Goal: Task Accomplishment & Management: Manage account settings

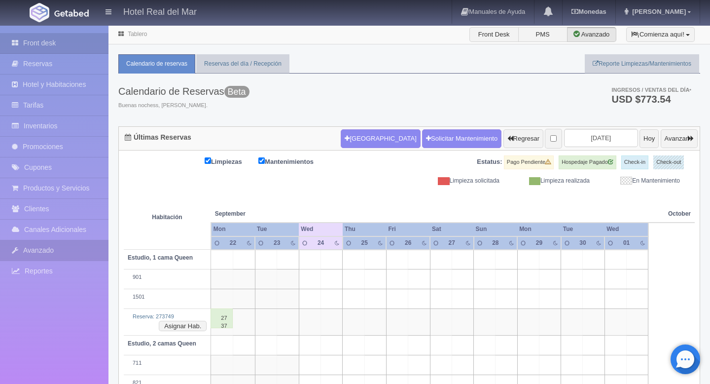
click at [37, 249] on link "Avanzado" at bounding box center [54, 250] width 108 height 20
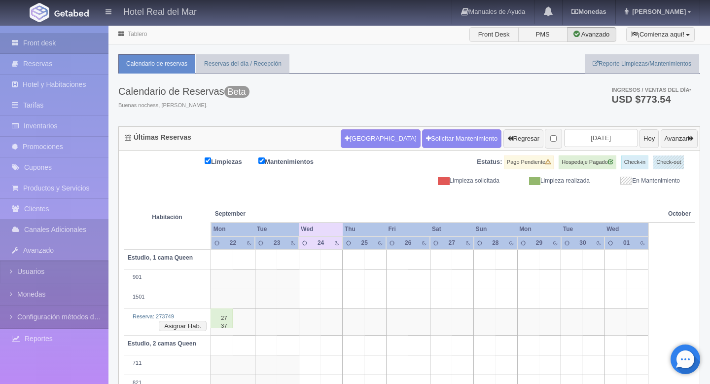
click at [45, 231] on link "Canales Adicionales" at bounding box center [54, 229] width 108 height 20
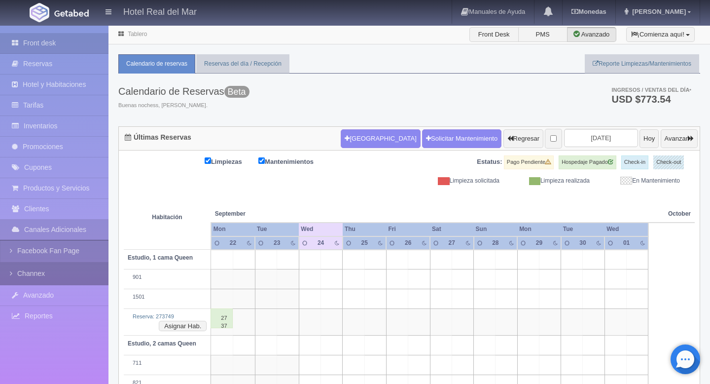
click at [34, 274] on link "Channex" at bounding box center [54, 273] width 108 height 22
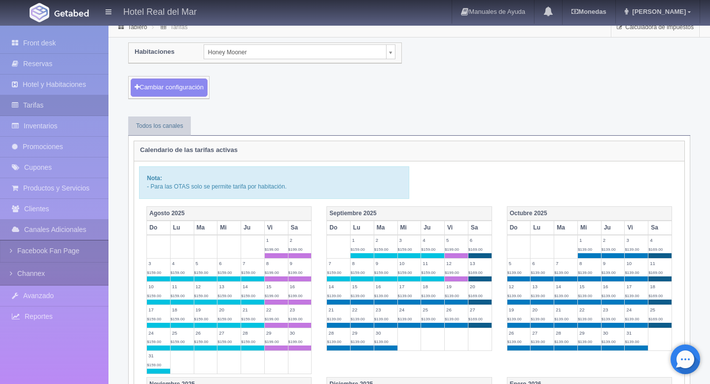
scroll to position [8, 0]
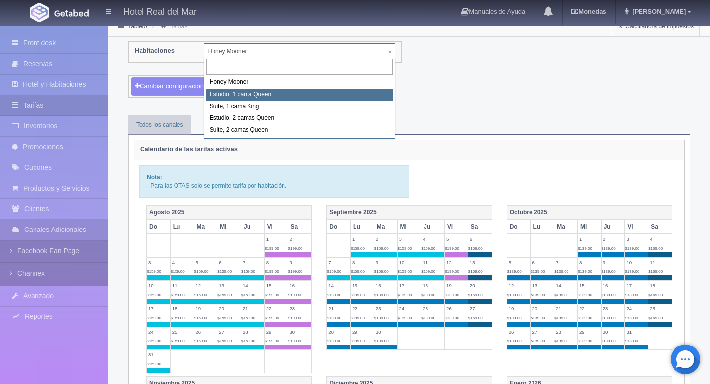
select select "2268"
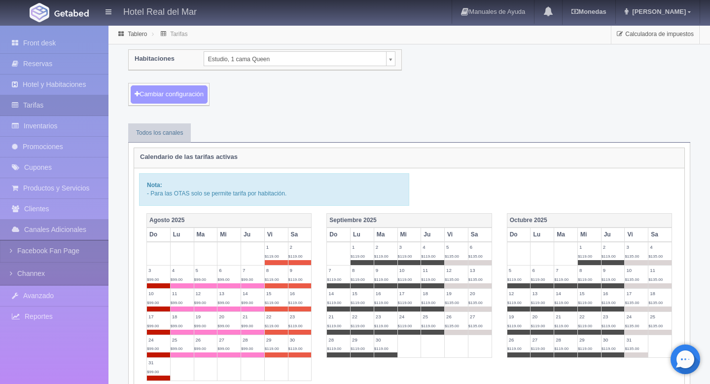
click at [191, 101] on button "Cambiar configuración" at bounding box center [169, 94] width 77 height 18
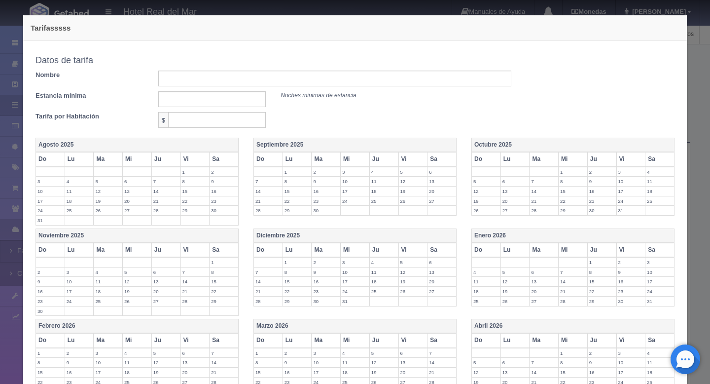
click at [352, 204] on label "24" at bounding box center [355, 200] width 29 height 9
click at [390, 204] on label "25" at bounding box center [384, 200] width 29 height 9
click at [405, 205] on label "26" at bounding box center [413, 200] width 29 height 9
click at [484, 164] on th "Do" at bounding box center [486, 159] width 29 height 14
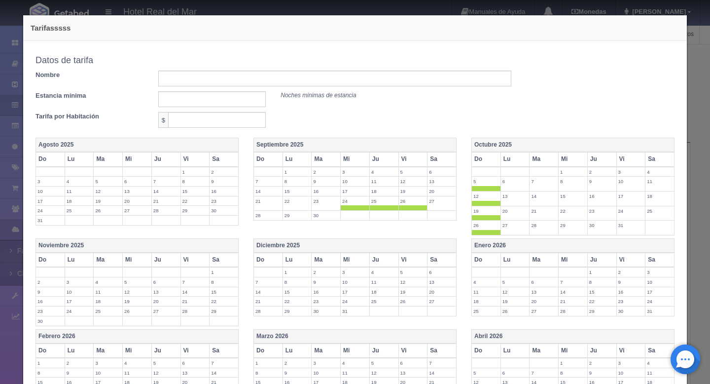
click at [495, 146] on th "Octubre 2025" at bounding box center [573, 145] width 203 height 14
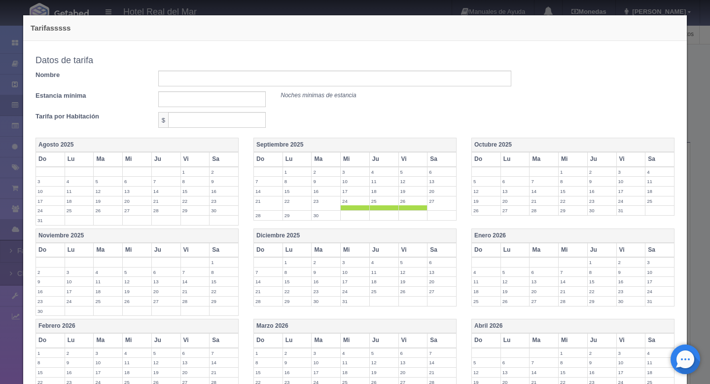
click at [496, 146] on th "Octubre 2025" at bounding box center [573, 145] width 203 height 14
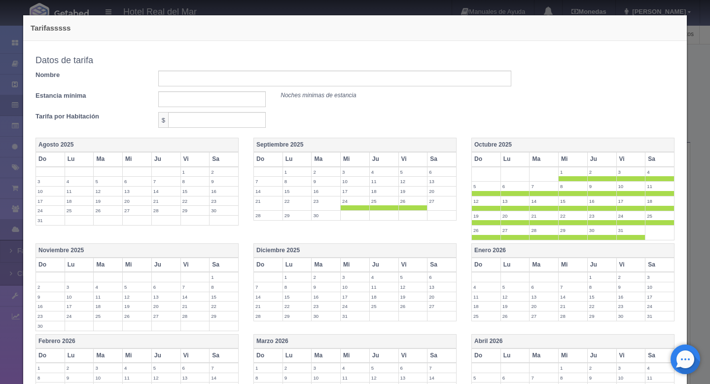
click at [624, 155] on th "Vi" at bounding box center [630, 159] width 29 height 14
click at [660, 162] on th "Sa" at bounding box center [659, 159] width 29 height 14
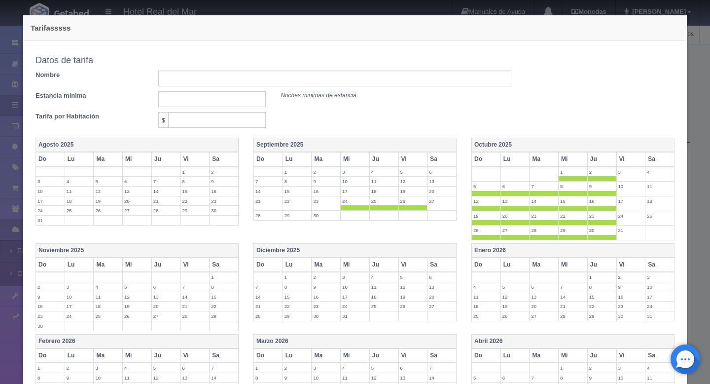
click at [411, 267] on th "Vi" at bounding box center [412, 264] width 29 height 14
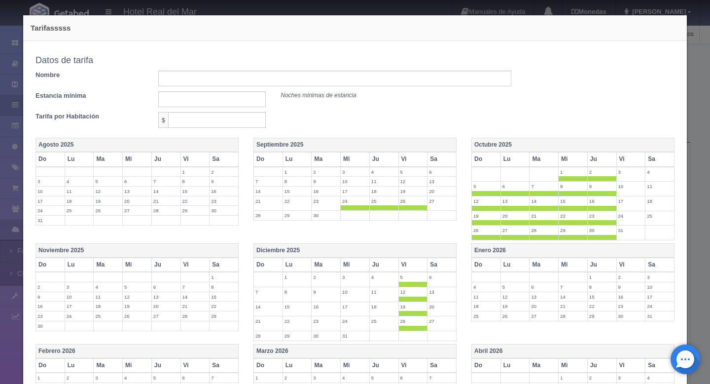
click at [417, 267] on th "Vi" at bounding box center [412, 264] width 29 height 14
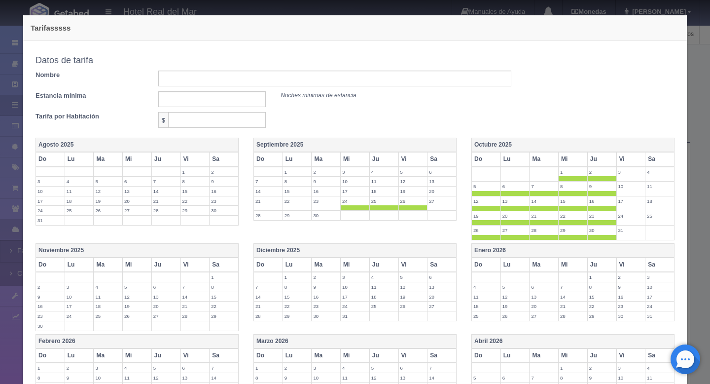
click at [296, 252] on th "Diciembre 2025" at bounding box center [355, 251] width 203 height 14
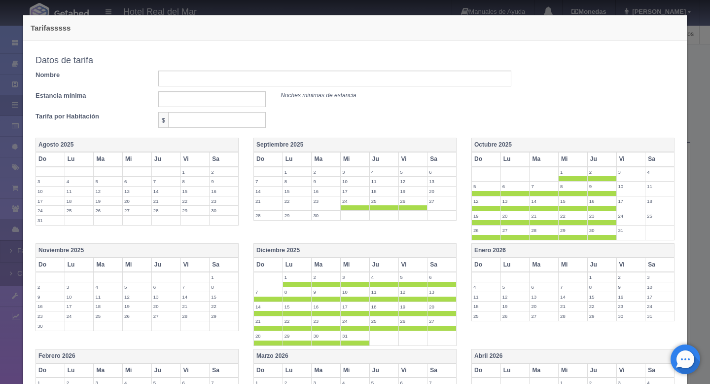
click at [63, 254] on th "Noviembre 2025" at bounding box center [137, 251] width 203 height 14
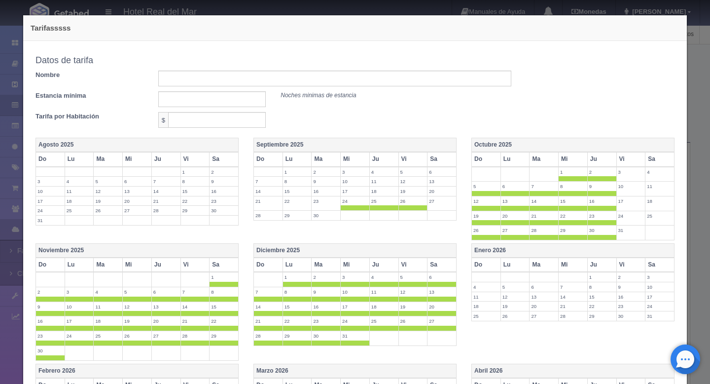
click at [474, 253] on th "Enero 2026" at bounding box center [573, 251] width 203 height 14
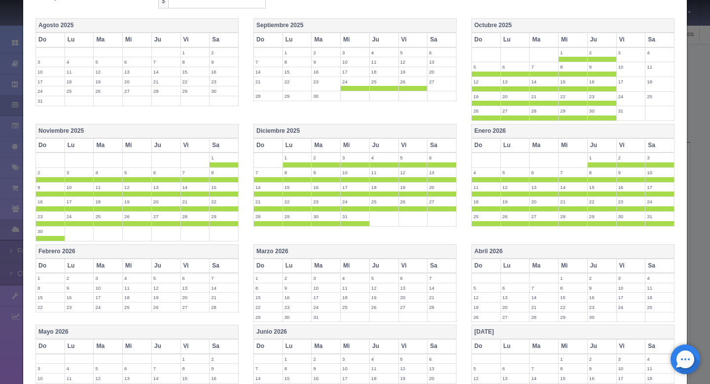
scroll to position [149, 0]
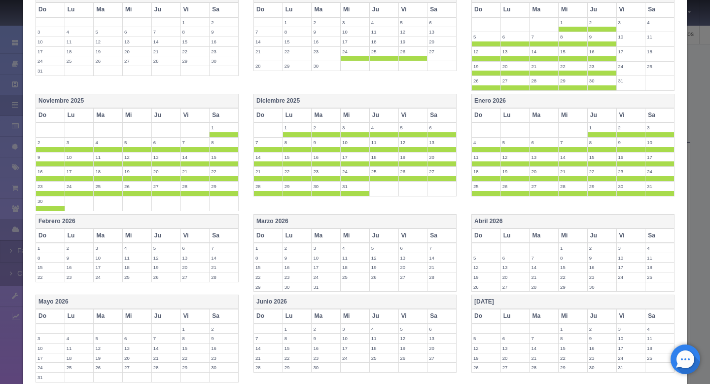
click at [63, 223] on th "Febrero 2026" at bounding box center [137, 221] width 203 height 14
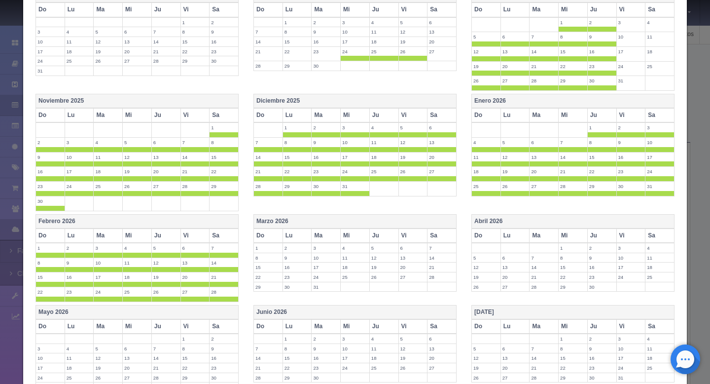
click at [256, 222] on th "Marzo 2026" at bounding box center [355, 221] width 203 height 14
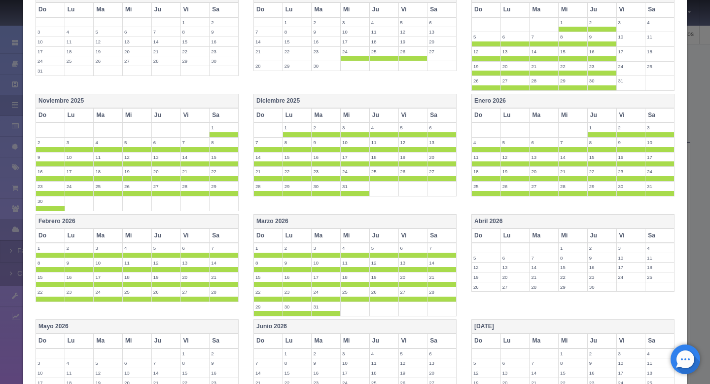
click at [410, 230] on th "Vi" at bounding box center [412, 235] width 29 height 14
click at [443, 239] on th "Sa" at bounding box center [441, 235] width 29 height 14
click at [412, 117] on th "Vi" at bounding box center [412, 115] width 29 height 14
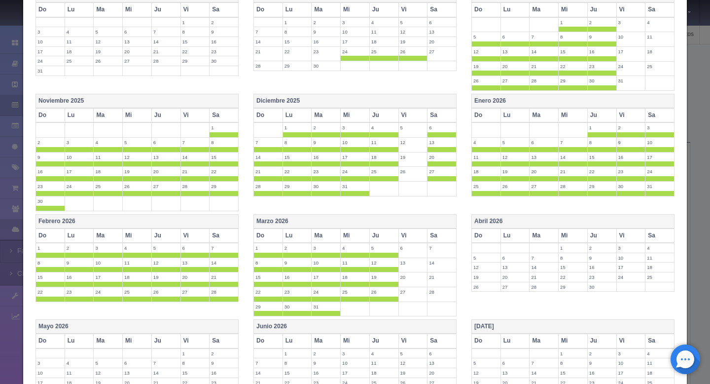
click at [433, 117] on th "Sa" at bounding box center [441, 115] width 29 height 14
click at [640, 121] on th "Vi" at bounding box center [630, 115] width 29 height 14
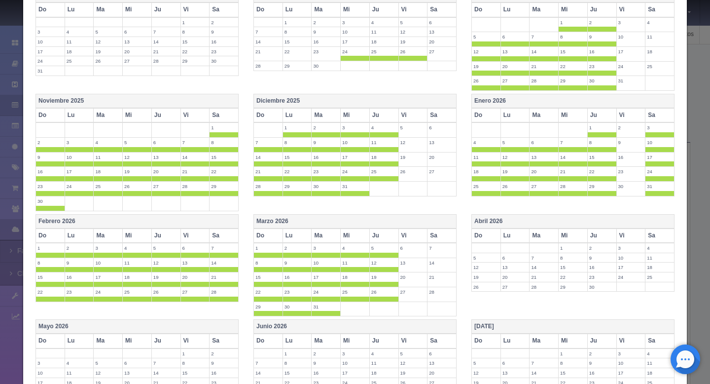
click at [661, 118] on th "Sa" at bounding box center [659, 115] width 29 height 14
click at [221, 112] on th "Sa" at bounding box center [224, 115] width 29 height 14
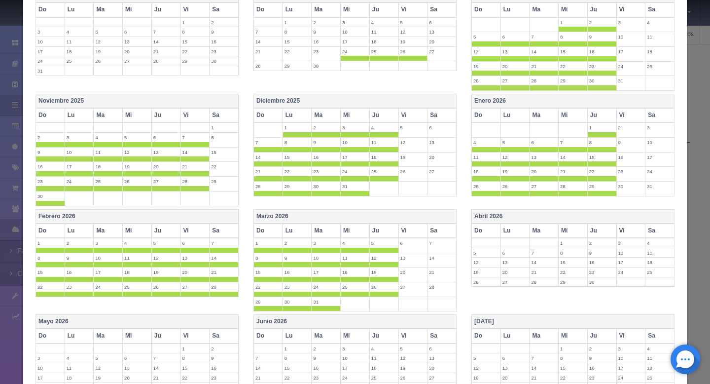
click at [187, 113] on th "Vi" at bounding box center [194, 115] width 29 height 14
click at [194, 228] on th "Vi" at bounding box center [194, 230] width 29 height 14
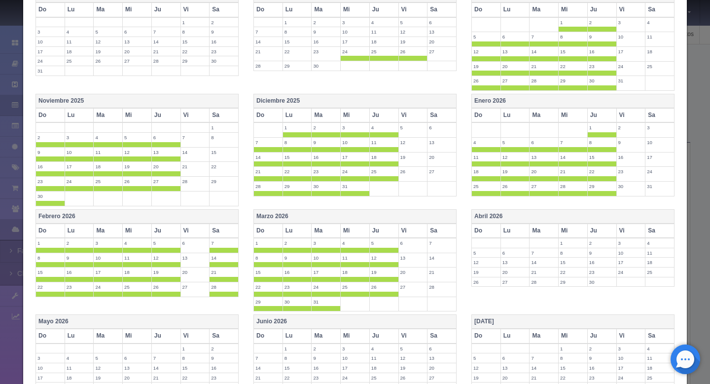
click at [224, 228] on th "Sa" at bounding box center [224, 230] width 29 height 14
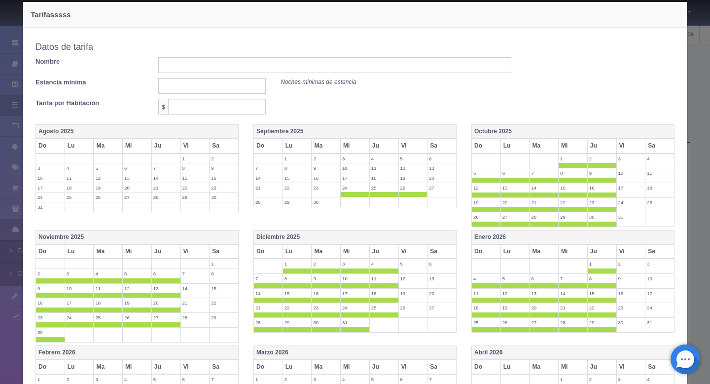
scroll to position [0, 0]
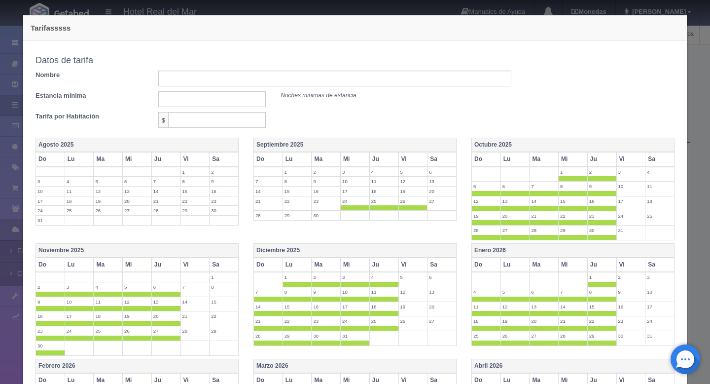
click at [229, 86] on div "Datos de tarifa Nombre Estancia mínima Noches minimas de estancia" at bounding box center [273, 79] width 476 height 56
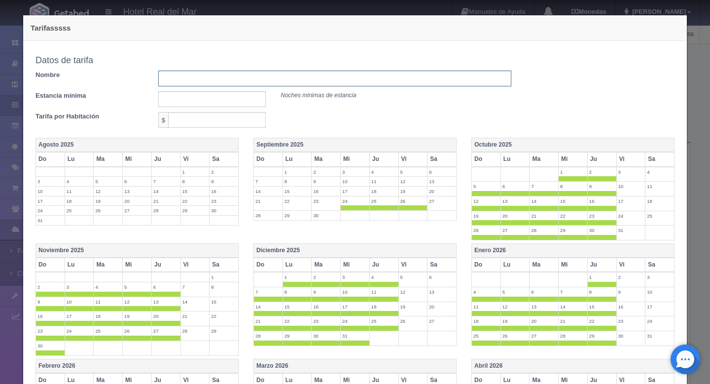
click at [228, 80] on input "text" at bounding box center [334, 78] width 353 height 16
type input "tarifa entre semana Estudio 1 cama queen"
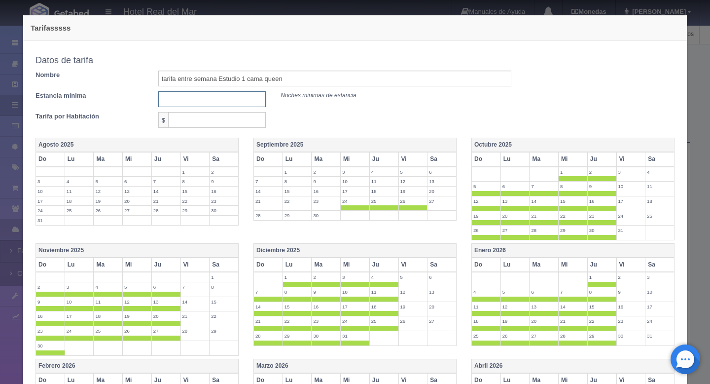
click at [197, 96] on input "text" at bounding box center [212, 99] width 108 height 16
type input "1"
click at [198, 120] on input "text" at bounding box center [217, 120] width 98 height 16
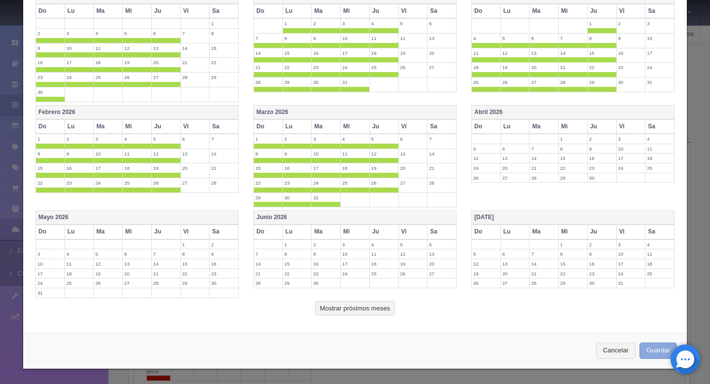
type input "119"
click at [649, 351] on button "Guardar" at bounding box center [657, 350] width 37 height 16
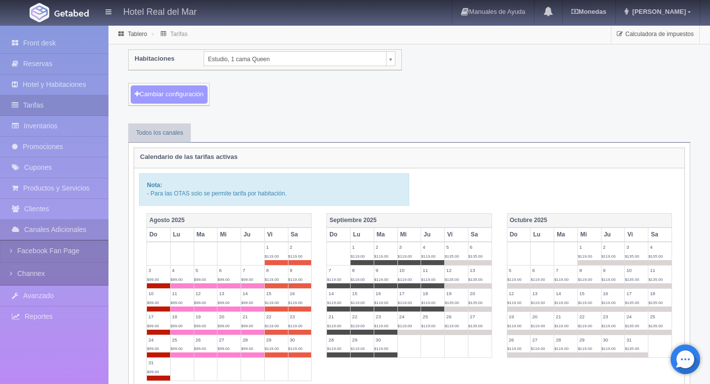
click at [193, 93] on button "Cambiar configuración" at bounding box center [169, 94] width 77 height 18
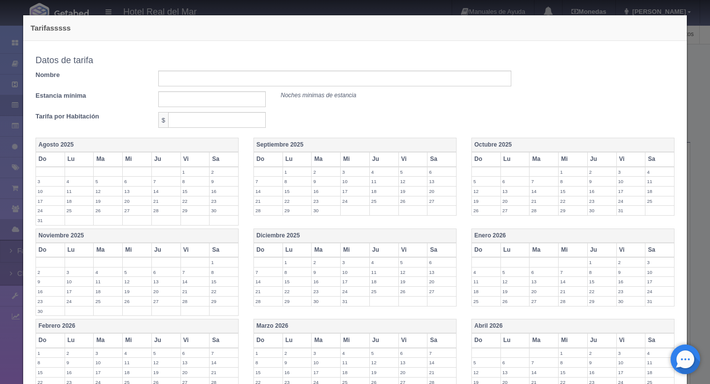
click at [413, 155] on th "Vi" at bounding box center [412, 159] width 29 height 14
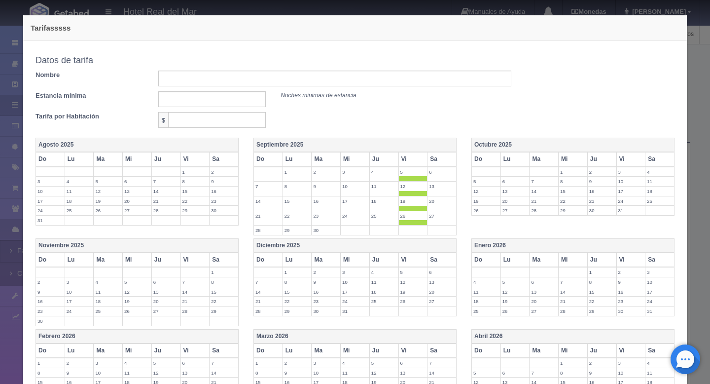
click at [440, 161] on th "Sa" at bounding box center [441, 159] width 29 height 14
click at [622, 161] on th "Vi" at bounding box center [630, 159] width 29 height 14
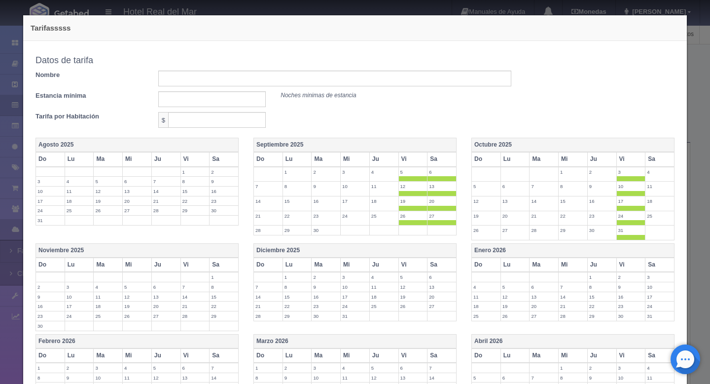
click at [665, 159] on th "Sa" at bounding box center [659, 159] width 29 height 14
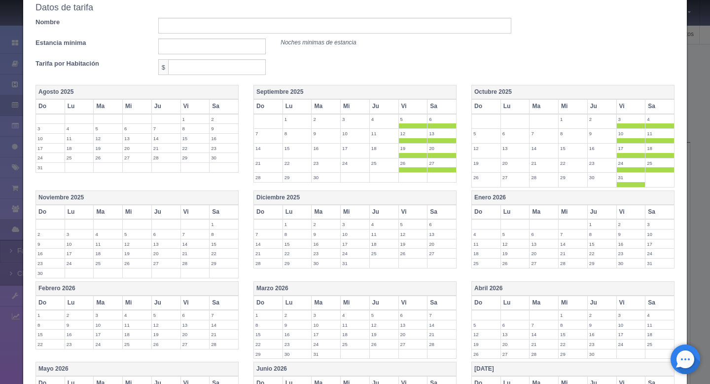
click at [629, 214] on th "Vi" at bounding box center [630, 212] width 29 height 14
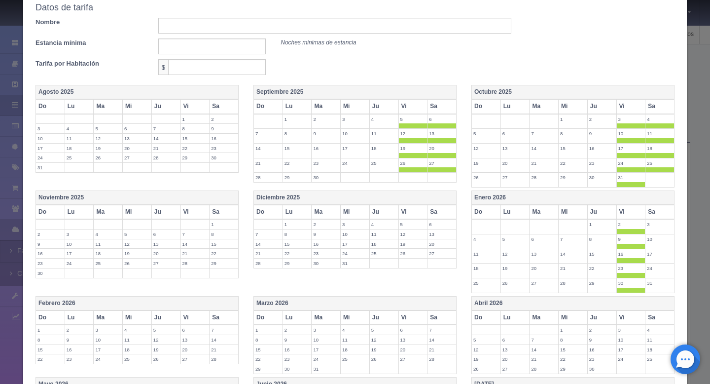
click at [659, 212] on th "Sa" at bounding box center [659, 212] width 29 height 14
click at [406, 211] on th "Vi" at bounding box center [412, 212] width 29 height 14
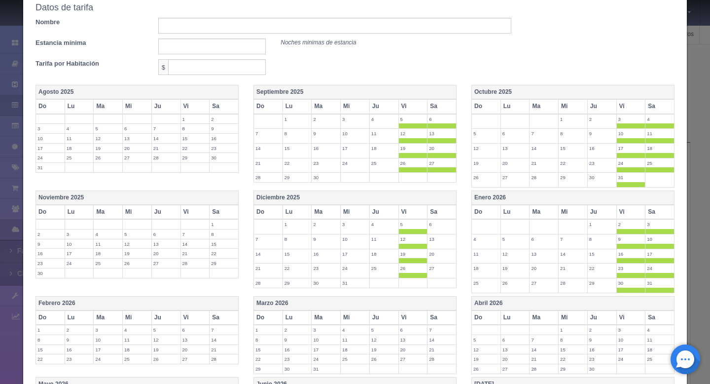
click at [440, 212] on th "Sa" at bounding box center [441, 212] width 29 height 14
click at [405, 103] on th "Vi" at bounding box center [412, 106] width 29 height 14
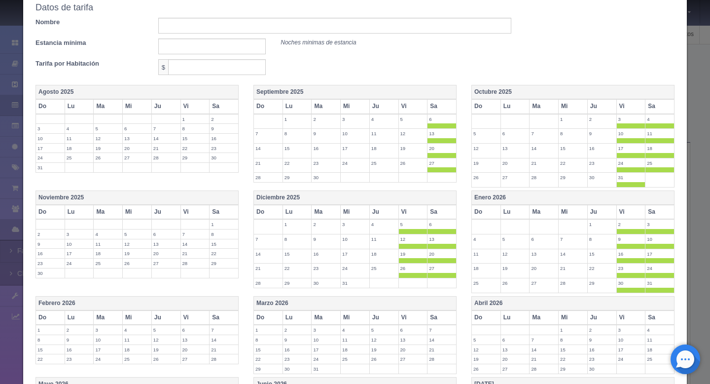
click at [445, 105] on th "Sa" at bounding box center [441, 106] width 29 height 14
click at [411, 147] on label "26" at bounding box center [413, 147] width 29 height 9
click at [447, 147] on label "27" at bounding box center [441, 147] width 29 height 9
click at [192, 211] on th "Vi" at bounding box center [194, 212] width 29 height 14
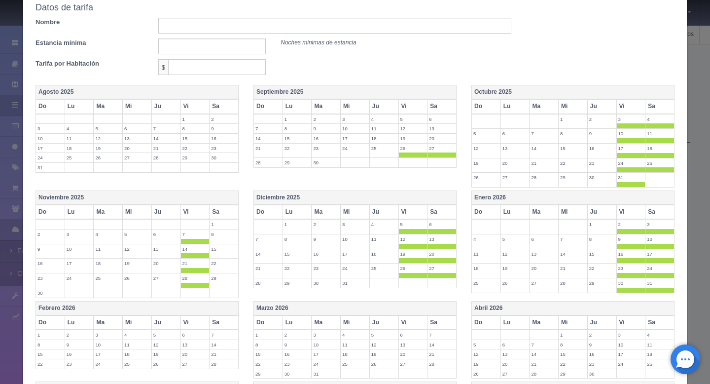
click at [218, 212] on th "Sa" at bounding box center [224, 212] width 29 height 14
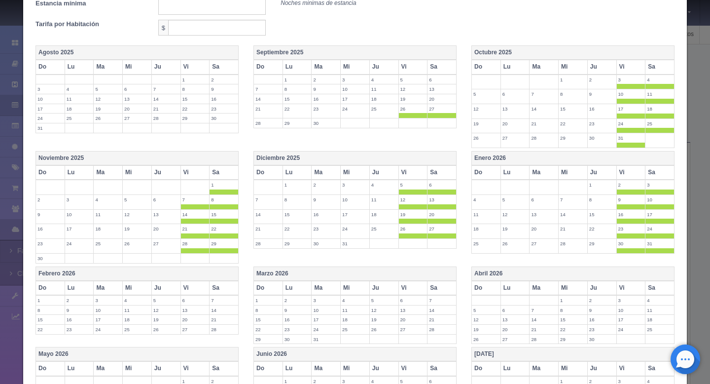
scroll to position [149, 0]
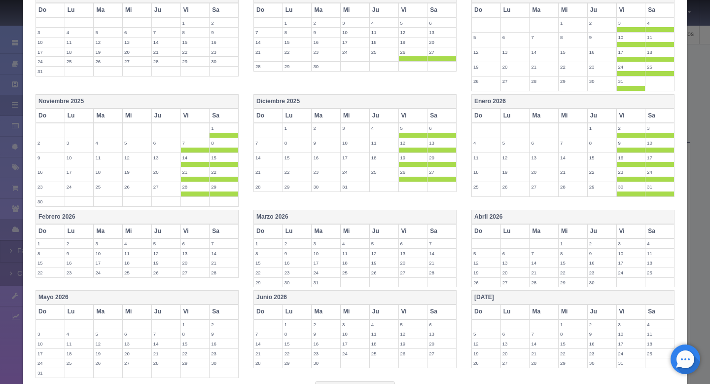
click at [197, 218] on th "Febrero 2026" at bounding box center [137, 217] width 203 height 14
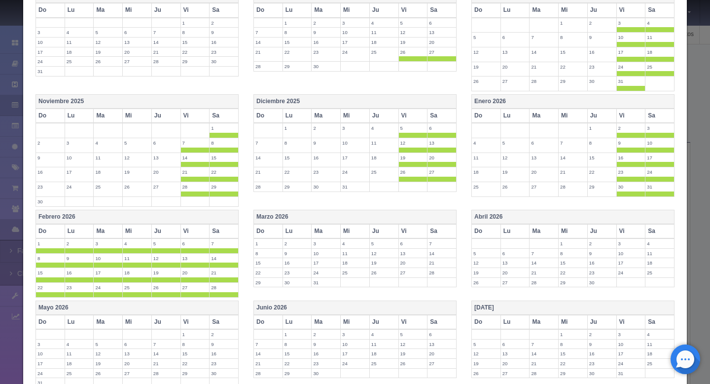
click at [193, 216] on th "Febrero 2026" at bounding box center [137, 217] width 203 height 14
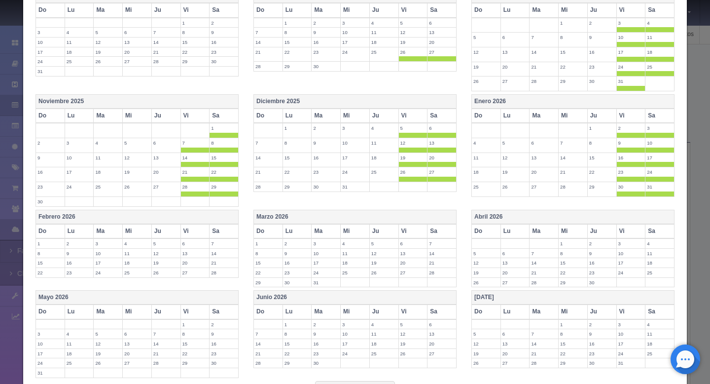
click at [191, 228] on th "Vi" at bounding box center [194, 231] width 29 height 14
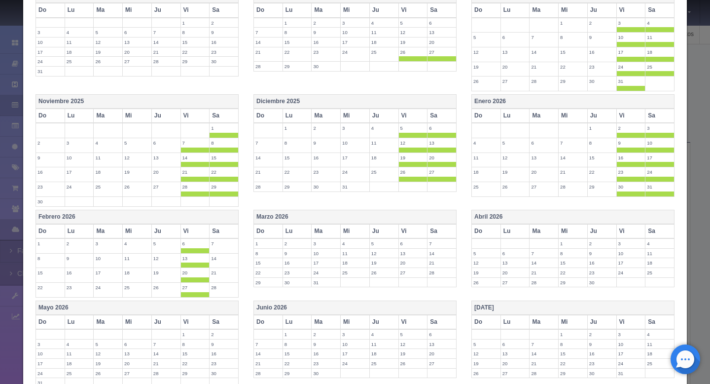
click at [223, 234] on th "Sa" at bounding box center [224, 231] width 29 height 14
click at [408, 234] on th "Vi" at bounding box center [412, 231] width 29 height 14
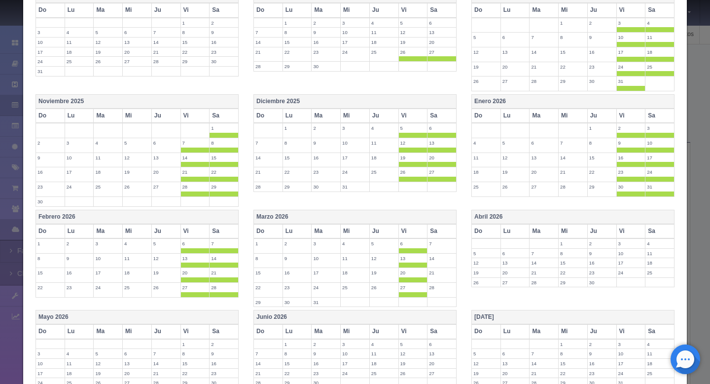
click at [451, 234] on th "Sa" at bounding box center [441, 231] width 29 height 14
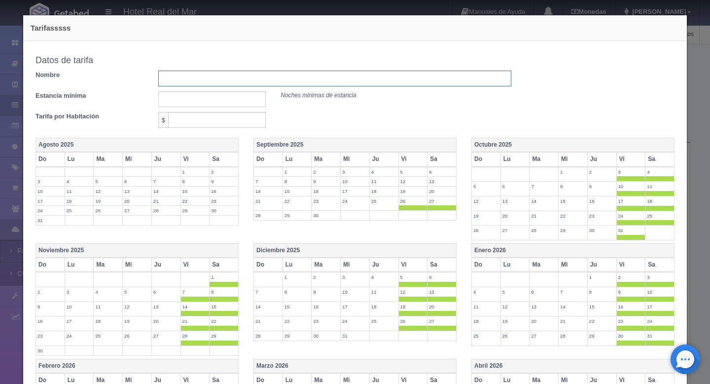
click at [208, 83] on input "text" at bounding box center [334, 78] width 353 height 16
type input "tarifa fin de semana estudio 1 cama queen"
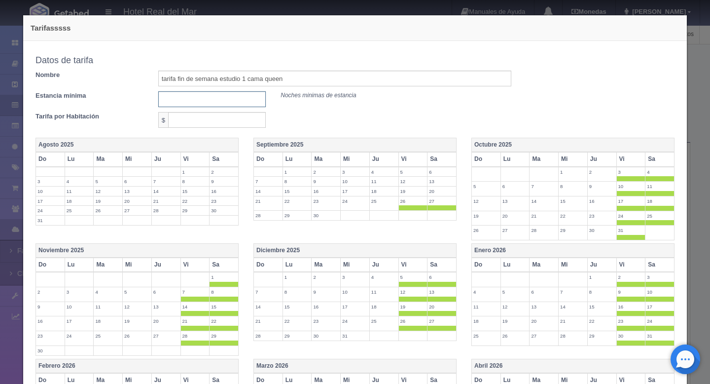
click at [186, 95] on input "text" at bounding box center [212, 99] width 108 height 16
type input "135"
click at [184, 119] on input "text" at bounding box center [217, 120] width 98 height 16
type input "135"
click at [208, 97] on input "135" at bounding box center [212, 99] width 108 height 16
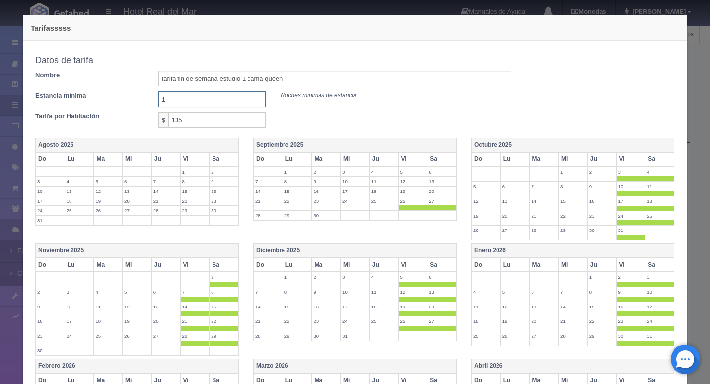
scroll to position [248, 0]
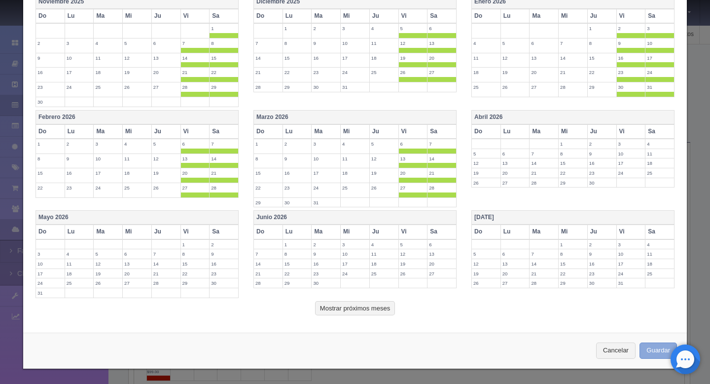
type input "1"
click at [649, 347] on button "Guardar" at bounding box center [657, 350] width 37 height 16
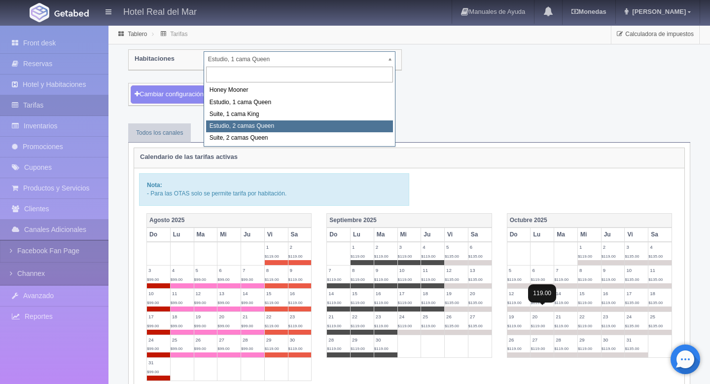
select select "2270"
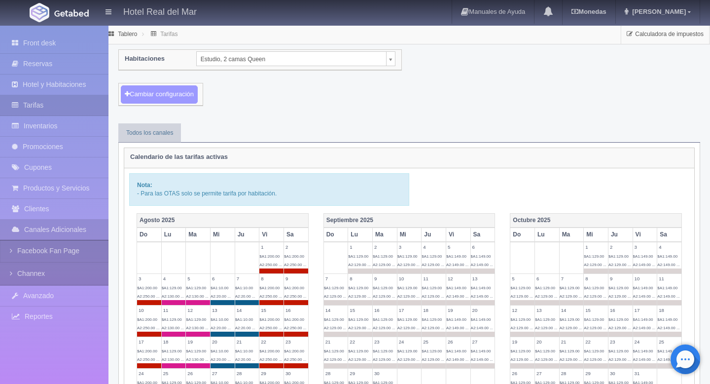
click at [159, 91] on button "Cambiar configuración" at bounding box center [159, 94] width 77 height 18
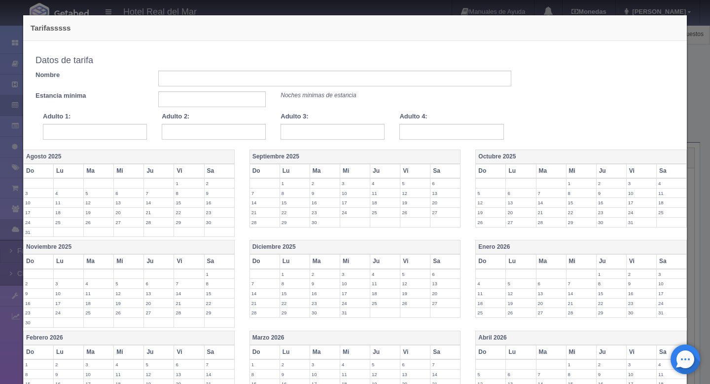
click at [350, 214] on label "24" at bounding box center [355, 212] width 30 height 9
click at [384, 212] on label "25" at bounding box center [385, 212] width 30 height 9
click at [500, 156] on th "Octubre 2025" at bounding box center [581, 156] width 211 height 14
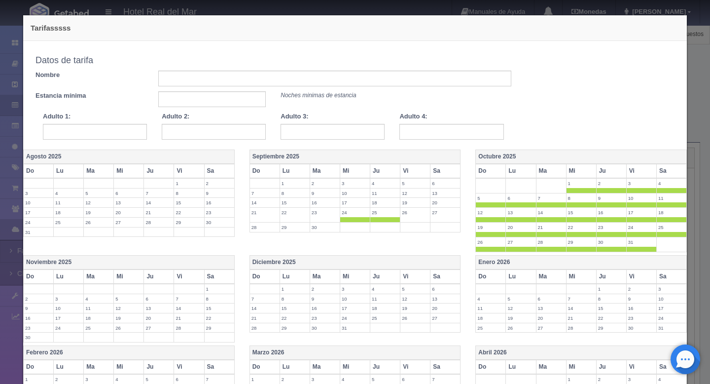
click at [632, 174] on th "Vi" at bounding box center [641, 171] width 30 height 14
click at [663, 170] on th "Sa" at bounding box center [671, 171] width 30 height 14
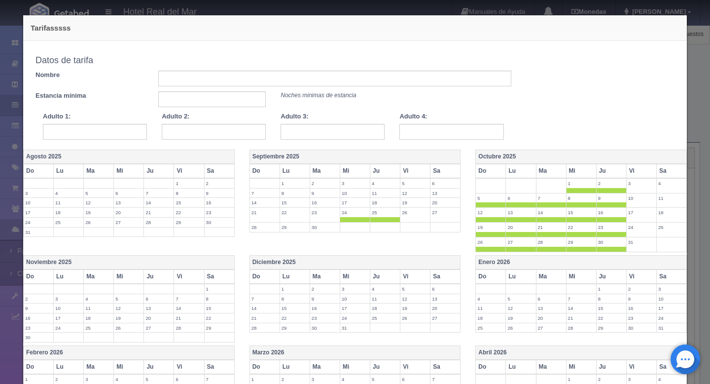
click at [479, 261] on th "Enero 2026" at bounding box center [581, 262] width 211 height 14
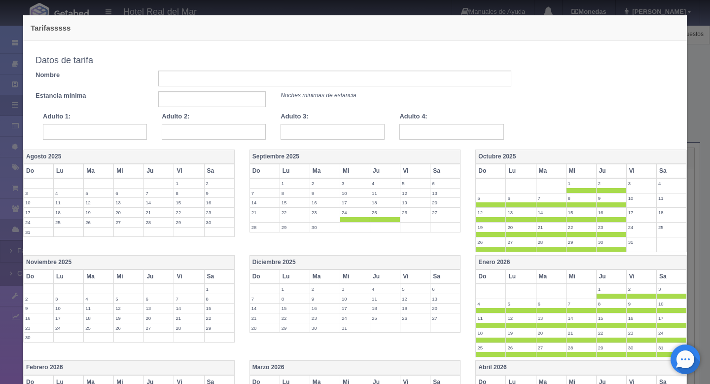
click at [648, 277] on th "Vi" at bounding box center [641, 276] width 30 height 14
click at [670, 276] on th "Sa" at bounding box center [671, 276] width 30 height 14
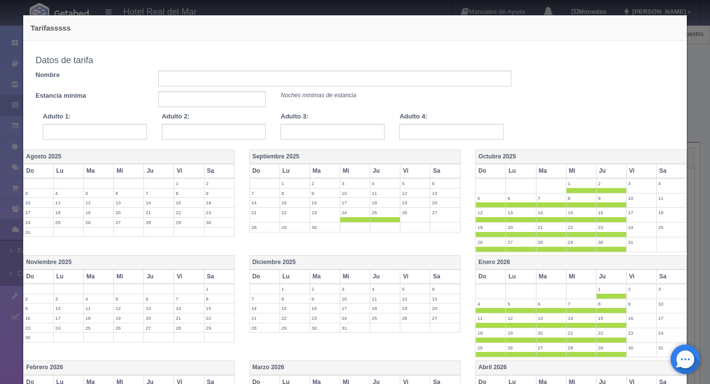
click at [386, 261] on th "Diciembre 2025" at bounding box center [354, 262] width 211 height 14
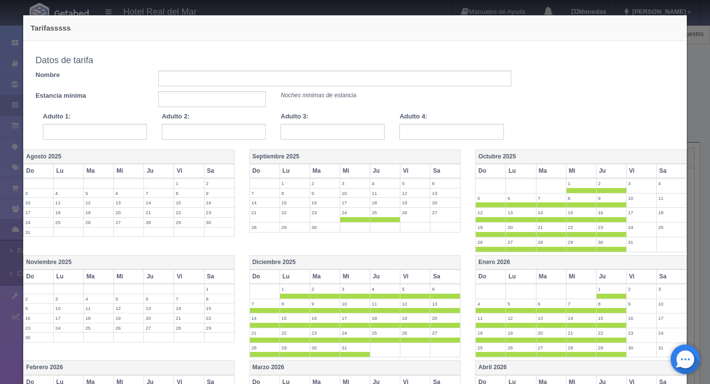
click at [406, 279] on th "Vi" at bounding box center [415, 276] width 30 height 14
click at [446, 278] on th "Sa" at bounding box center [445, 276] width 30 height 14
click at [147, 256] on th "Noviembre 2025" at bounding box center [129, 262] width 211 height 14
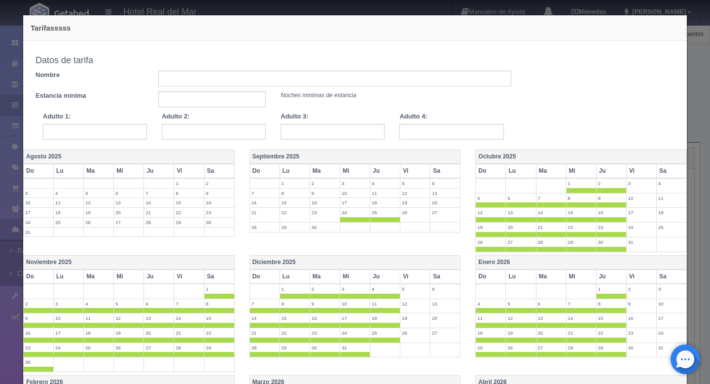
click at [186, 281] on th "Vi" at bounding box center [189, 276] width 30 height 14
click at [211, 277] on th "Sa" at bounding box center [219, 276] width 30 height 14
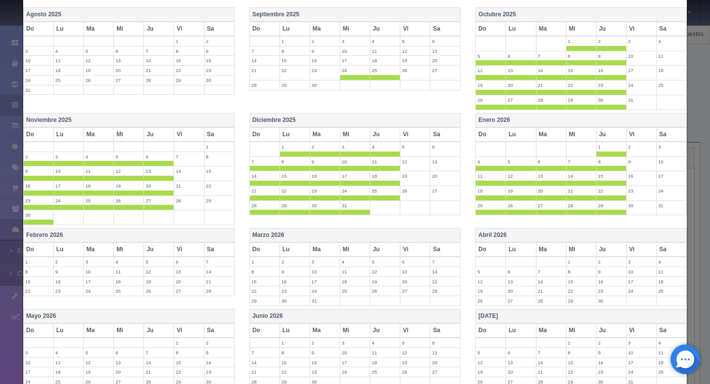
scroll to position [172, 0]
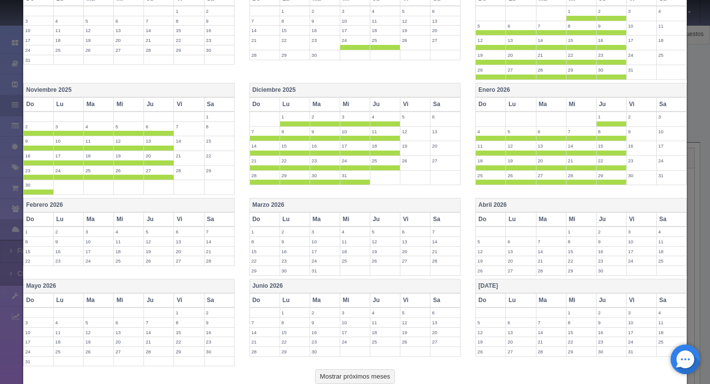
click at [48, 201] on th "Febrero 2026" at bounding box center [129, 205] width 211 height 14
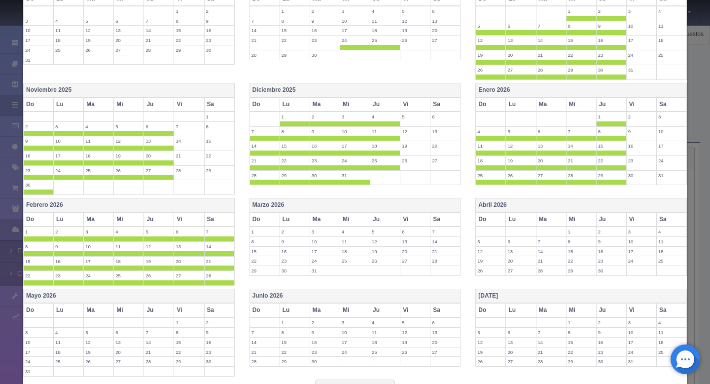
click at [188, 220] on th "Vi" at bounding box center [189, 219] width 30 height 14
click at [212, 220] on th "Sa" at bounding box center [219, 219] width 30 height 14
click at [277, 204] on th "Marzo 2026" at bounding box center [354, 205] width 211 height 14
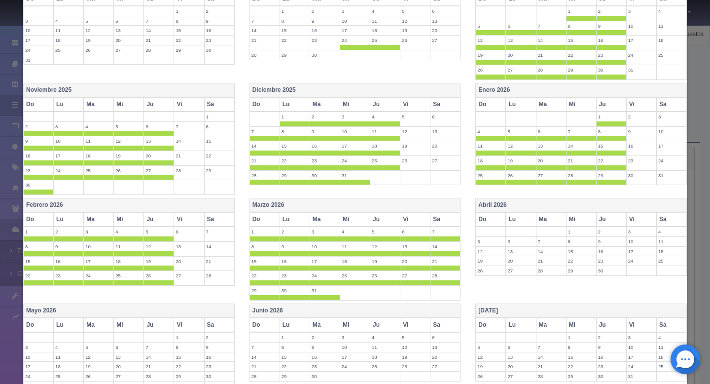
click at [407, 223] on th "Vi" at bounding box center [415, 219] width 30 height 14
click at [436, 223] on th "Sa" at bounding box center [445, 219] width 30 height 14
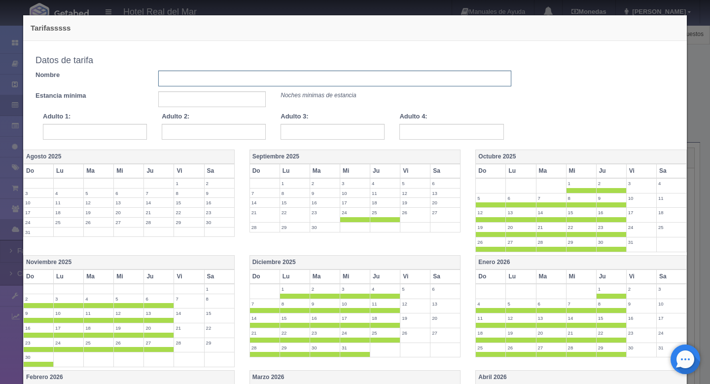
click at [237, 86] on input "text" at bounding box center [334, 78] width 353 height 16
type input "tarifa entre semana estudio 2 camas"
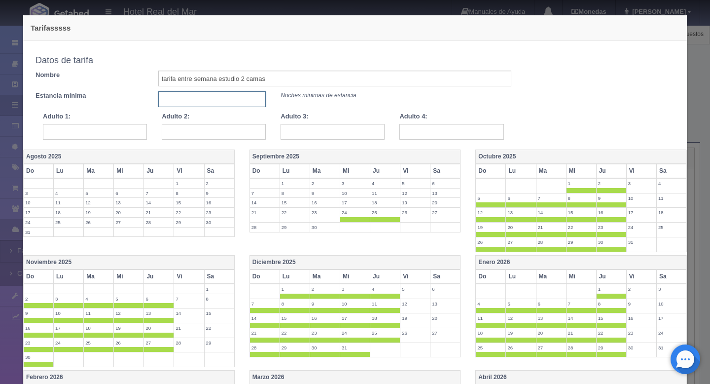
click at [205, 103] on input "text" at bounding box center [212, 99] width 108 height 16
type input "1"
click at [126, 130] on input "text" at bounding box center [95, 132] width 104 height 16
type input "129"
click at [231, 137] on input "text" at bounding box center [214, 132] width 104 height 16
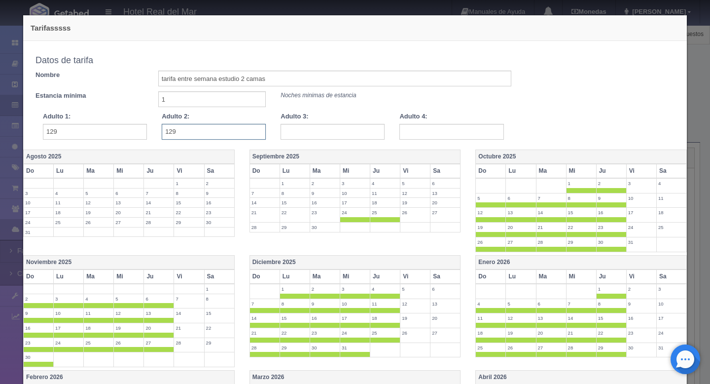
type input "129"
click at [312, 141] on div "Copiar tarifa a la habitación Estudio, 2 camas Queen Honey Mooner Estudio, 1 ca…" at bounding box center [355, 95] width 664 height 108
click at [312, 138] on input "text" at bounding box center [332, 132] width 104 height 16
type input "134"
click at [426, 137] on input "text" at bounding box center [451, 132] width 104 height 16
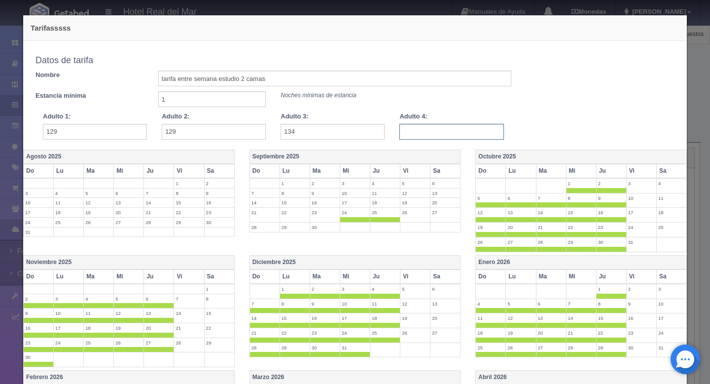
type input "159"
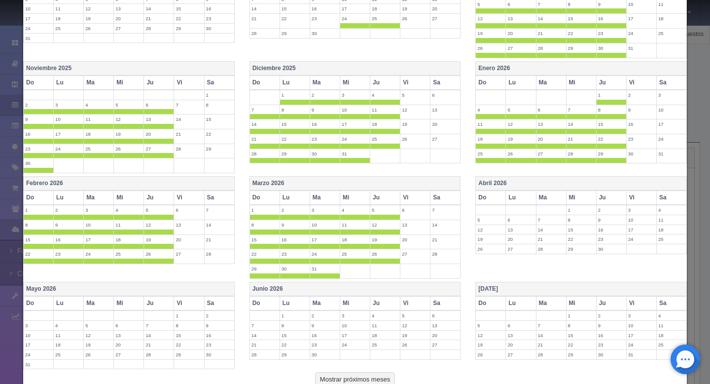
scroll to position [255, 0]
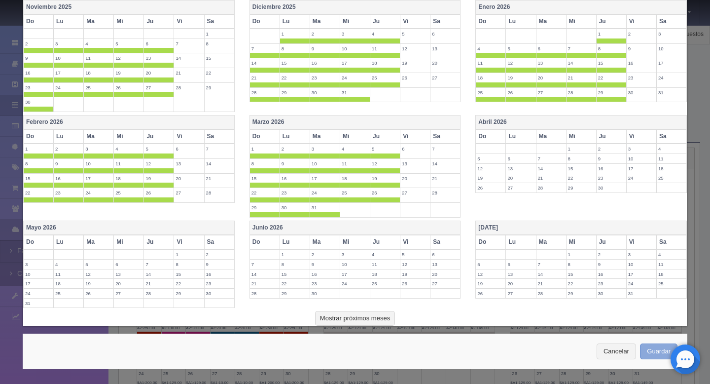
click at [649, 350] on button "Guardar" at bounding box center [658, 351] width 37 height 16
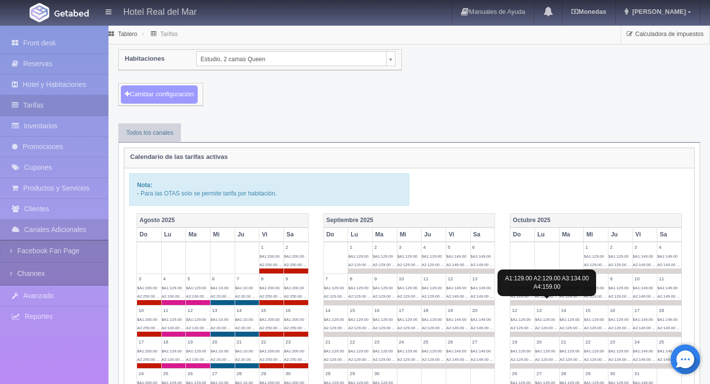
click at [184, 95] on button "Cambiar configuración" at bounding box center [159, 94] width 77 height 18
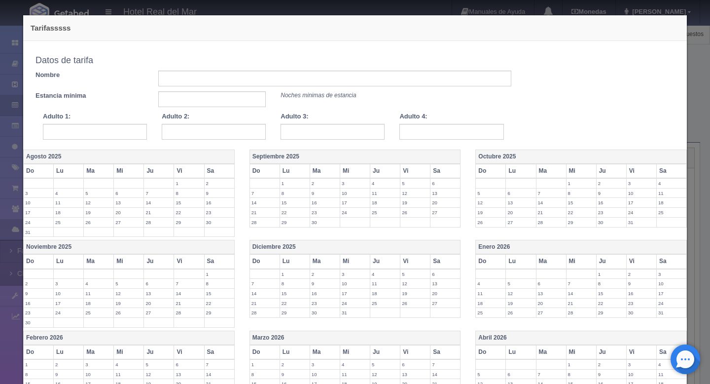
click at [418, 210] on label "26" at bounding box center [415, 212] width 30 height 9
click at [441, 215] on label "27" at bounding box center [445, 212] width 30 height 9
click at [633, 172] on th "Vi" at bounding box center [641, 171] width 30 height 14
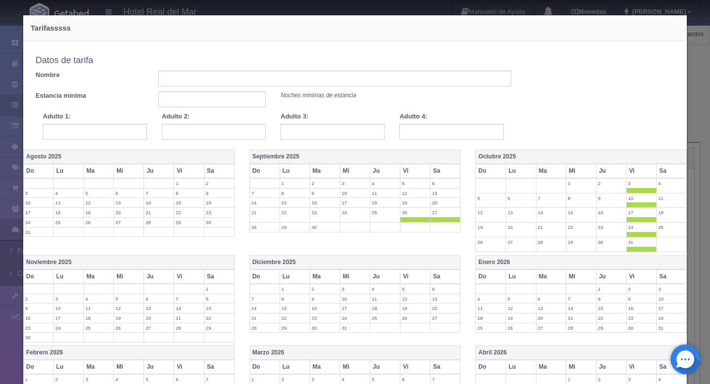
click at [666, 171] on th "Sa" at bounding box center [671, 171] width 30 height 14
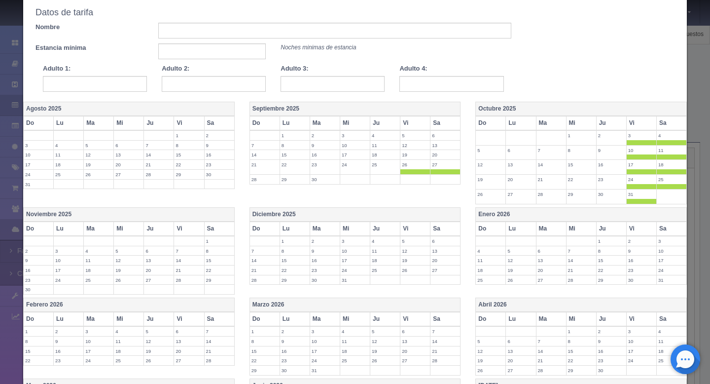
scroll to position [87, 0]
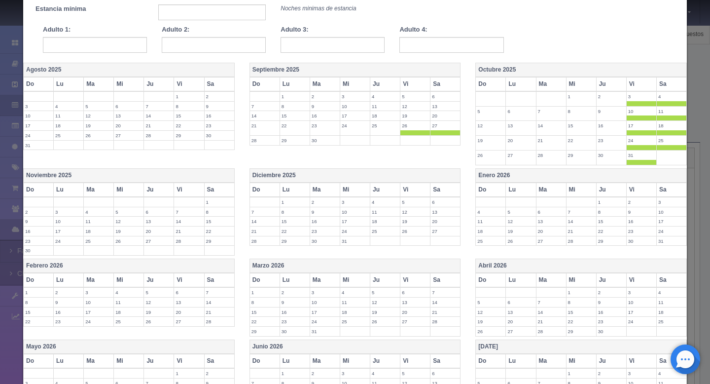
click at [636, 190] on th "Vi" at bounding box center [641, 189] width 30 height 14
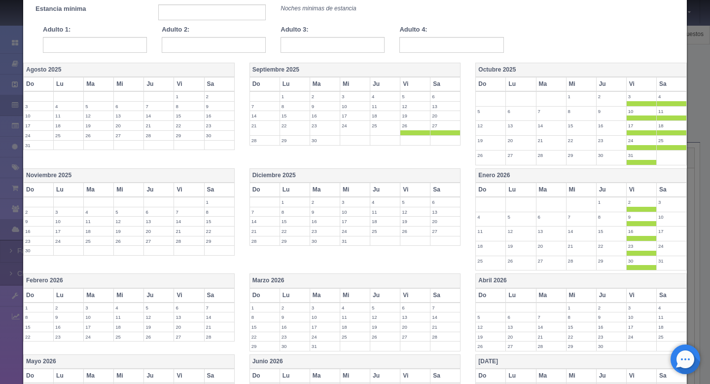
click at [666, 190] on th "Sa" at bounding box center [671, 189] width 30 height 14
click at [414, 181] on th "Diciembre 2025" at bounding box center [354, 175] width 211 height 14
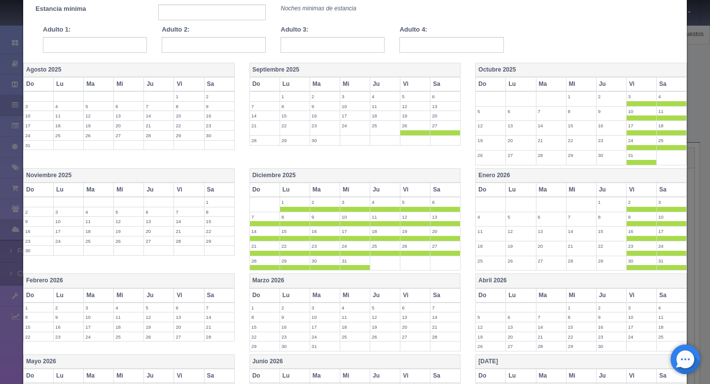
click at [434, 193] on th "Sa" at bounding box center [445, 189] width 30 height 14
click at [350, 176] on th "Diciembre 2025" at bounding box center [354, 175] width 211 height 14
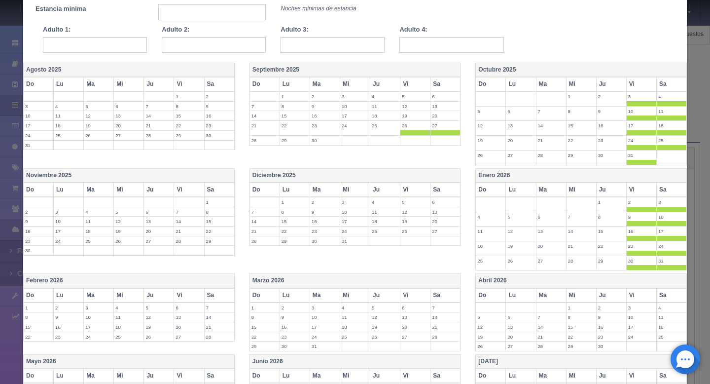
click at [411, 190] on th "Vi" at bounding box center [415, 189] width 30 height 14
click at [446, 191] on th "Sa" at bounding box center [445, 189] width 30 height 14
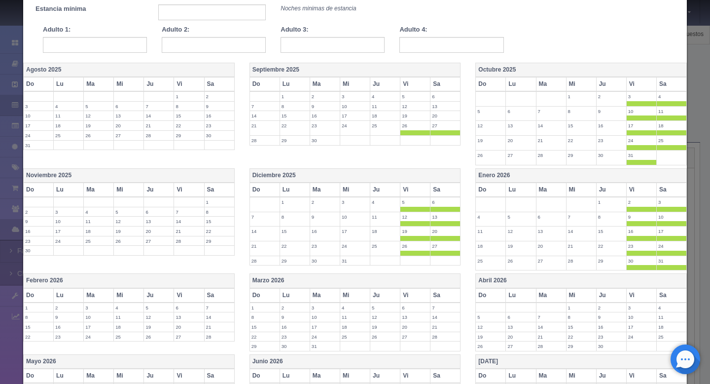
click at [408, 296] on th "Vi" at bounding box center [415, 295] width 30 height 14
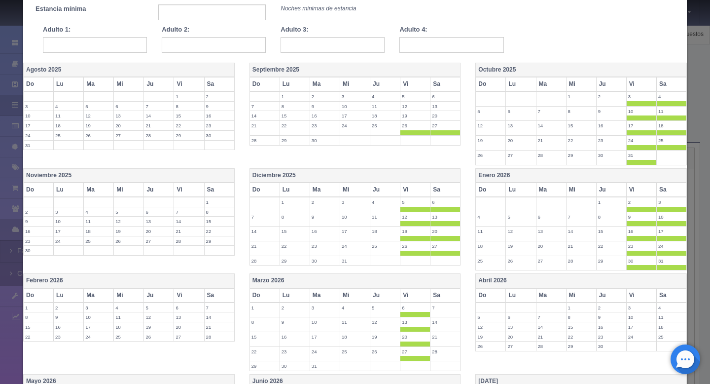
click at [443, 297] on th "Sa" at bounding box center [445, 295] width 30 height 14
click at [214, 195] on th "Sa" at bounding box center [219, 189] width 30 height 14
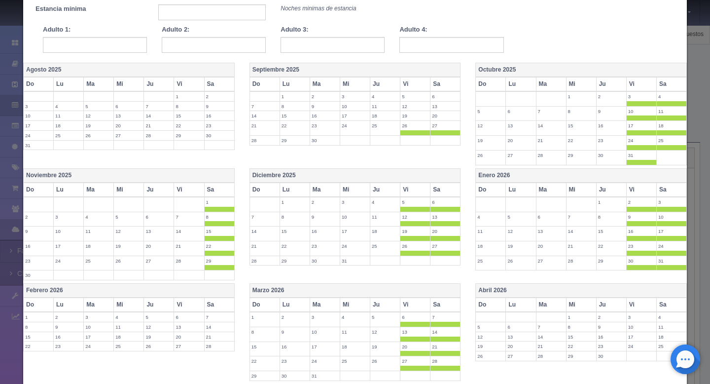
click at [186, 185] on th "Vi" at bounding box center [189, 189] width 30 height 14
click at [185, 299] on th "Vi" at bounding box center [189, 304] width 30 height 14
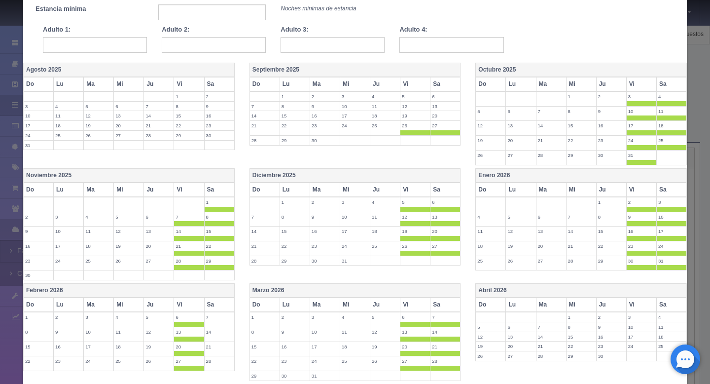
click at [215, 305] on th "Sa" at bounding box center [219, 304] width 30 height 14
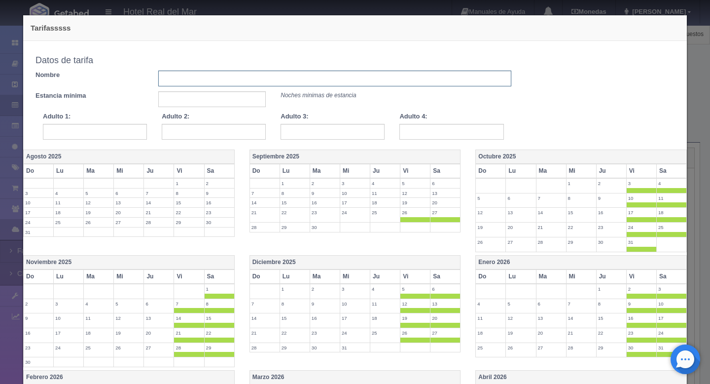
click at [205, 79] on input "text" at bounding box center [334, 78] width 353 height 16
type input "tarifa fin de semana"
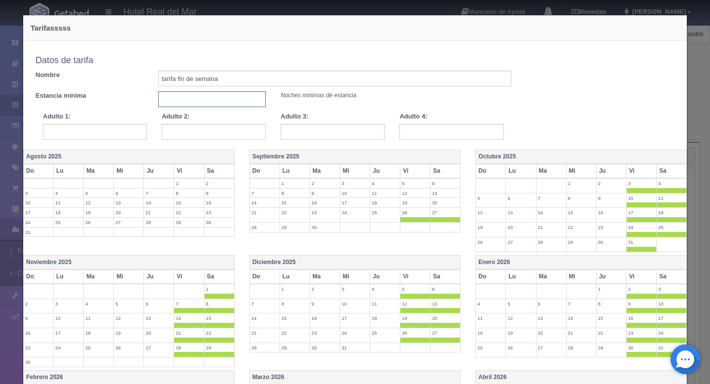
click at [186, 100] on input "text" at bounding box center [212, 99] width 108 height 16
type input "1"
click at [120, 138] on input "text" at bounding box center [95, 132] width 104 height 16
type input "149"
click at [207, 131] on input "text" at bounding box center [214, 132] width 104 height 16
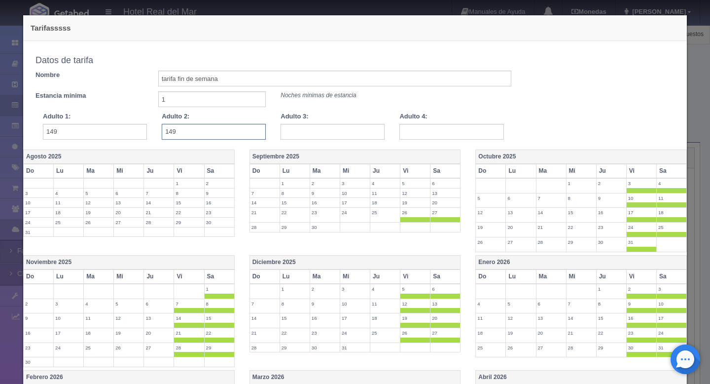
type input "149"
click at [356, 130] on input "text" at bounding box center [332, 132] width 104 height 16
type input "154"
click at [453, 136] on input "text" at bounding box center [451, 132] width 104 height 16
type input "169"
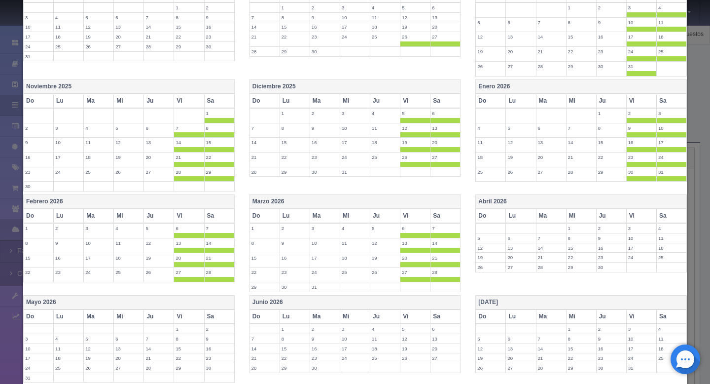
scroll to position [250, 0]
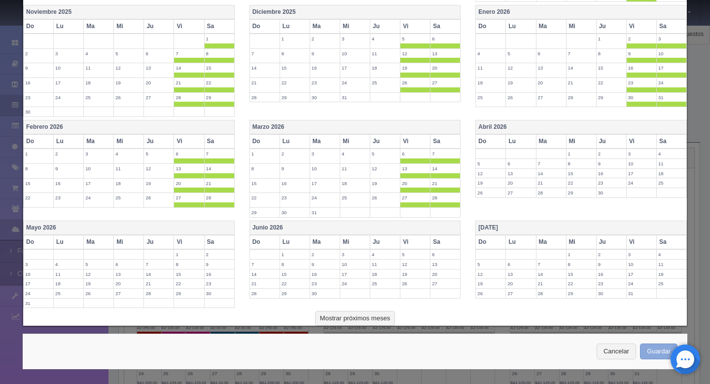
click at [655, 351] on button "Guardar" at bounding box center [658, 351] width 37 height 16
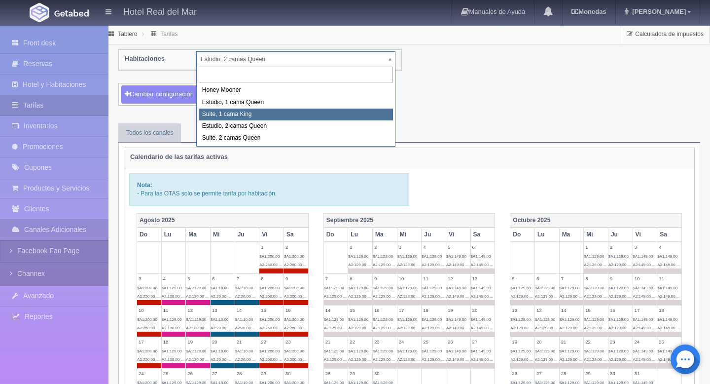
select select "2269"
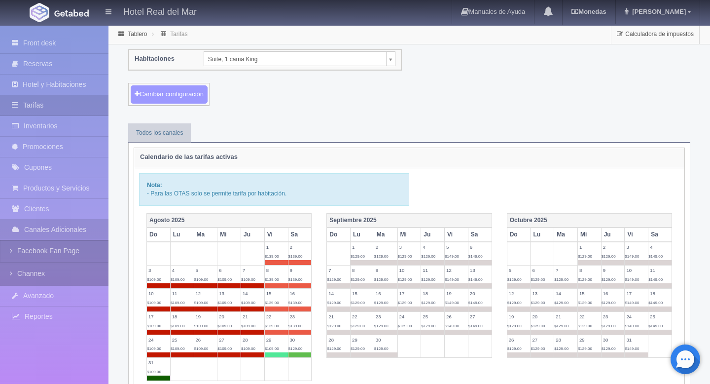
click at [175, 94] on button "Cambiar configuración" at bounding box center [169, 94] width 77 height 18
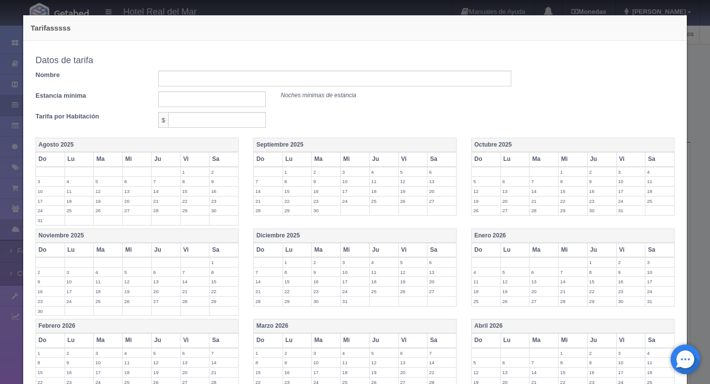
click at [327, 200] on label "23" at bounding box center [326, 200] width 29 height 9
click at [322, 202] on label "23" at bounding box center [326, 200] width 29 height 9
click at [342, 203] on label "24" at bounding box center [355, 200] width 29 height 9
click at [375, 204] on label "25" at bounding box center [384, 200] width 29 height 9
click at [504, 145] on th "Octubre 2025" at bounding box center [573, 145] width 203 height 14
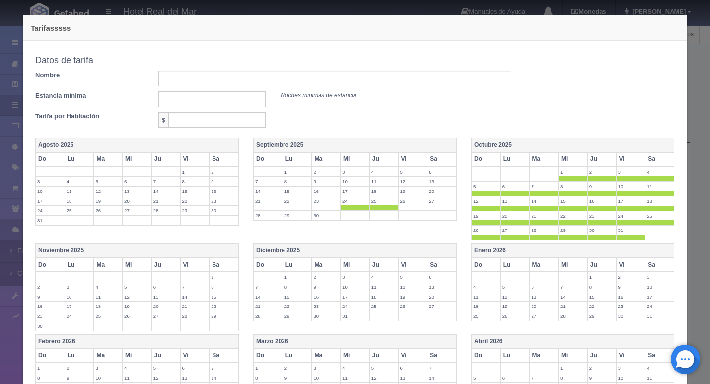
click at [632, 162] on th "Vi" at bounding box center [630, 159] width 29 height 14
click at [653, 162] on th "Sa" at bounding box center [659, 159] width 29 height 14
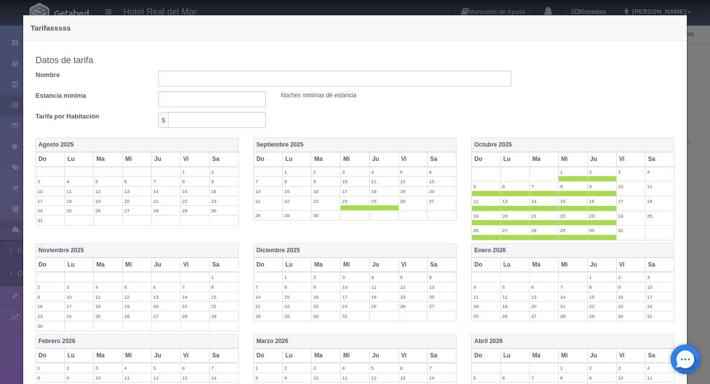
click at [68, 250] on th "Noviembre 2025" at bounding box center [137, 251] width 203 height 14
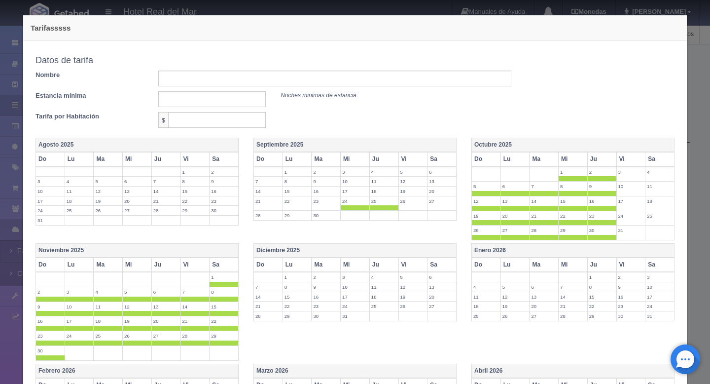
click at [193, 265] on th "Vi" at bounding box center [194, 264] width 29 height 14
click at [229, 265] on th "Sa" at bounding box center [224, 264] width 29 height 14
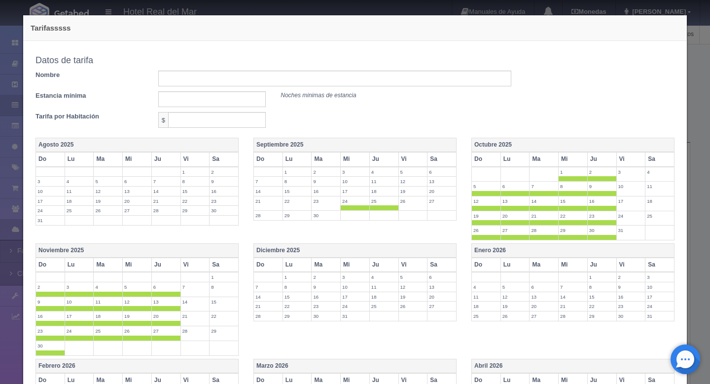
click at [290, 251] on th "Diciembre 2025" at bounding box center [355, 251] width 203 height 14
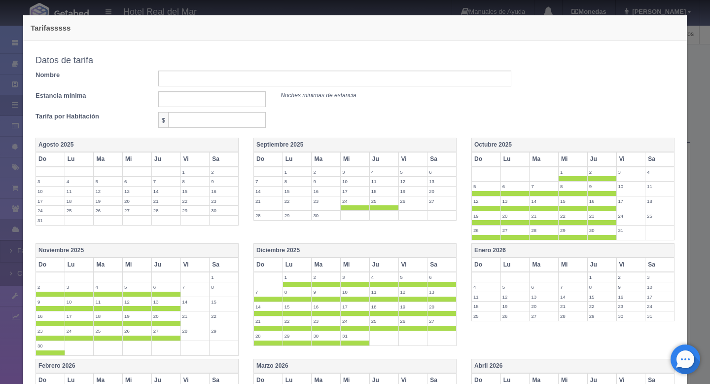
click at [414, 265] on th "Vi" at bounding box center [412, 264] width 29 height 14
click at [444, 265] on th "Sa" at bounding box center [441, 264] width 29 height 14
click at [497, 251] on th "Enero 2026" at bounding box center [573, 251] width 203 height 14
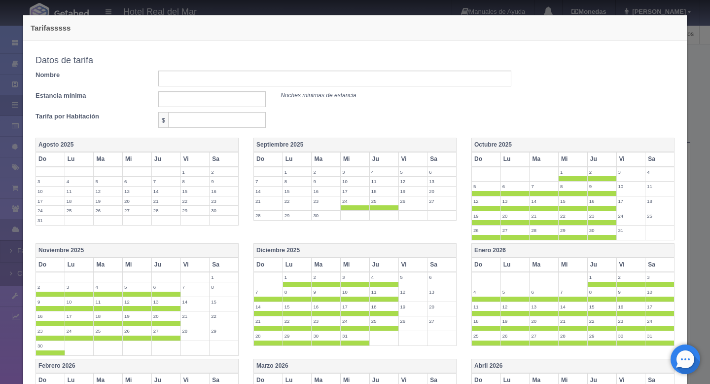
click at [620, 264] on th "Vi" at bounding box center [630, 264] width 29 height 14
click at [663, 268] on th "Sa" at bounding box center [659, 264] width 29 height 14
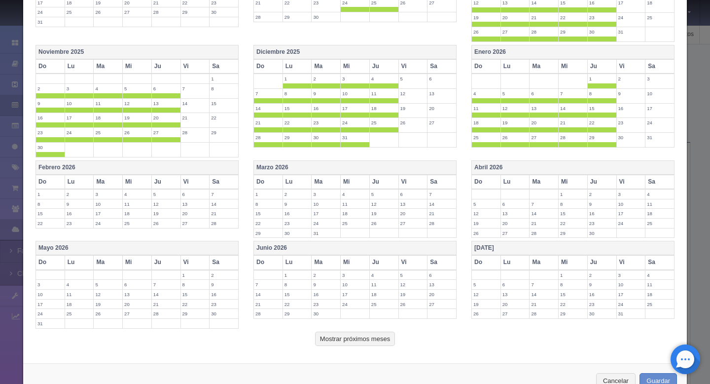
scroll to position [229, 0]
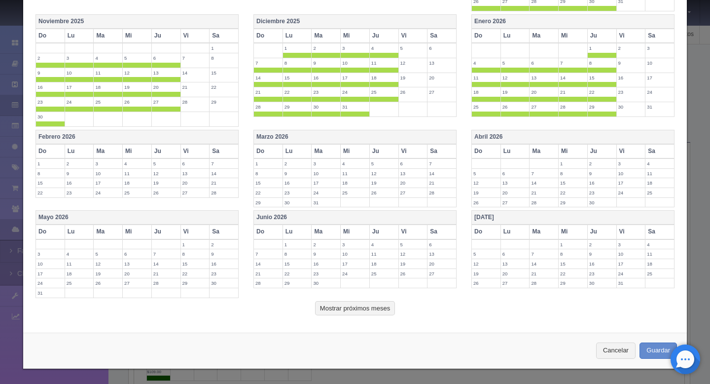
click at [62, 137] on th "Febrero 2026" at bounding box center [137, 137] width 203 height 14
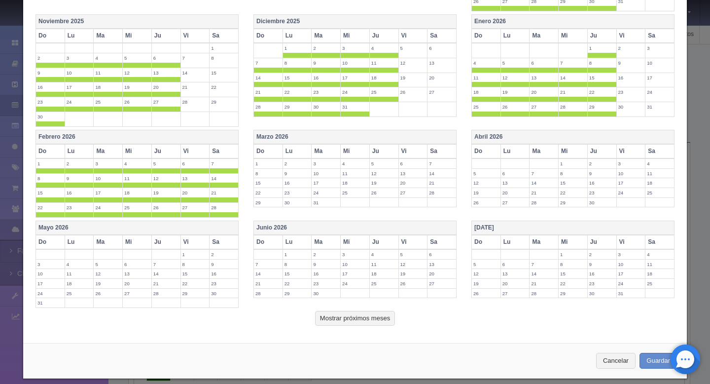
click at [189, 148] on th "Vi" at bounding box center [194, 151] width 29 height 14
click at [223, 152] on th "Sa" at bounding box center [224, 151] width 29 height 14
click at [275, 137] on th "Marzo 2026" at bounding box center [355, 137] width 203 height 14
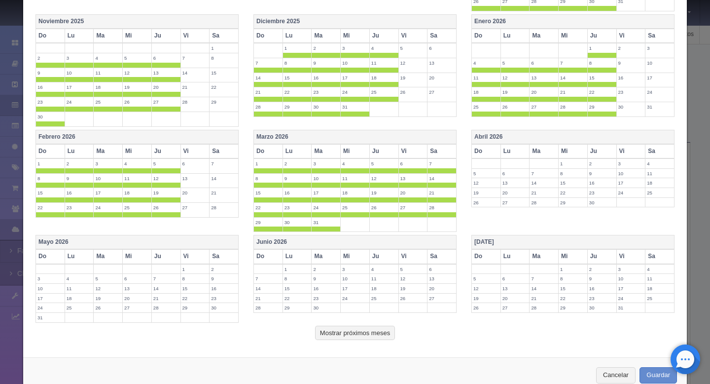
click at [408, 147] on th "Vi" at bounding box center [412, 151] width 29 height 14
click at [440, 152] on th "Sa" at bounding box center [441, 151] width 29 height 14
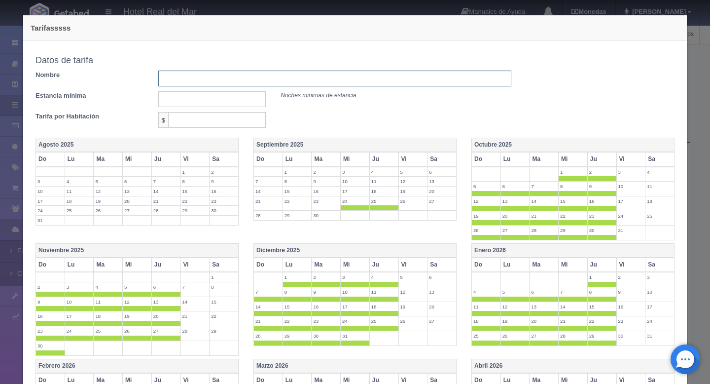
click at [213, 73] on input "text" at bounding box center [334, 78] width 353 height 16
type input "tarifa entre semana suite 1 cama"
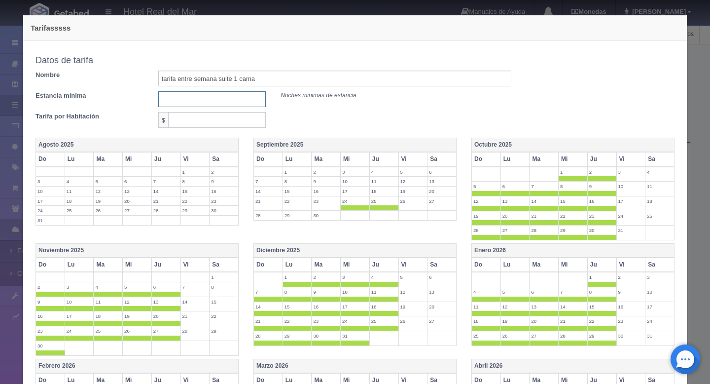
click at [193, 100] on input "text" at bounding box center [212, 99] width 108 height 16
type input "1"
click at [193, 122] on input "text" at bounding box center [217, 120] width 98 height 16
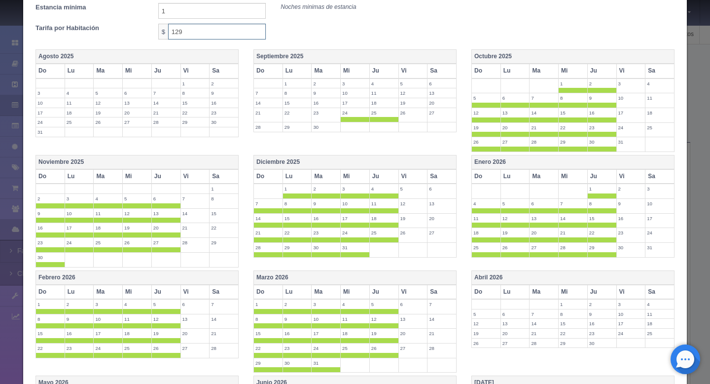
scroll to position [253, 0]
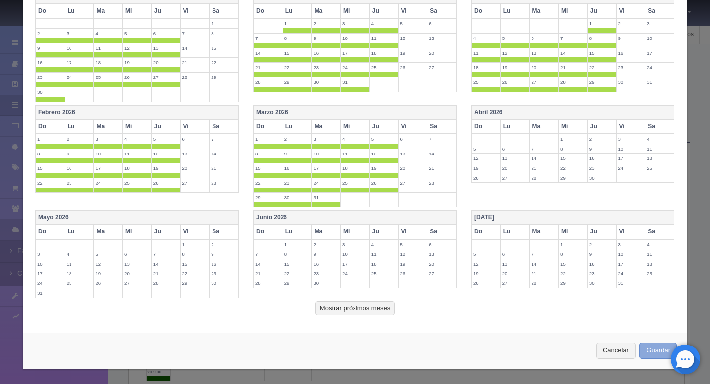
type input "129"
click at [653, 349] on button "Guardar" at bounding box center [657, 350] width 37 height 16
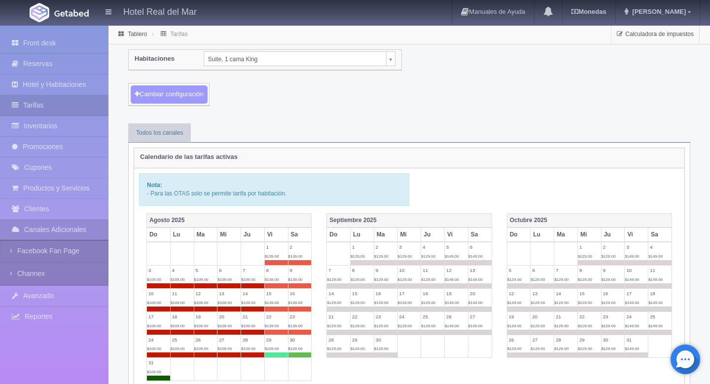
click at [182, 88] on button "Cambiar configuración" at bounding box center [169, 94] width 77 height 18
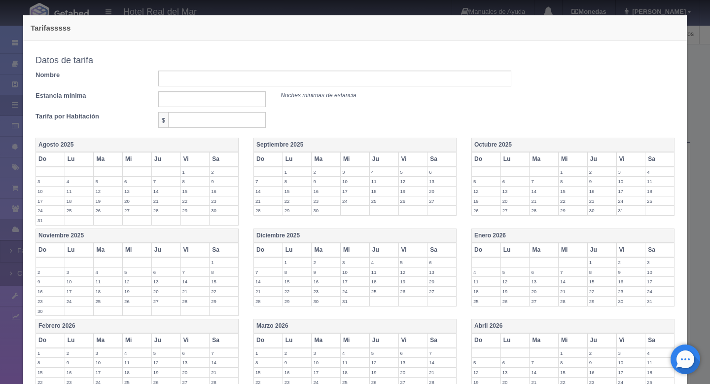
click at [405, 201] on label "26" at bounding box center [413, 200] width 29 height 9
click at [433, 201] on label "27" at bounding box center [441, 200] width 29 height 9
click at [630, 164] on th "Vi" at bounding box center [630, 159] width 29 height 14
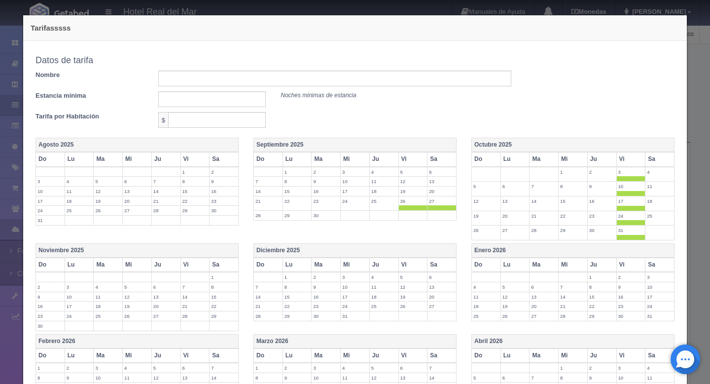
click at [660, 161] on th "Sa" at bounding box center [659, 159] width 29 height 14
click at [630, 267] on th "Vi" at bounding box center [630, 264] width 29 height 14
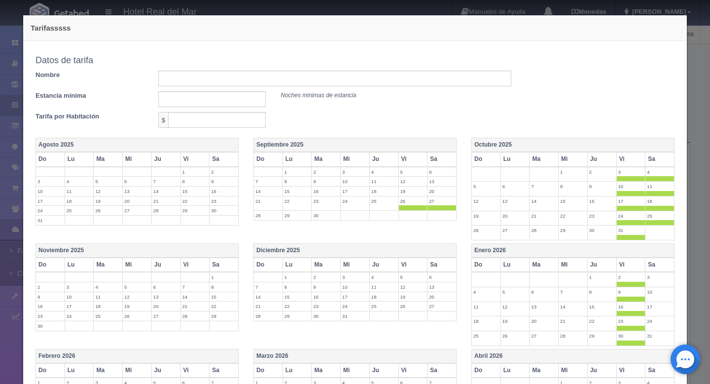
click at [648, 267] on th "Sa" at bounding box center [659, 264] width 29 height 14
click at [439, 269] on th "Sa" at bounding box center [441, 264] width 29 height 14
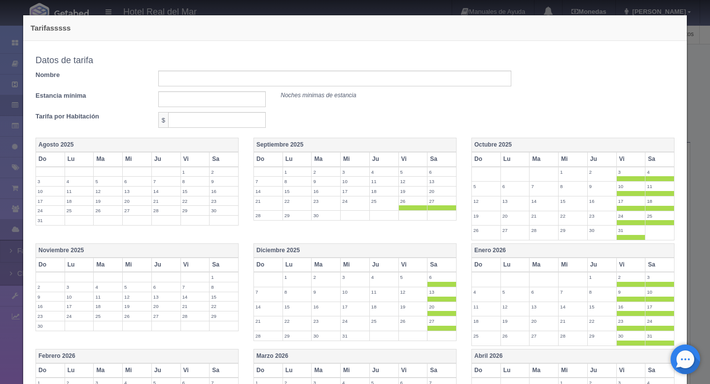
click at [411, 267] on th "Vi" at bounding box center [412, 264] width 29 height 14
click at [192, 265] on th "Vi" at bounding box center [194, 264] width 29 height 14
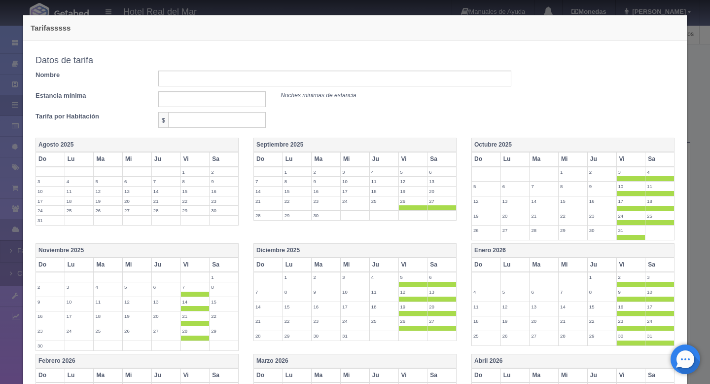
click at [225, 266] on th "Sa" at bounding box center [224, 264] width 29 height 14
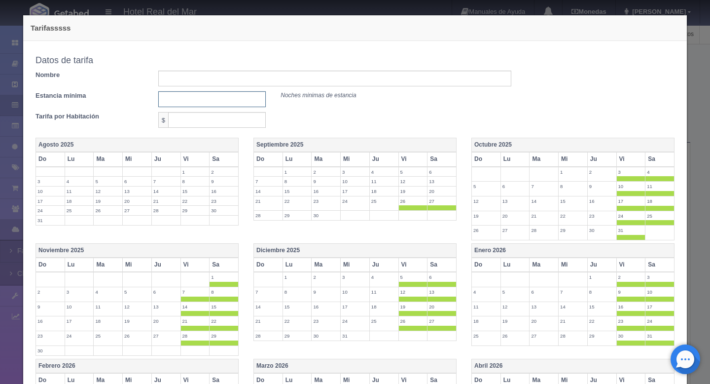
click at [189, 100] on input "text" at bounding box center [212, 99] width 108 height 16
type input "1"
click at [186, 114] on input "text" at bounding box center [217, 120] width 98 height 16
type input "149"
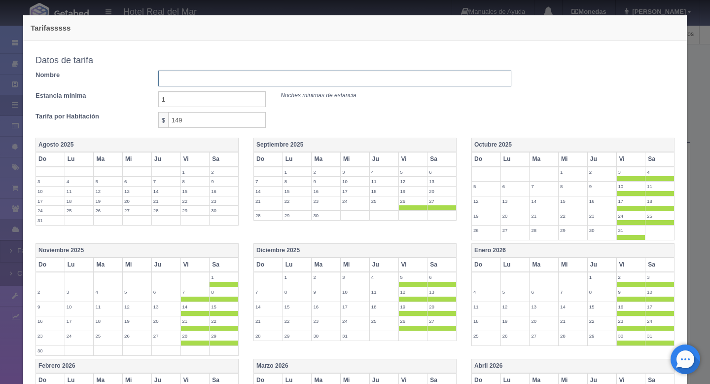
click at [186, 85] on input "text" at bounding box center [334, 78] width 353 height 16
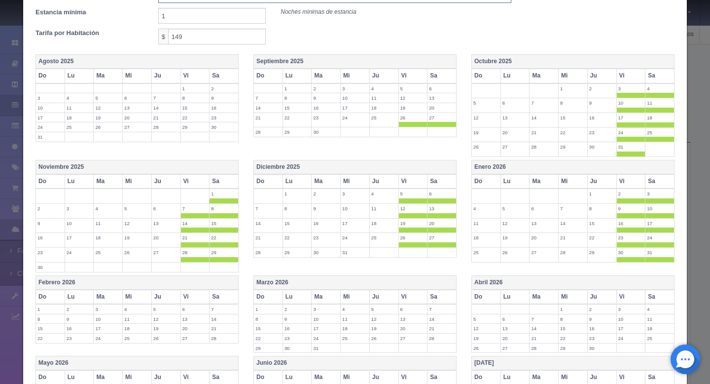
scroll to position [87, 0]
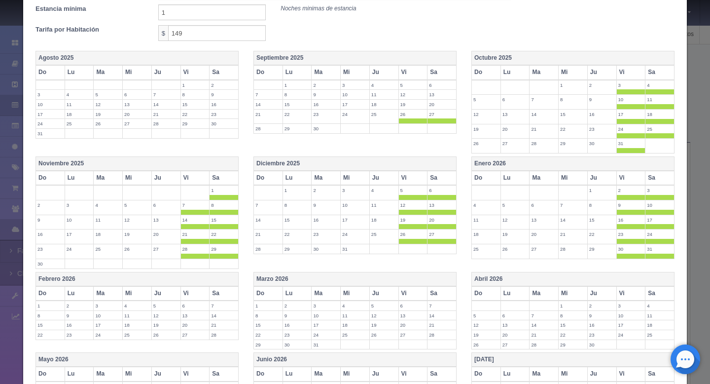
type input "tarifa fin de semana suite 1 cama"
click at [187, 297] on th "Vi" at bounding box center [194, 293] width 29 height 14
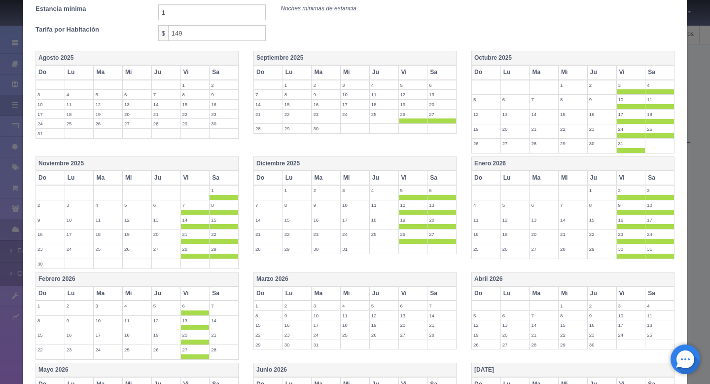
click at [217, 297] on th "Sa" at bounding box center [224, 293] width 29 height 14
click at [402, 298] on th "Vi" at bounding box center [412, 293] width 29 height 14
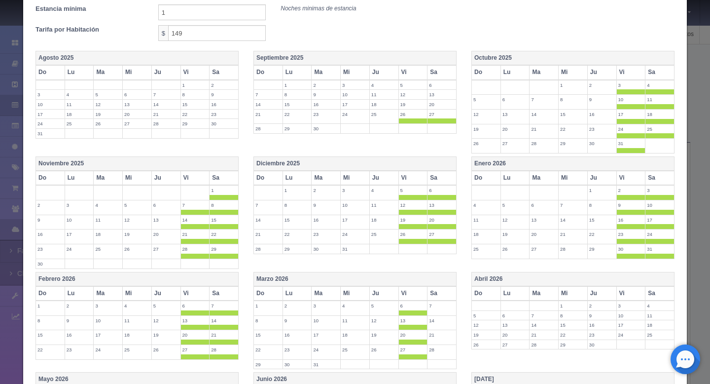
click at [435, 297] on th "Sa" at bounding box center [441, 293] width 29 height 14
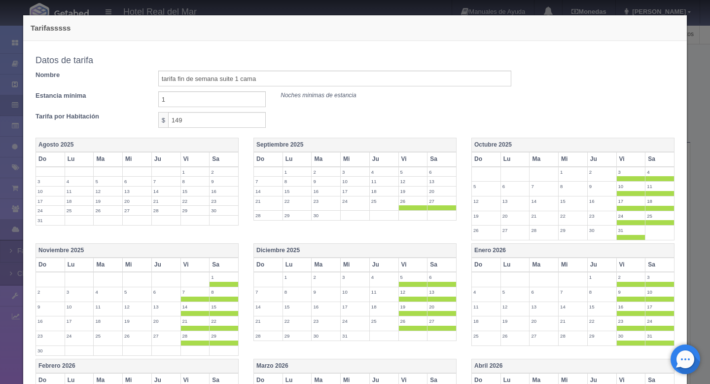
scroll to position [248, 0]
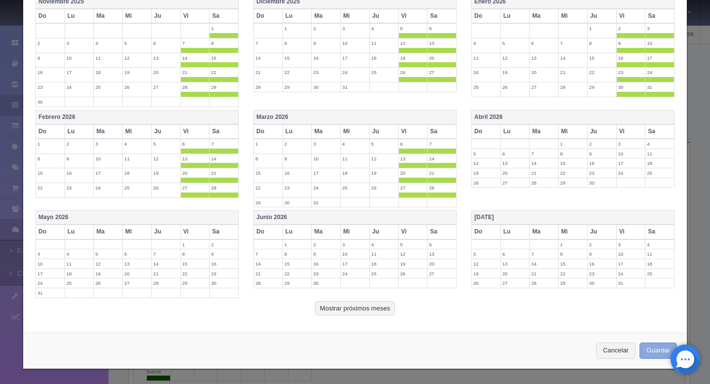
click at [655, 354] on button "Guardar" at bounding box center [657, 350] width 37 height 16
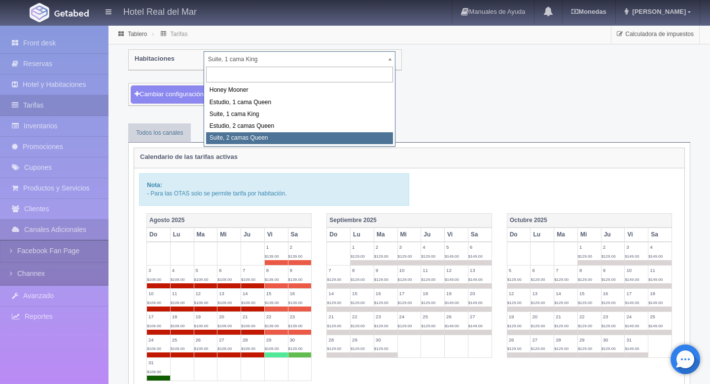
select select "2271"
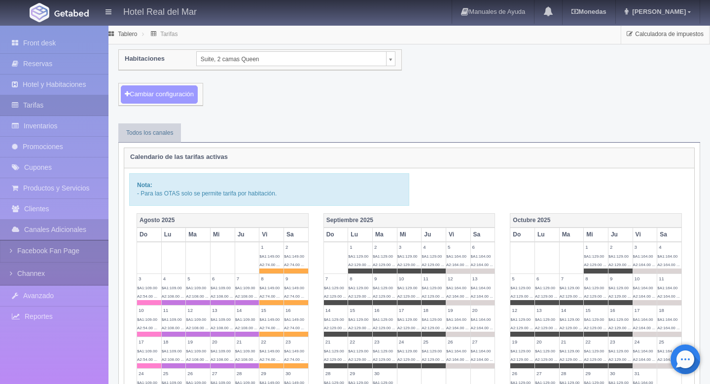
click at [179, 100] on button "Cambiar configuración" at bounding box center [159, 94] width 77 height 18
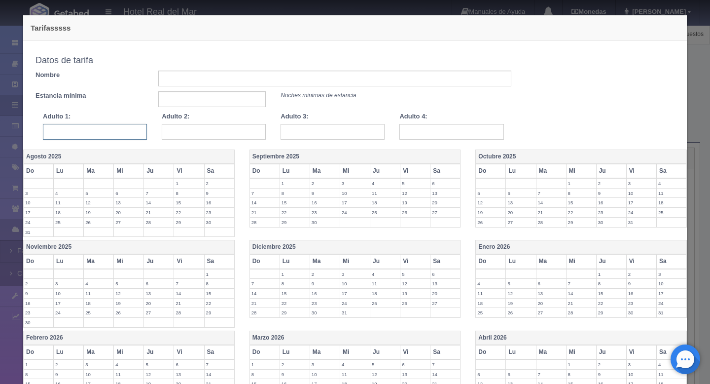
click at [122, 134] on input "text" at bounding box center [95, 132] width 104 height 16
type input "139"
click at [230, 134] on input "text" at bounding box center [214, 132] width 104 height 16
type input "139"
click at [367, 134] on input "text" at bounding box center [332, 132] width 104 height 16
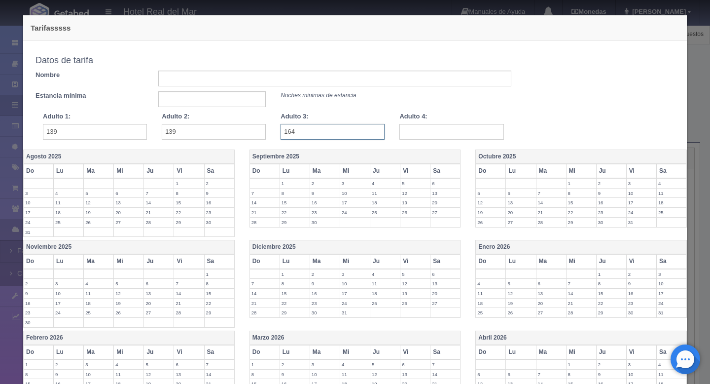
type input "164"
click at [468, 130] on input "text" at bounding box center [451, 132] width 104 height 16
type input "179"
click at [490, 109] on div "Copiar tarifa a la habitación Suite, 2 camas [GEOGRAPHIC_DATA], [GEOGRAPHIC_DAT…" at bounding box center [273, 95] width 490 height 88
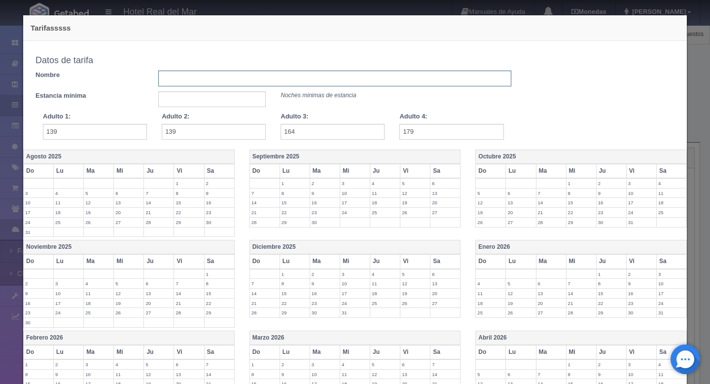
click at [329, 74] on input "text" at bounding box center [334, 78] width 353 height 16
type input "tarifa entre semana suite 2 camas"
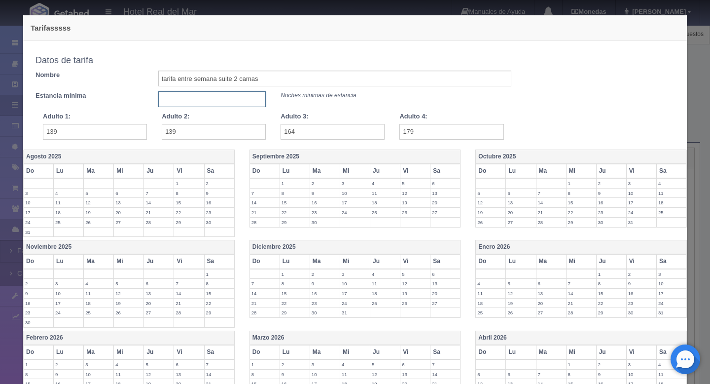
click at [251, 103] on input "text" at bounding box center [212, 99] width 108 height 16
type input "1"
click at [348, 216] on label "24" at bounding box center [355, 212] width 30 height 9
click at [380, 219] on td "25" at bounding box center [385, 215] width 30 height 15
click at [504, 158] on th "Octubre 2025" at bounding box center [581, 156] width 211 height 14
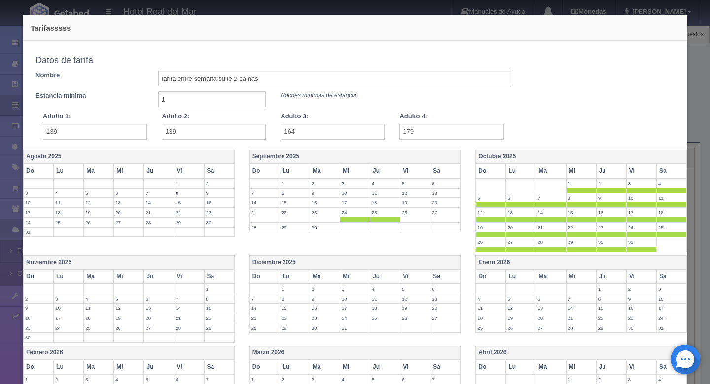
click at [636, 175] on th "Vi" at bounding box center [641, 171] width 30 height 14
click at [674, 174] on th "Sa" at bounding box center [671, 171] width 30 height 14
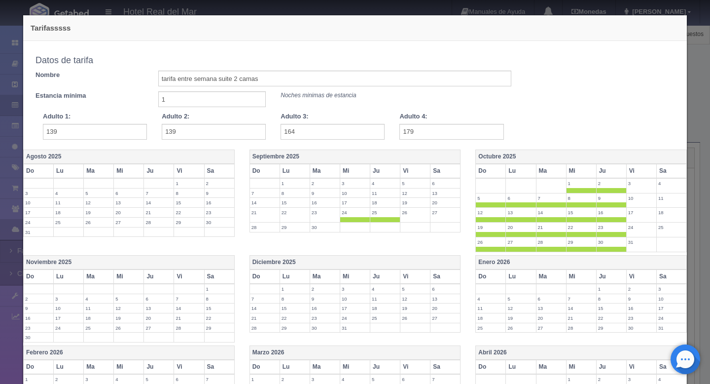
click at [59, 260] on th "Noviembre 2025" at bounding box center [129, 262] width 211 height 14
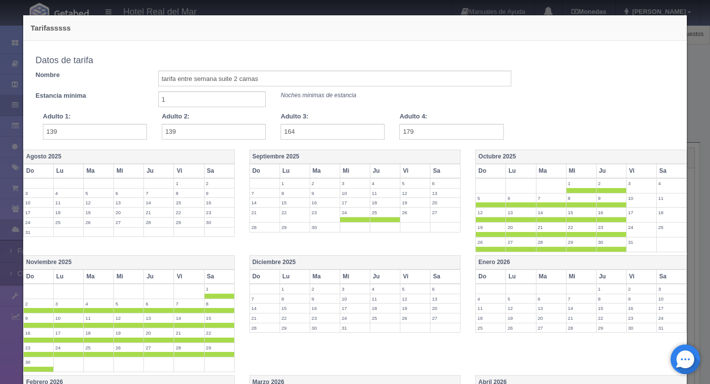
click at [256, 261] on th "Diciembre 2025" at bounding box center [354, 262] width 211 height 14
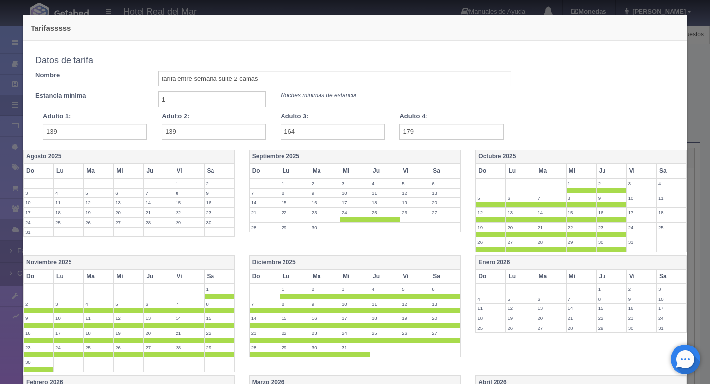
click at [489, 263] on th "Enero 2026" at bounding box center [581, 262] width 211 height 14
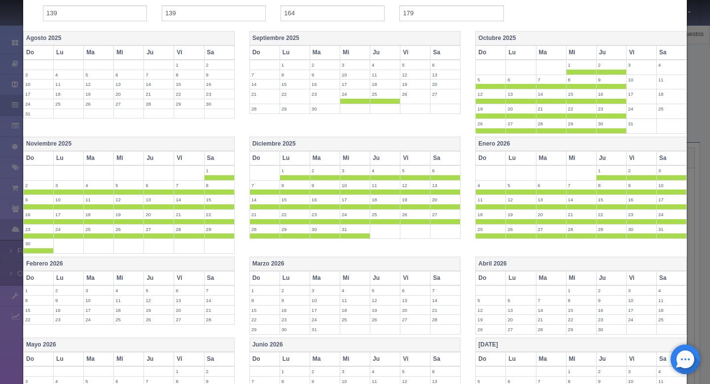
scroll to position [169, 0]
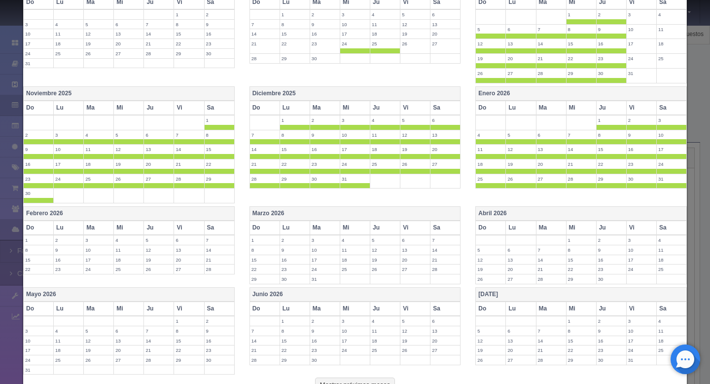
click at [57, 214] on th "Febrero 2026" at bounding box center [129, 214] width 211 height 14
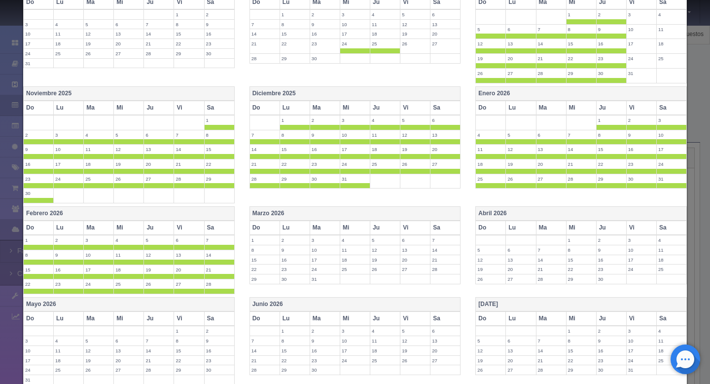
click at [258, 211] on th "Marzo 2026" at bounding box center [354, 214] width 211 height 14
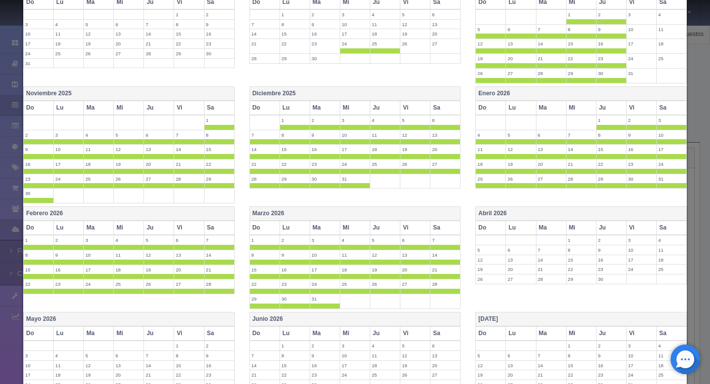
click at [213, 105] on th "Sa" at bounding box center [219, 108] width 30 height 14
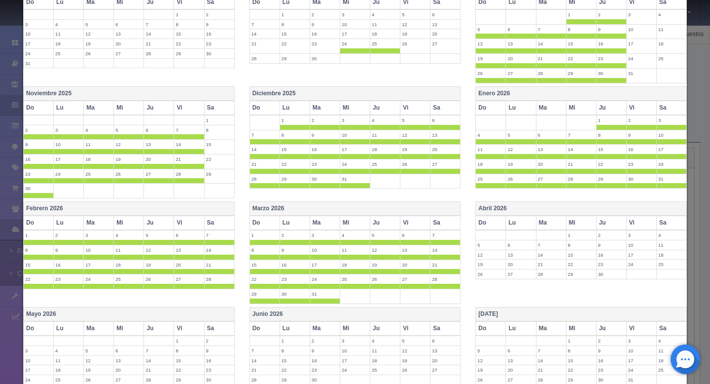
click at [184, 107] on th "Vi" at bounding box center [189, 108] width 30 height 14
click at [196, 230] on label "6" at bounding box center [189, 234] width 30 height 9
click at [222, 227] on th "Sa" at bounding box center [219, 222] width 30 height 14
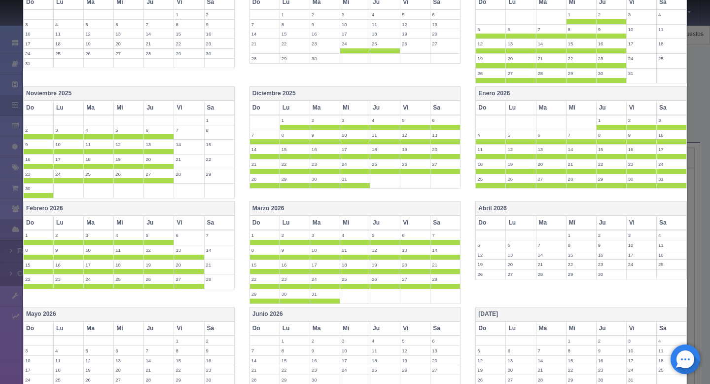
click at [189, 225] on th "Vi" at bounding box center [189, 222] width 30 height 14
click at [411, 112] on th "Vi" at bounding box center [415, 108] width 30 height 14
click at [448, 107] on th "Sa" at bounding box center [445, 108] width 30 height 14
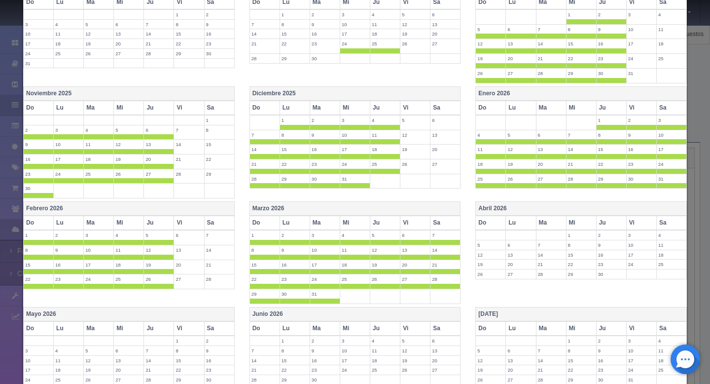
click at [636, 111] on th "Vi" at bounding box center [641, 108] width 30 height 14
click at [676, 111] on th "Sa" at bounding box center [671, 108] width 30 height 14
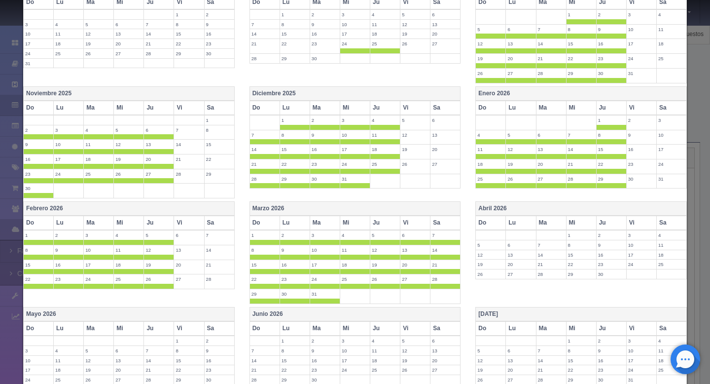
click at [412, 229] on th "Vi" at bounding box center [415, 222] width 30 height 14
click at [447, 228] on th "Sa" at bounding box center [445, 222] width 30 height 14
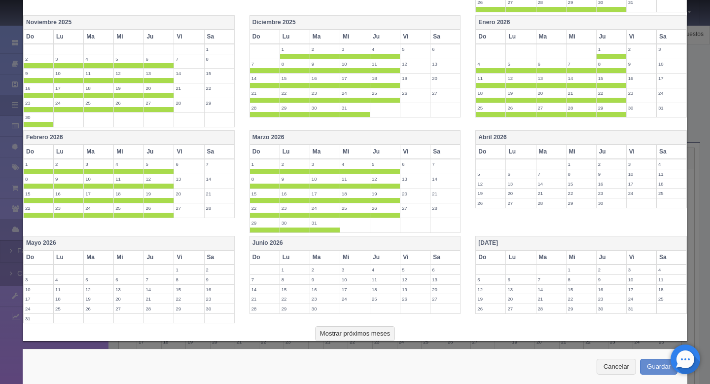
scroll to position [255, 0]
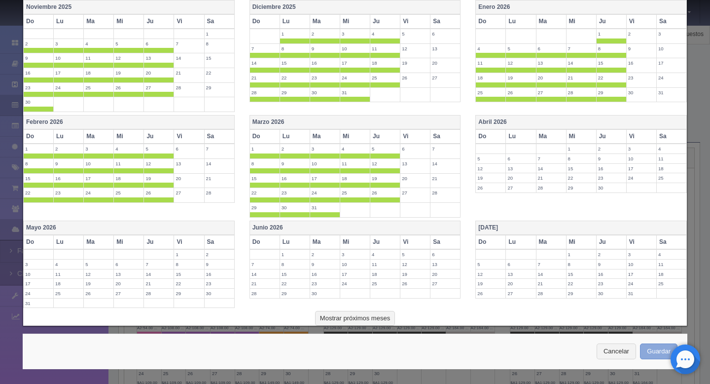
click at [657, 352] on button "Guardar" at bounding box center [658, 351] width 37 height 16
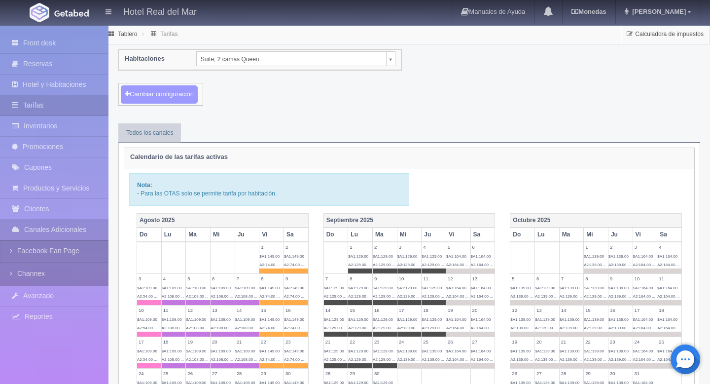
click at [186, 100] on button "Cambiar configuración" at bounding box center [159, 94] width 77 height 18
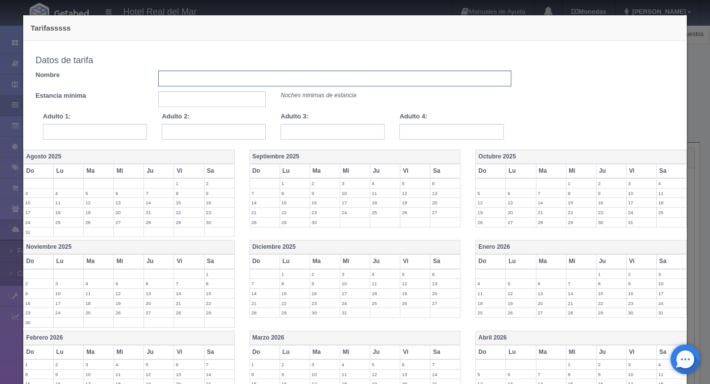
click at [292, 79] on input "text" at bounding box center [334, 78] width 353 height 16
type input "tarifa fin de semana suite 2 camas"
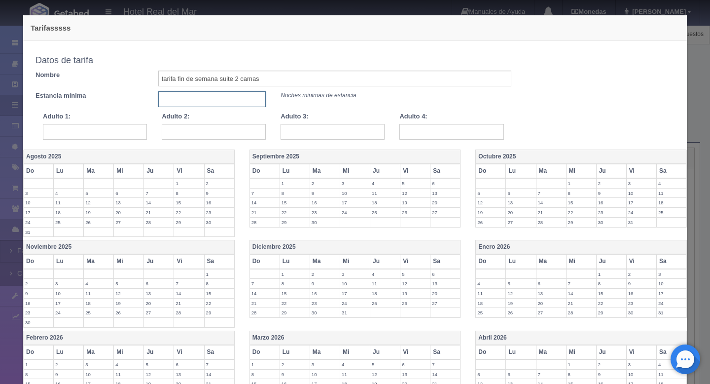
click at [237, 104] on input "text" at bounding box center [212, 99] width 108 height 16
type input "1"
click at [136, 130] on input "text" at bounding box center [95, 132] width 104 height 16
click at [131, 10] on div "Tarifasssss Copiar tarifa a la habitación Suite, 2 camas Queen Honey Mooner Est…" at bounding box center [355, 287] width 674 height 574
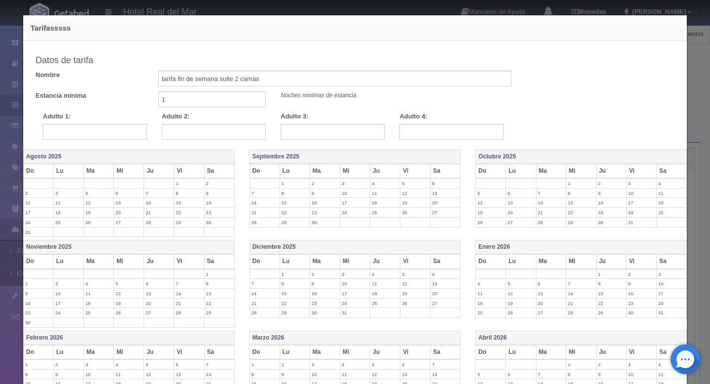
scroll to position [191, 0]
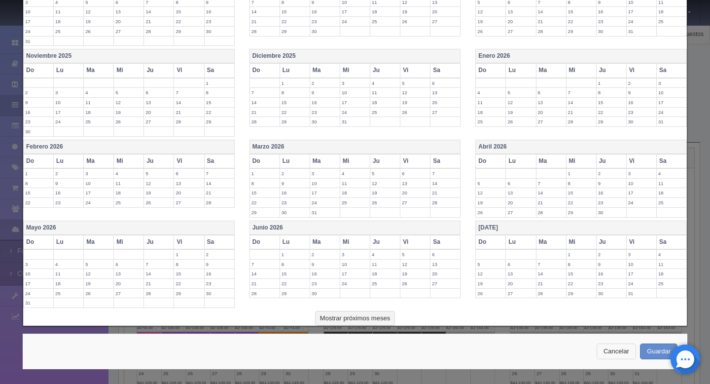
click at [607, 351] on button "Cancelar" at bounding box center [615, 351] width 39 height 16
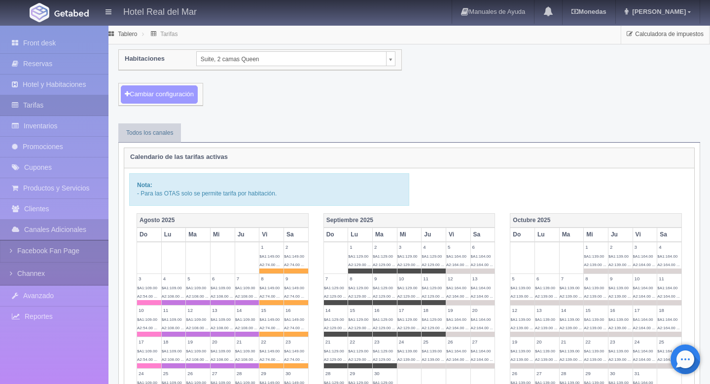
click at [182, 95] on button "Cambiar configuración" at bounding box center [159, 94] width 77 height 18
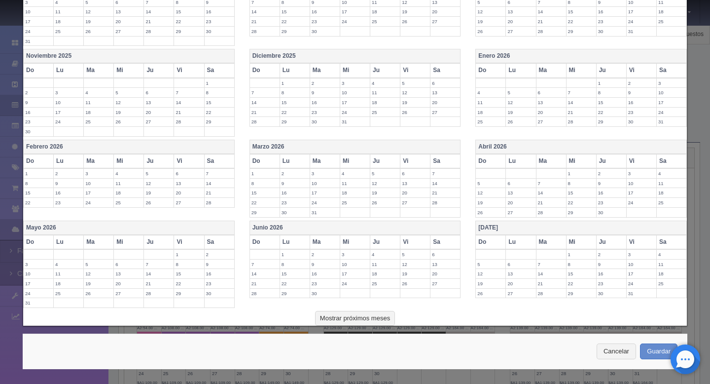
scroll to position [0, 0]
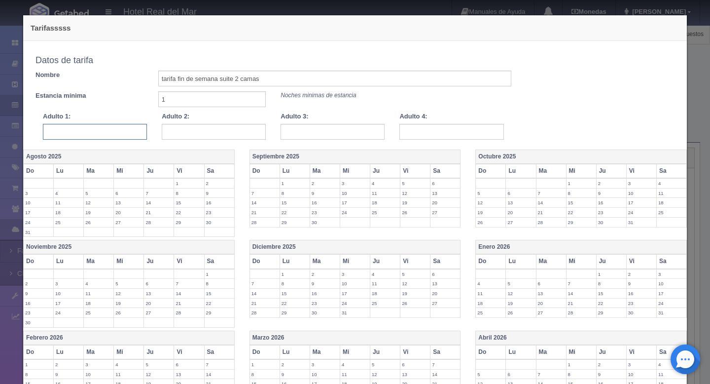
click at [138, 129] on input "text" at bounding box center [95, 132] width 104 height 16
type input "164"
click at [235, 135] on input "text" at bounding box center [214, 132] width 104 height 16
type input "164"
click at [332, 134] on input "text" at bounding box center [332, 132] width 104 height 16
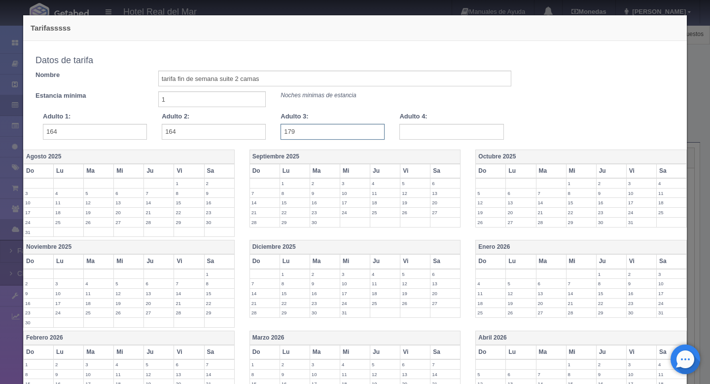
type input "179"
click at [429, 131] on input "text" at bounding box center [451, 132] width 104 height 16
type input "194"
click at [411, 209] on label "26" at bounding box center [415, 212] width 30 height 9
click at [442, 210] on label "27" at bounding box center [445, 212] width 30 height 9
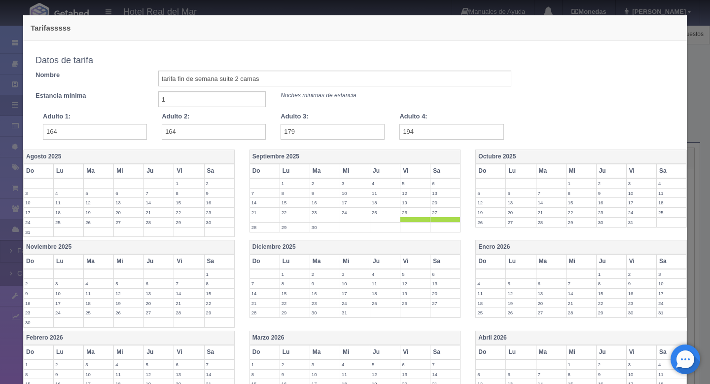
click at [630, 171] on th "Vi" at bounding box center [641, 171] width 30 height 14
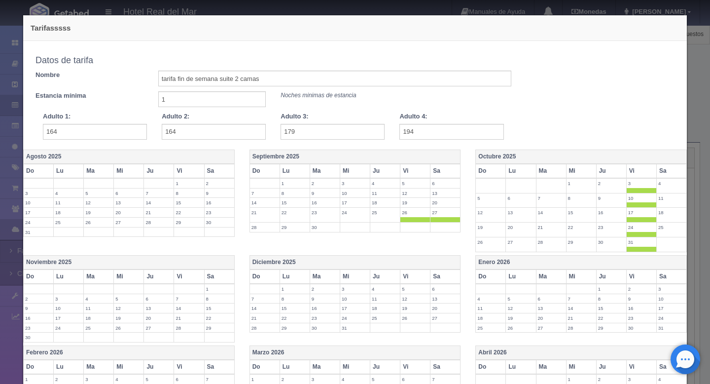
click at [675, 176] on th "Sa" at bounding box center [671, 171] width 30 height 14
click at [640, 276] on th "Vi" at bounding box center [641, 276] width 30 height 14
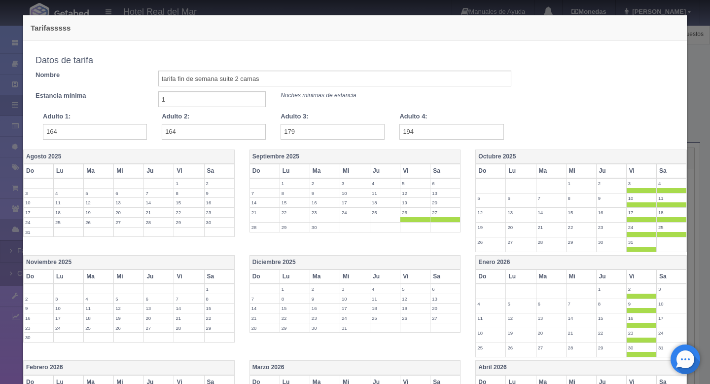
click at [668, 274] on th "Sa" at bounding box center [671, 276] width 30 height 14
click at [412, 272] on th "Vi" at bounding box center [415, 276] width 30 height 14
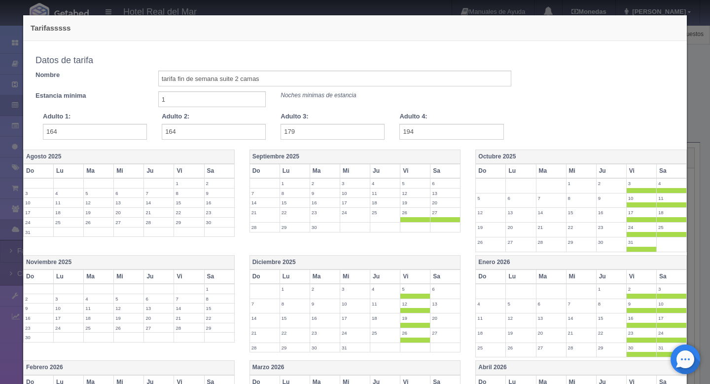
click at [439, 275] on th "Sa" at bounding box center [445, 276] width 30 height 14
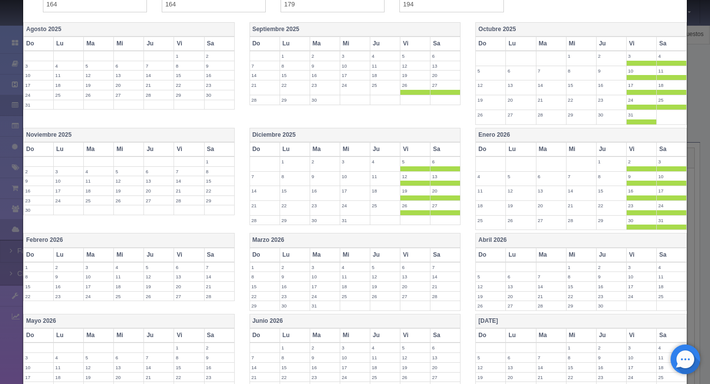
scroll to position [137, 0]
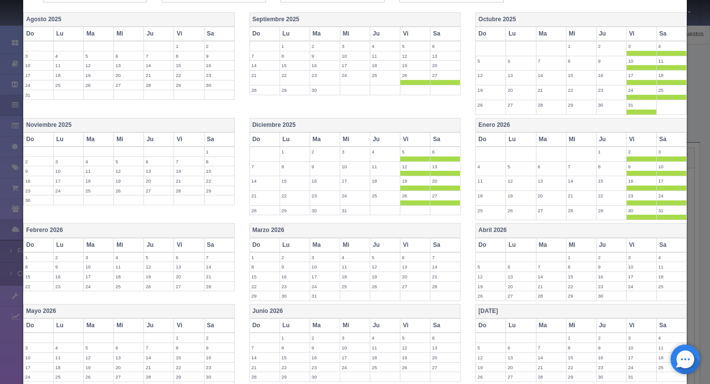
click at [188, 144] on th "Vi" at bounding box center [189, 139] width 30 height 14
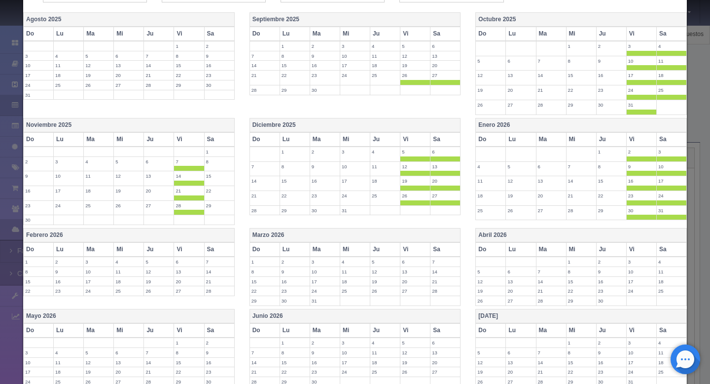
click at [209, 144] on th "Sa" at bounding box center [219, 139] width 30 height 14
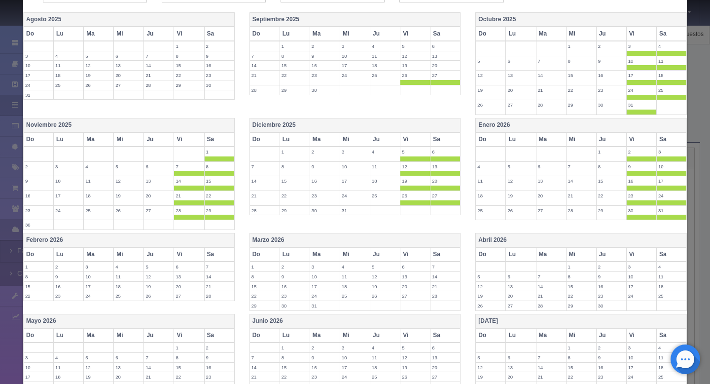
click at [189, 260] on th "Vi" at bounding box center [189, 254] width 30 height 14
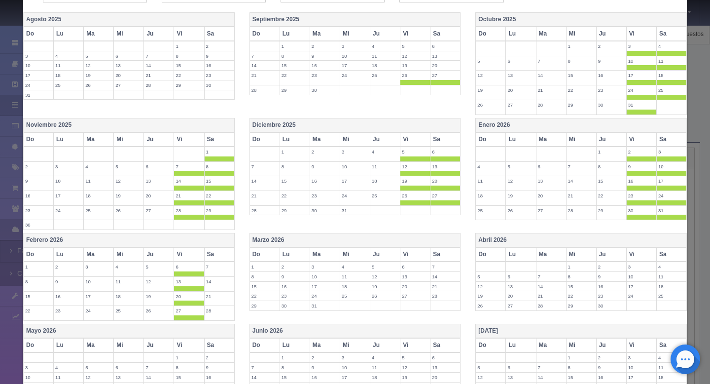
click at [216, 257] on th "Sa" at bounding box center [219, 254] width 30 height 14
click at [411, 257] on th "Vi" at bounding box center [415, 254] width 30 height 14
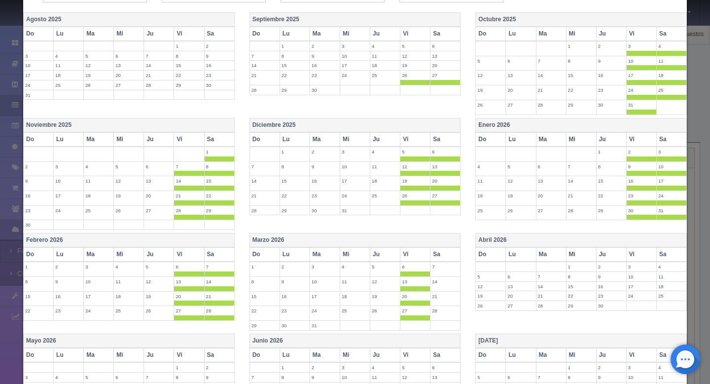
click at [439, 254] on th "Sa" at bounding box center [445, 254] width 30 height 14
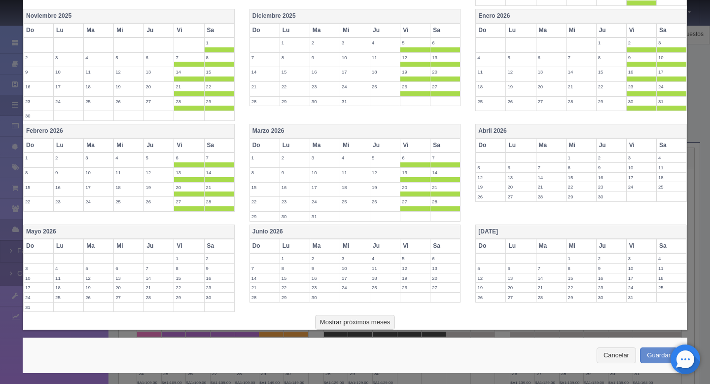
scroll to position [250, 0]
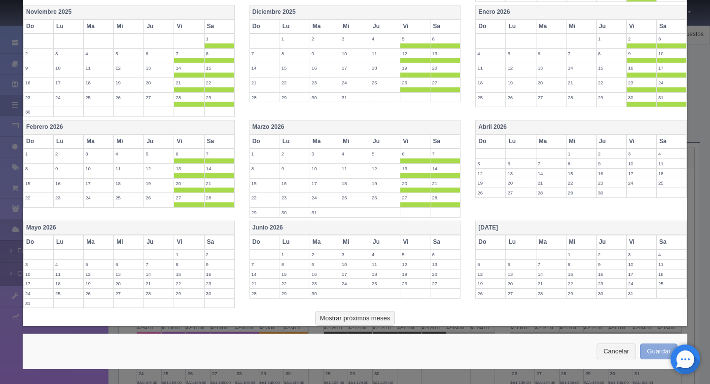
click at [654, 350] on button "Guardar" at bounding box center [658, 351] width 37 height 16
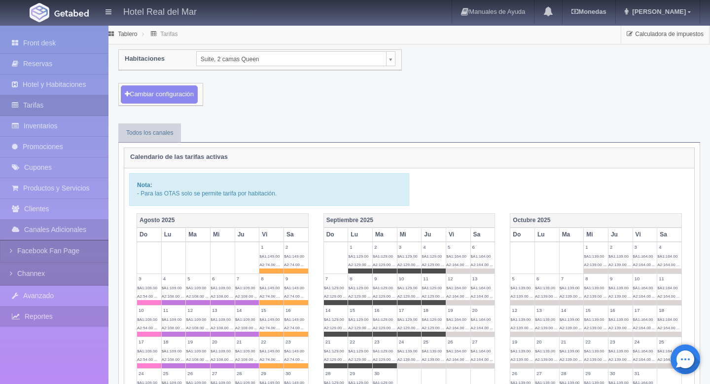
click at [32, 312] on link "Reportes" at bounding box center [54, 316] width 108 height 20
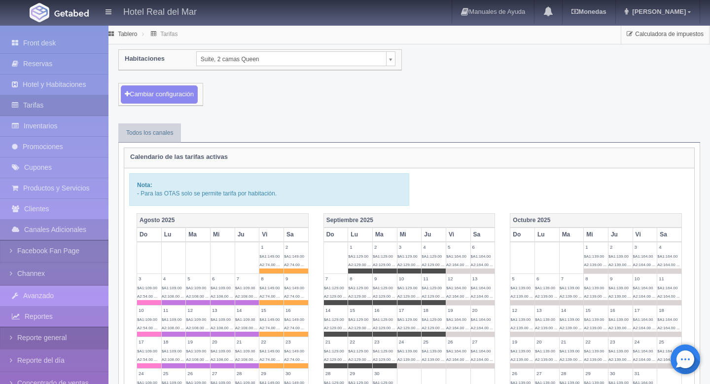
click at [30, 335] on link "Reporte general" at bounding box center [54, 337] width 108 height 22
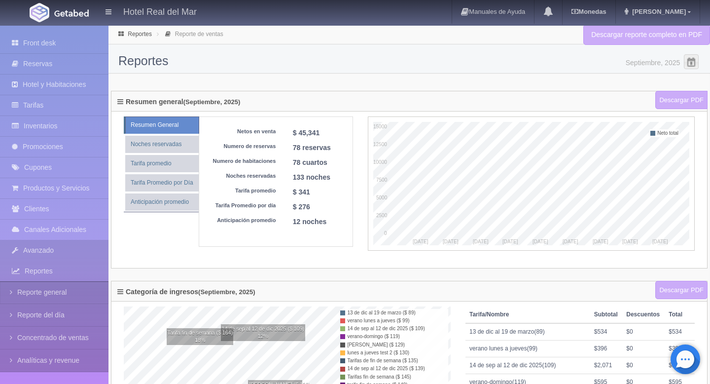
click at [65, 256] on link "Avanzado" at bounding box center [54, 250] width 108 height 20
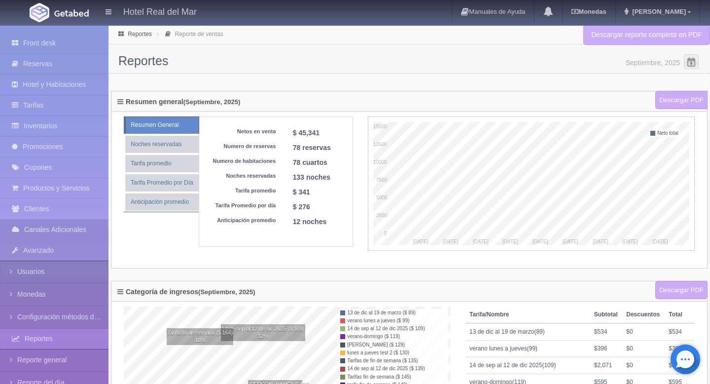
click at [65, 234] on link "Canales Adicionales" at bounding box center [54, 229] width 108 height 20
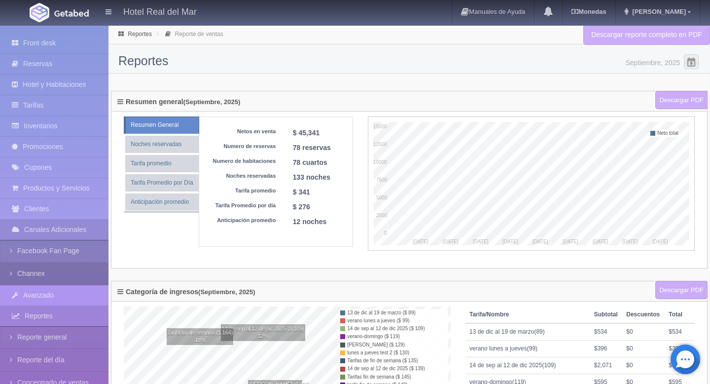
click at [38, 273] on link "Channex" at bounding box center [54, 273] width 108 height 22
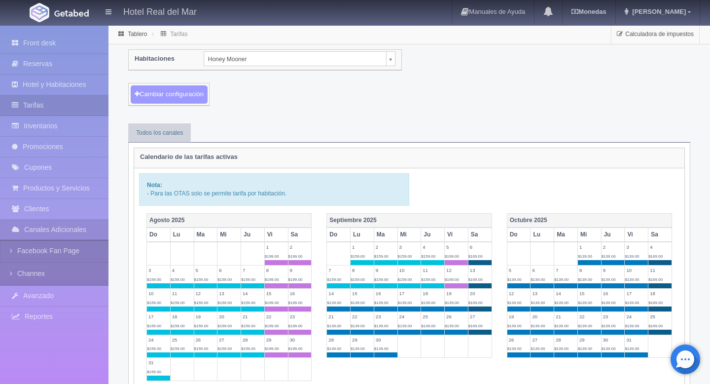
click at [192, 97] on button "Cambiar configuración" at bounding box center [169, 94] width 77 height 18
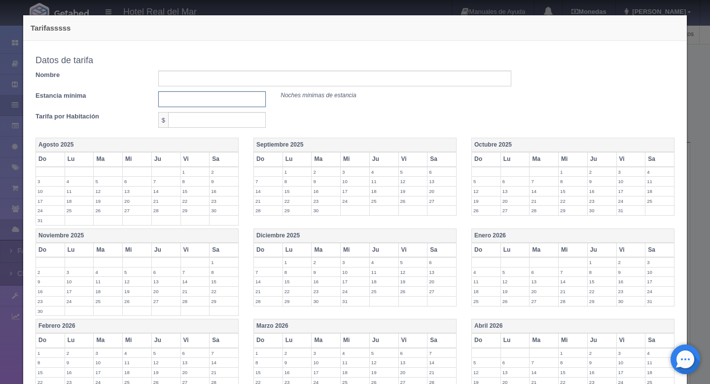
click at [204, 103] on input "text" at bounding box center [212, 99] width 108 height 16
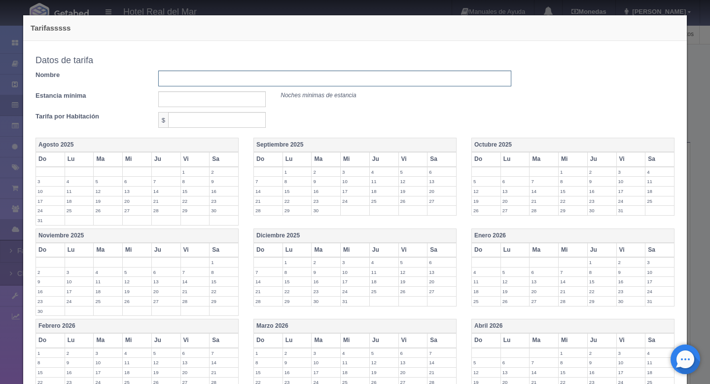
click at [208, 85] on input "text" at bounding box center [334, 78] width 353 height 16
click at [234, 80] on input "tarifa entre semana" at bounding box center [334, 78] width 353 height 16
type input "tarifa entre semana Honey"
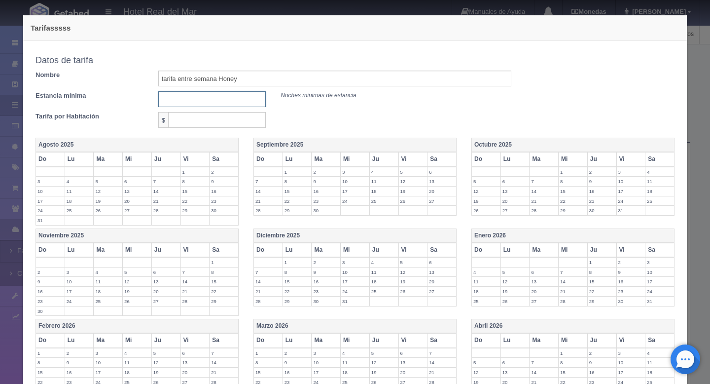
click at [196, 97] on input "text" at bounding box center [212, 99] width 108 height 16
type input "1"
click at [197, 119] on input "text" at bounding box center [217, 120] width 98 height 16
type input "159"
click at [384, 199] on label "25" at bounding box center [384, 200] width 29 height 9
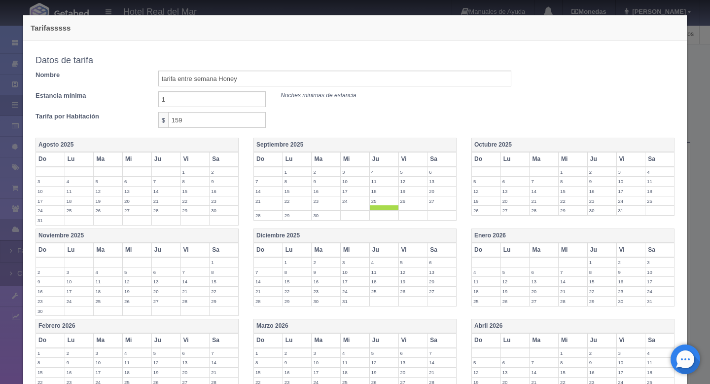
click at [350, 203] on label "24" at bounding box center [355, 200] width 29 height 9
click at [495, 143] on th "Octubre 2025" at bounding box center [573, 145] width 203 height 14
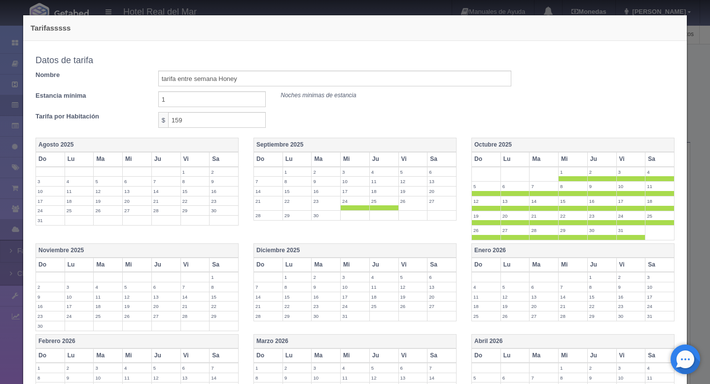
click at [629, 160] on th "Vi" at bounding box center [630, 159] width 29 height 14
click at [651, 160] on th "Sa" at bounding box center [659, 159] width 29 height 14
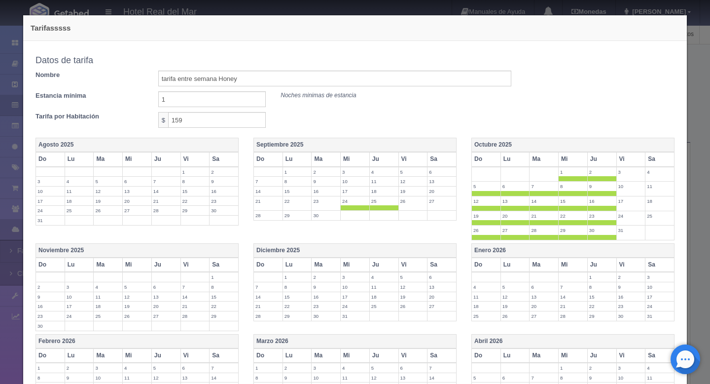
scroll to position [32, 0]
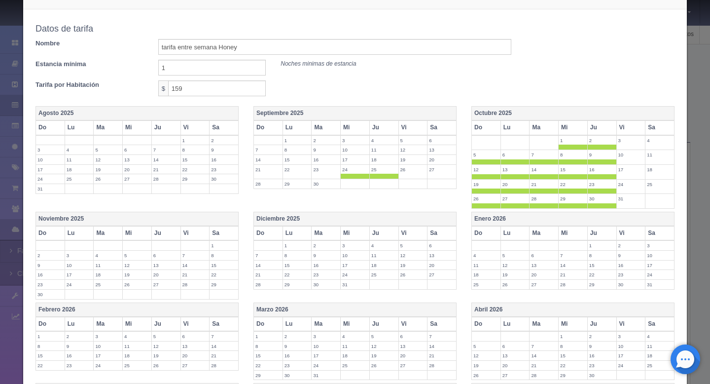
click at [495, 214] on th "Enero 2026" at bounding box center [573, 219] width 203 height 14
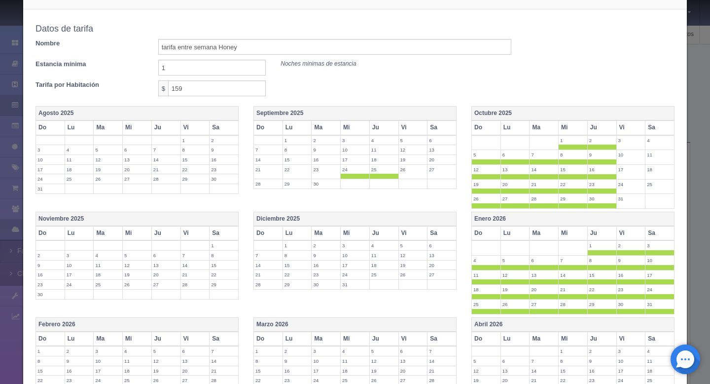
click at [637, 233] on th "Vi" at bounding box center [630, 233] width 29 height 14
click at [652, 233] on th "Sa" at bounding box center [659, 233] width 29 height 14
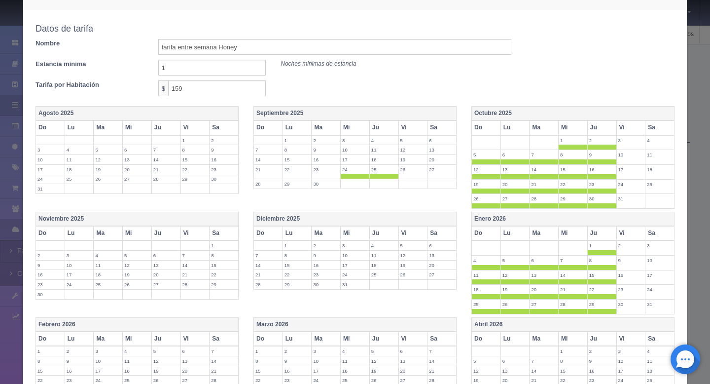
click at [283, 218] on th "Diciembre 2025" at bounding box center [355, 219] width 203 height 14
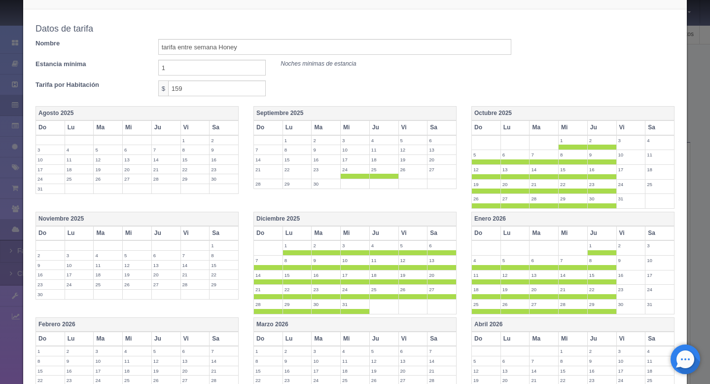
click at [392, 236] on th "Ju" at bounding box center [383, 233] width 29 height 14
click at [417, 233] on th "Vi" at bounding box center [412, 233] width 29 height 14
click at [443, 235] on th "Sa" at bounding box center [441, 233] width 29 height 14
click at [93, 215] on th "Noviembre 2025" at bounding box center [137, 219] width 203 height 14
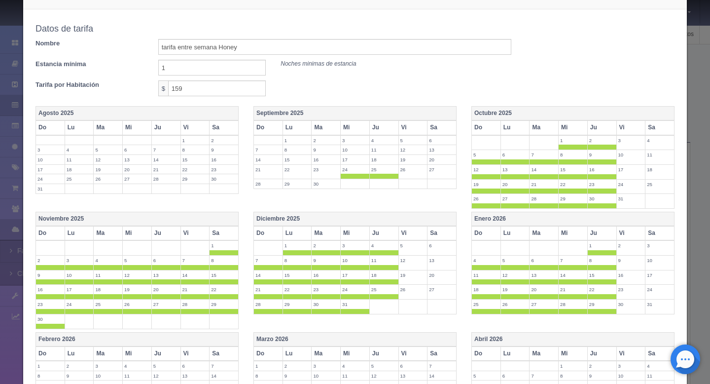
click at [195, 236] on th "Vi" at bounding box center [194, 233] width 29 height 14
click at [214, 236] on th "Sa" at bounding box center [224, 233] width 29 height 14
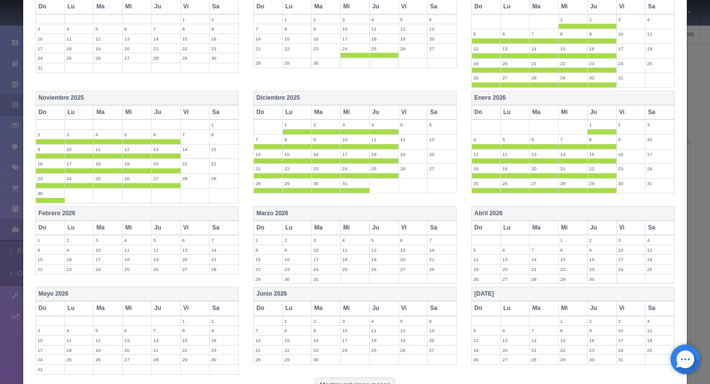
scroll to position [162, 0]
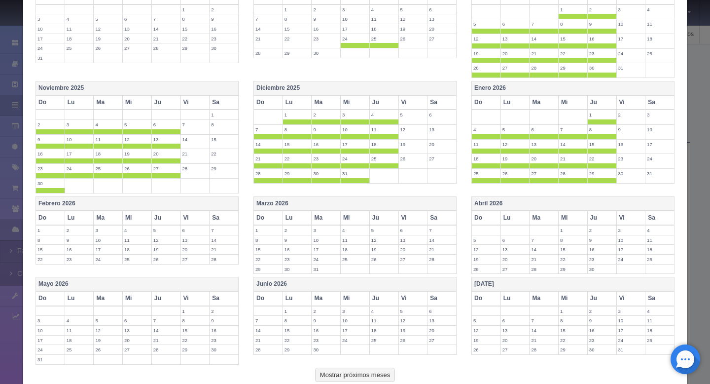
click at [105, 205] on th "Febrero 2026" at bounding box center [137, 203] width 203 height 14
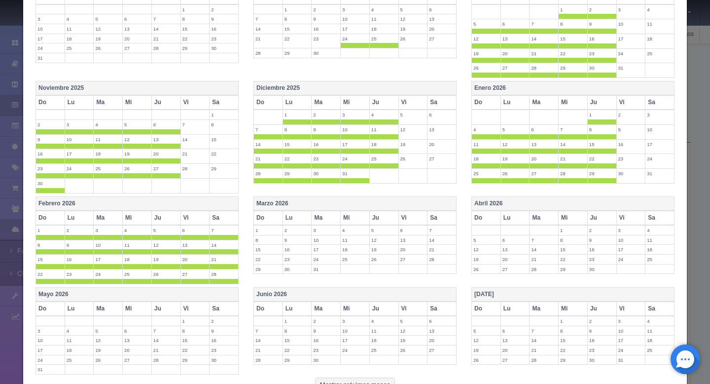
click at [201, 217] on th "Vi" at bounding box center [194, 217] width 29 height 14
click at [221, 219] on th "Sa" at bounding box center [224, 217] width 29 height 14
click at [270, 206] on th "Marzo 2026" at bounding box center [355, 203] width 203 height 14
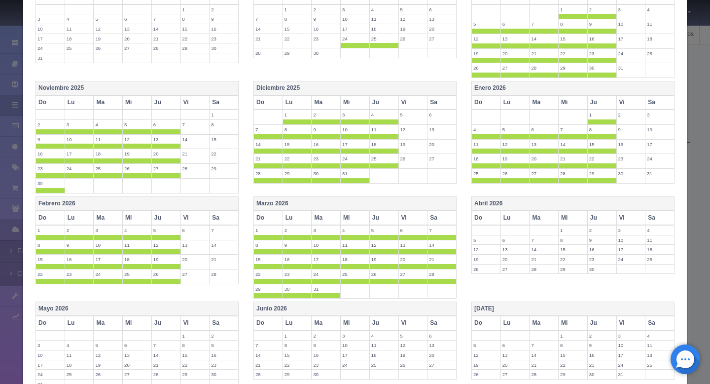
click at [402, 219] on th "Vi" at bounding box center [412, 217] width 29 height 14
click at [446, 219] on th "Sa" at bounding box center [441, 217] width 29 height 14
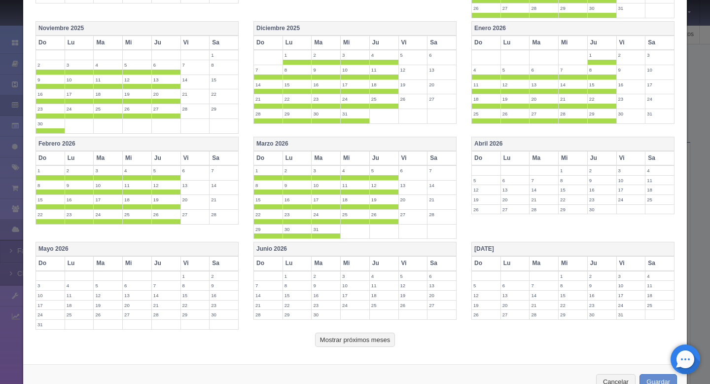
scroll to position [253, 0]
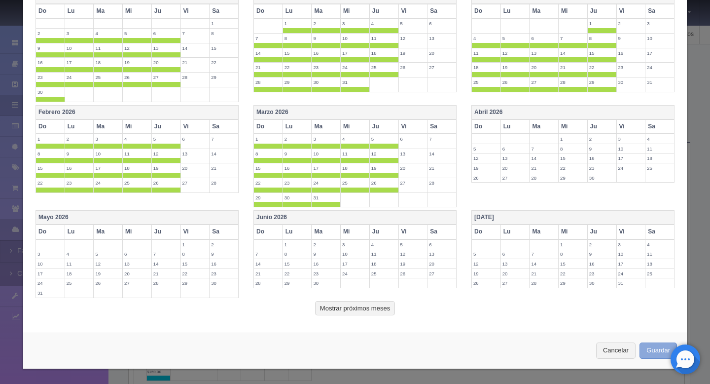
click at [652, 349] on button "Guardar" at bounding box center [657, 350] width 37 height 16
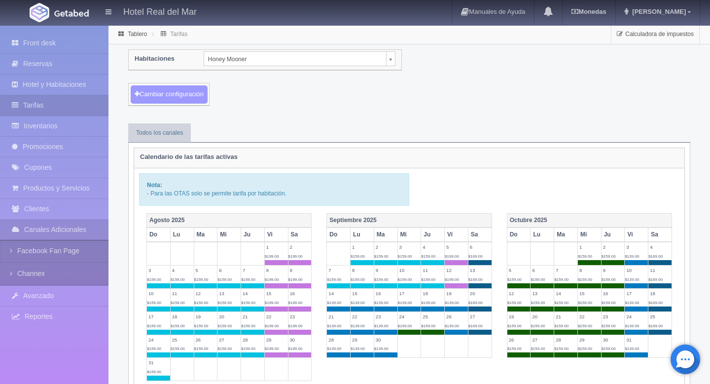
click at [191, 95] on button "Cambiar configuración" at bounding box center [169, 94] width 77 height 18
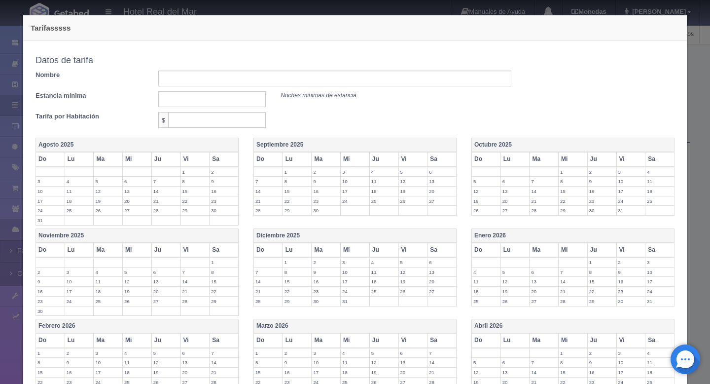
click at [408, 200] on label "26" at bounding box center [413, 200] width 29 height 9
click at [433, 201] on label "27" at bounding box center [441, 200] width 29 height 9
click at [634, 159] on th "Vi" at bounding box center [630, 159] width 29 height 14
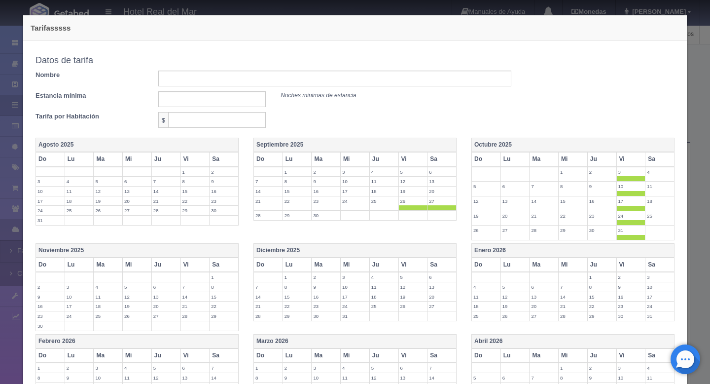
click at [658, 162] on th "Sa" at bounding box center [659, 159] width 29 height 14
click at [624, 266] on th "Vi" at bounding box center [630, 264] width 29 height 14
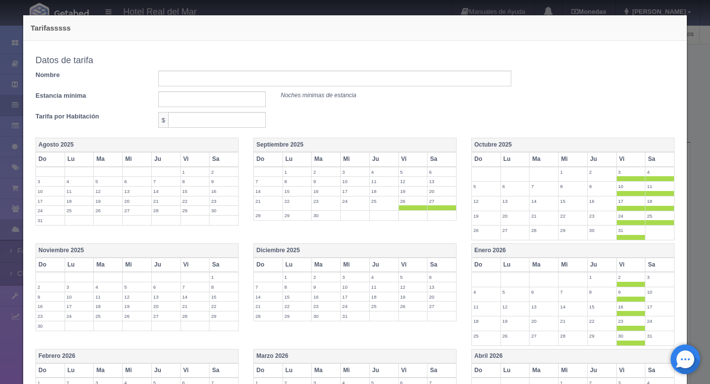
click at [657, 266] on th "Sa" at bounding box center [659, 264] width 29 height 14
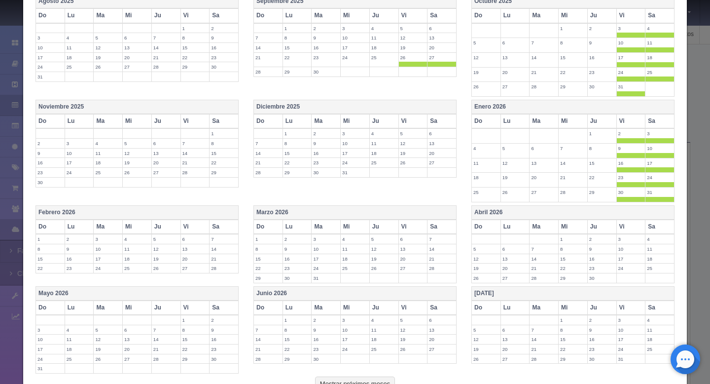
scroll to position [153, 0]
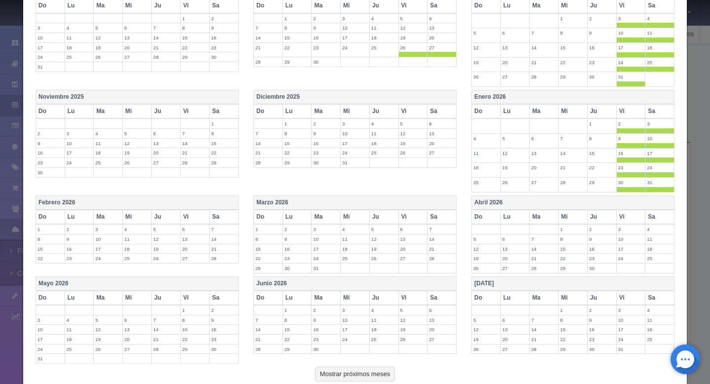
click at [411, 214] on th "Vi" at bounding box center [412, 217] width 29 height 14
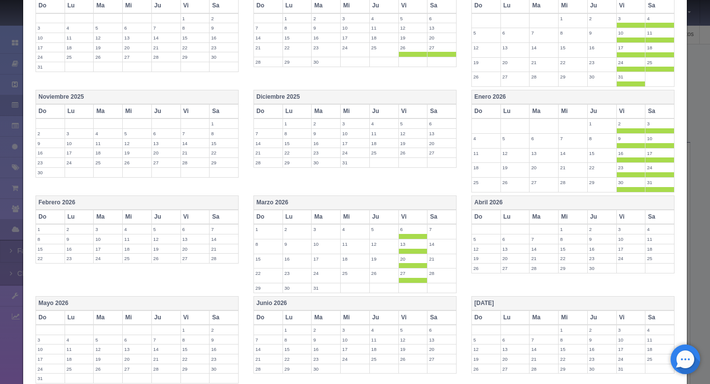
click at [434, 216] on th "Sa" at bounding box center [441, 217] width 29 height 14
click at [406, 110] on th "Vi" at bounding box center [412, 111] width 29 height 14
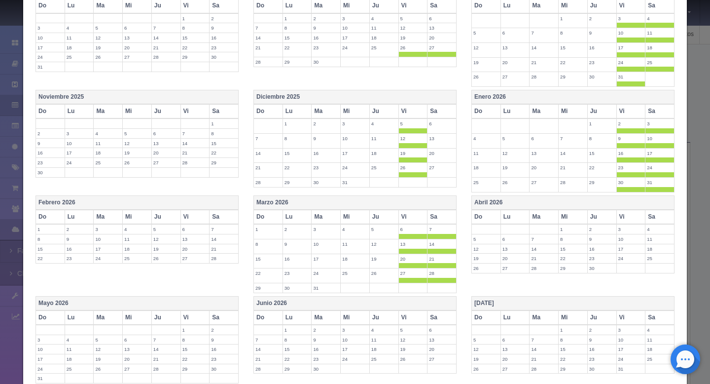
click at [432, 115] on th "Sa" at bounding box center [441, 111] width 29 height 14
click at [197, 109] on th "Vi" at bounding box center [194, 111] width 29 height 14
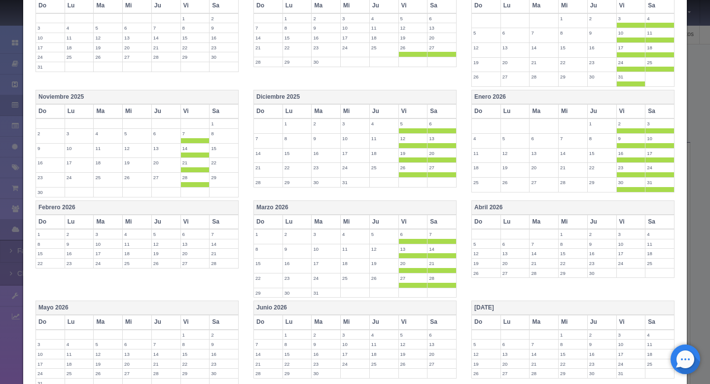
click at [219, 114] on th "Sa" at bounding box center [224, 111] width 29 height 14
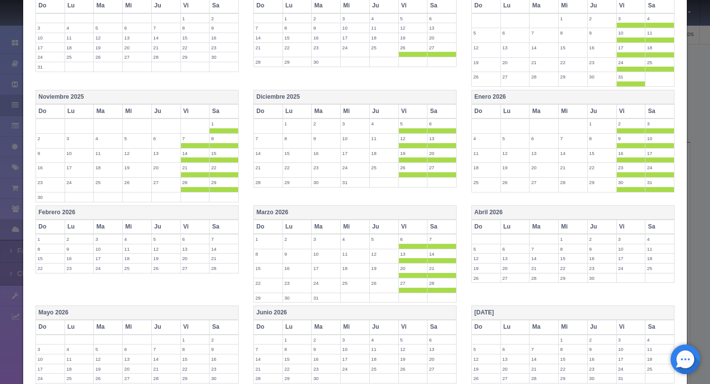
click at [184, 224] on th "Vi" at bounding box center [194, 226] width 29 height 14
click at [225, 231] on th "Sa" at bounding box center [224, 226] width 29 height 14
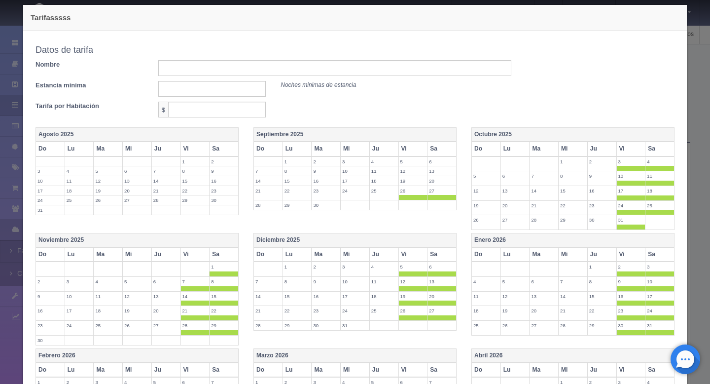
scroll to position [0, 0]
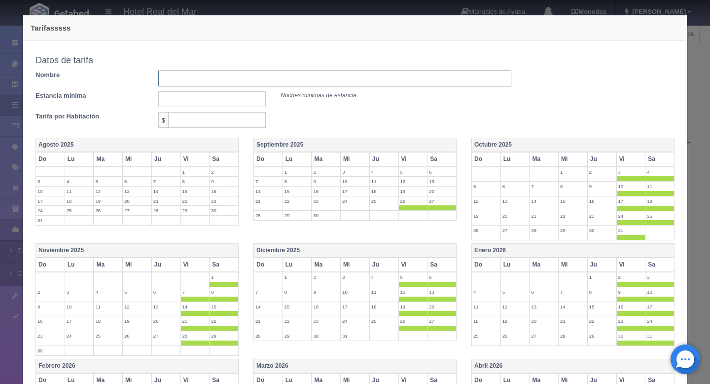
click at [214, 81] on input "text" at bounding box center [334, 78] width 353 height 16
type input "tarifa fin de semana"
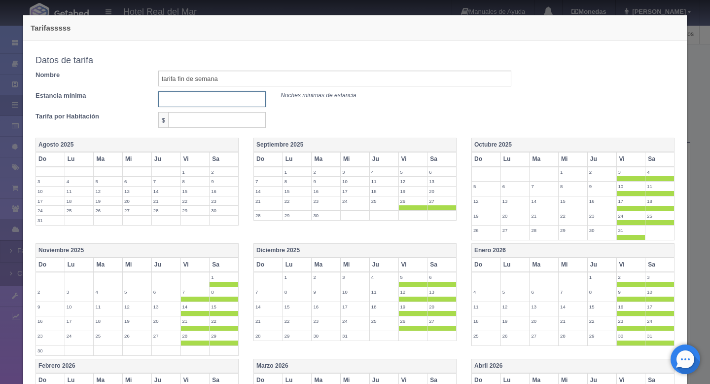
click at [180, 96] on input "text" at bounding box center [212, 99] width 108 height 16
type input "1"
click at [203, 124] on input "text" at bounding box center [217, 120] width 98 height 16
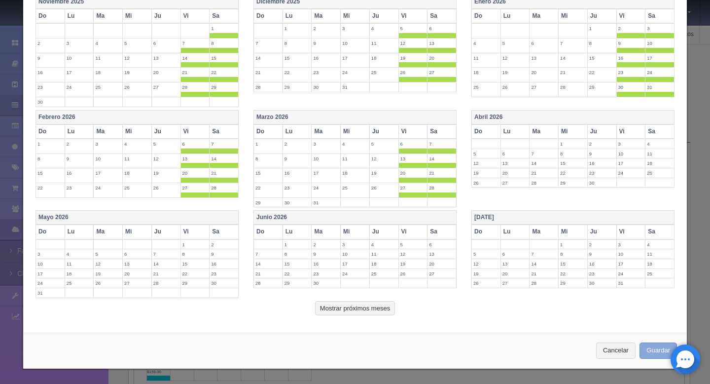
type input "199"
click at [651, 346] on button "Guardar" at bounding box center [657, 350] width 37 height 16
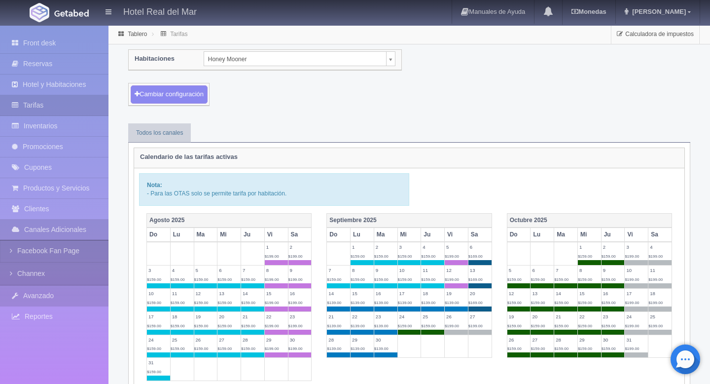
click at [65, 296] on link "Avanzado" at bounding box center [54, 295] width 108 height 20
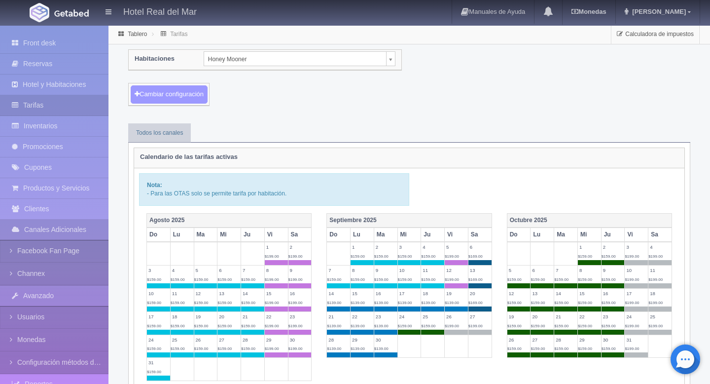
click at [195, 91] on button "Cambiar configuración" at bounding box center [169, 94] width 77 height 18
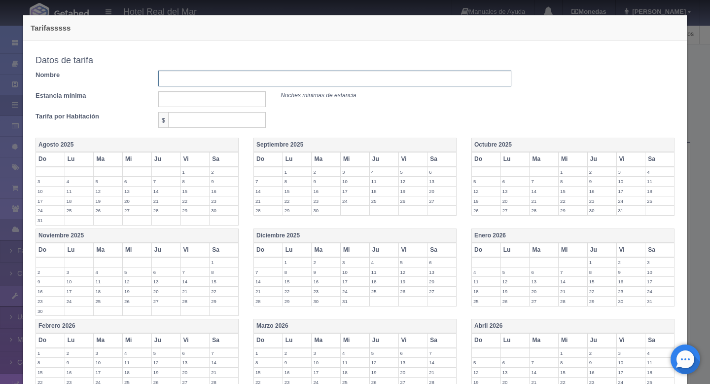
click at [225, 82] on input "text" at bounding box center [334, 78] width 353 height 16
type input "tarifa entre semana"
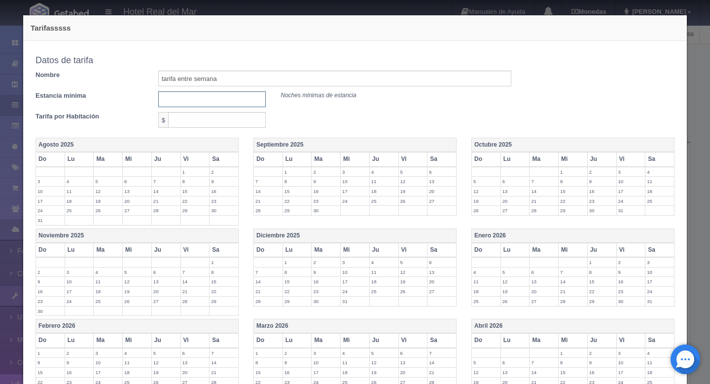
click at [182, 97] on input "text" at bounding box center [212, 99] width 108 height 16
type input "1"
click at [183, 118] on input "text" at bounding box center [217, 120] width 98 height 16
type input "139"
click at [261, 212] on label "28" at bounding box center [268, 210] width 29 height 9
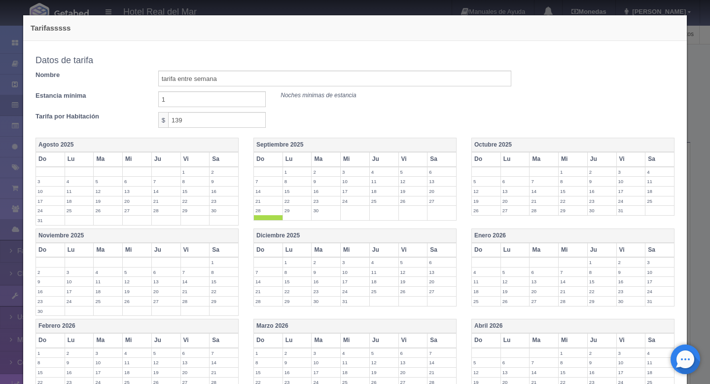
click at [289, 211] on label "29" at bounding box center [297, 210] width 29 height 9
click at [315, 214] on label "30" at bounding box center [326, 210] width 29 height 9
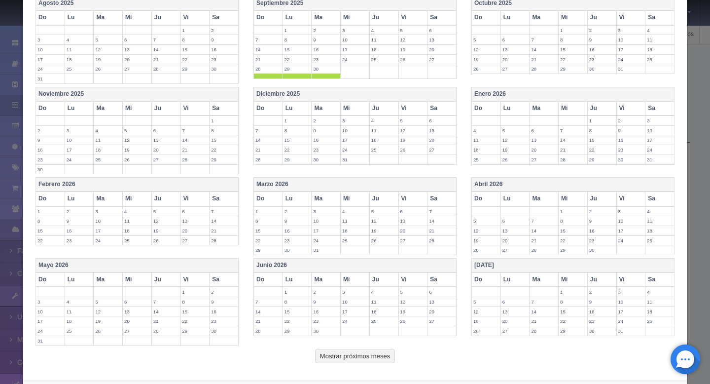
scroll to position [189, 0]
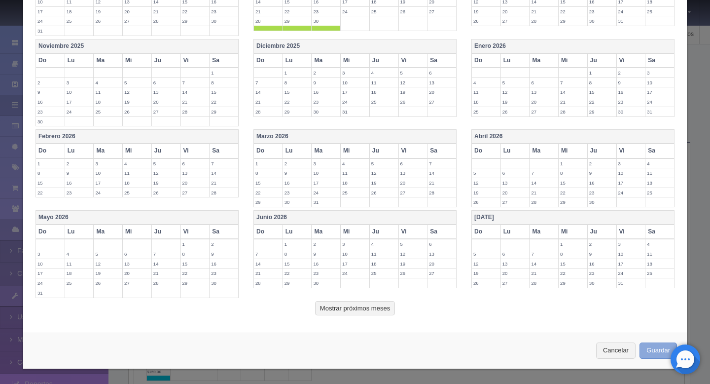
click at [651, 350] on button "Guardar" at bounding box center [657, 350] width 37 height 16
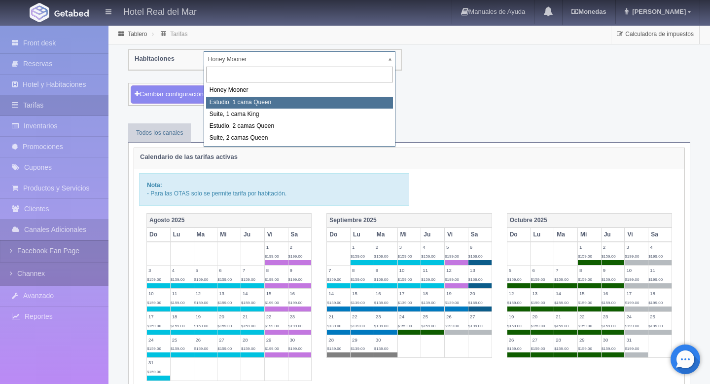
select select "2268"
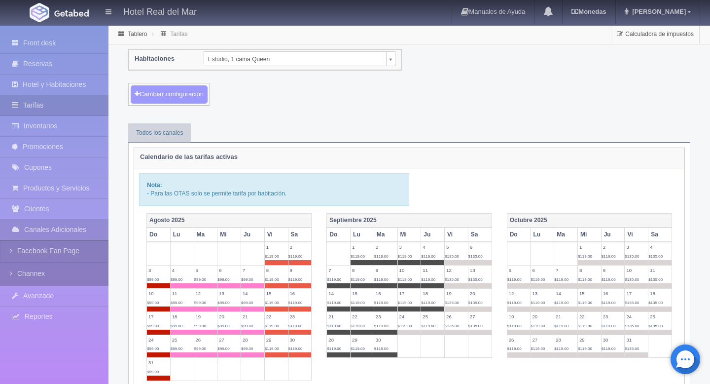
click at [190, 94] on button "Cambiar configuración" at bounding box center [169, 94] width 77 height 18
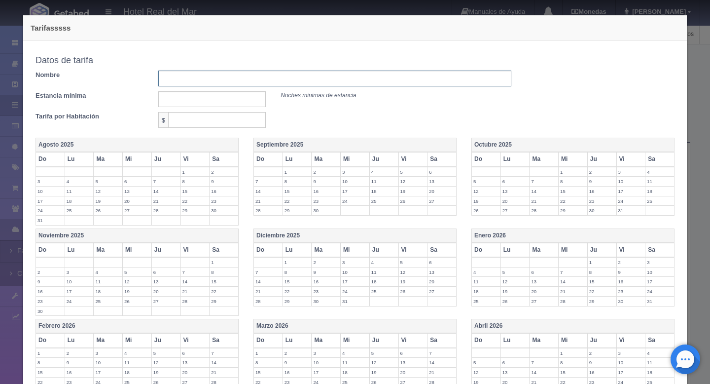
click at [246, 79] on input "text" at bounding box center [334, 78] width 353 height 16
type input "tarifa entre semana"
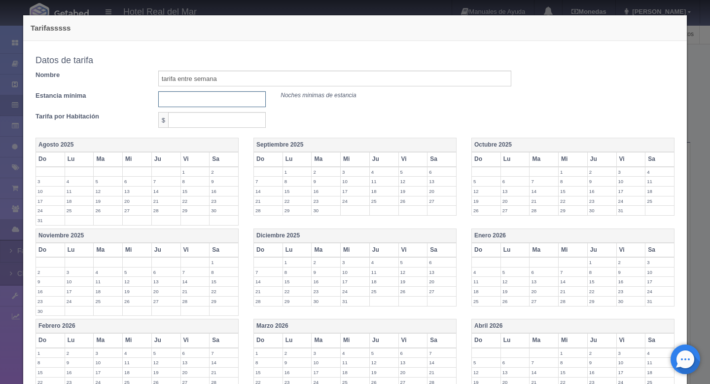
click at [194, 101] on input "text" at bounding box center [212, 99] width 108 height 16
type input "1"
click at [200, 118] on input "text" at bounding box center [217, 120] width 98 height 16
type input "119"
click at [266, 208] on label "28" at bounding box center [268, 210] width 29 height 9
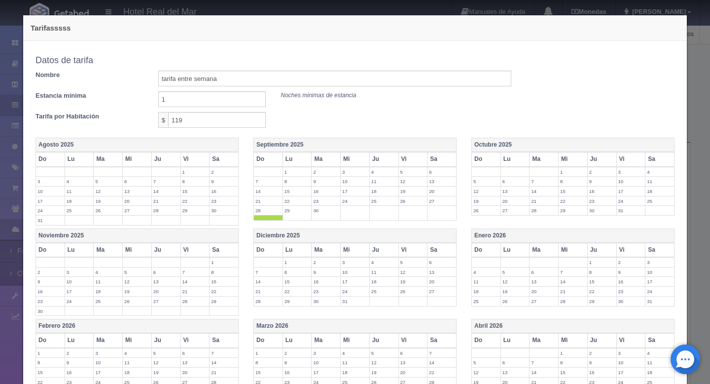
click at [294, 208] on label "29" at bounding box center [297, 210] width 29 height 9
click at [309, 213] on label "29" at bounding box center [297, 210] width 29 height 9
click at [294, 213] on label "29" at bounding box center [297, 210] width 29 height 9
click at [319, 213] on label "30" at bounding box center [326, 210] width 29 height 9
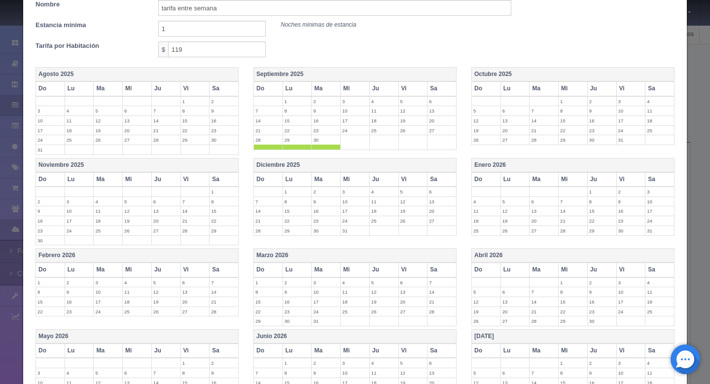
scroll to position [189, 0]
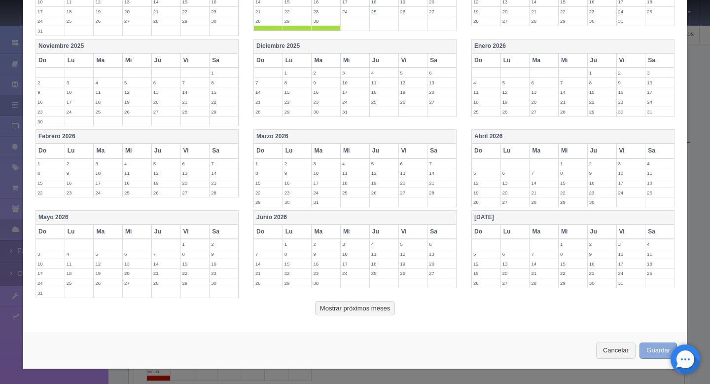
click at [660, 356] on button "Guardar" at bounding box center [657, 350] width 37 height 16
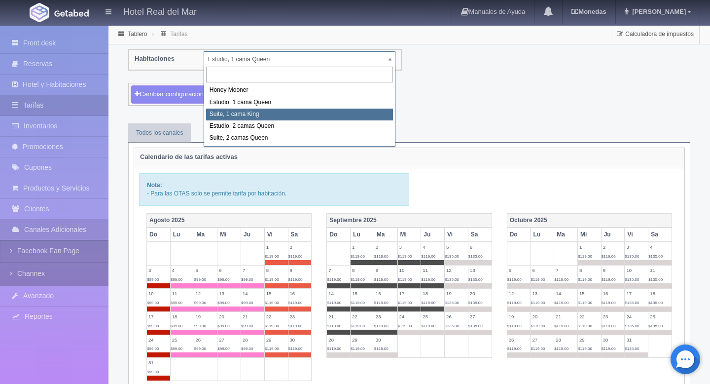
select select "2269"
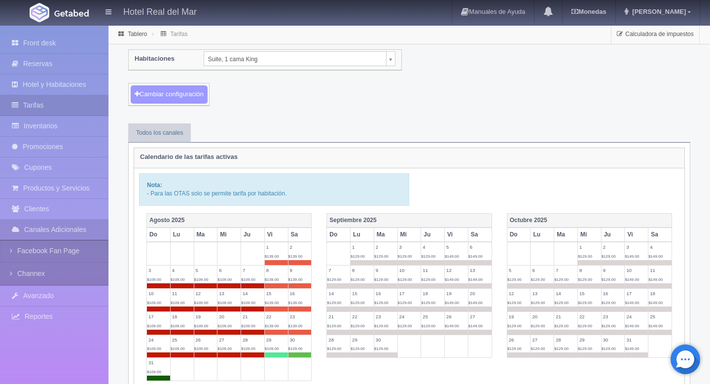
click at [186, 90] on button "Cambiar configuración" at bounding box center [169, 94] width 77 height 18
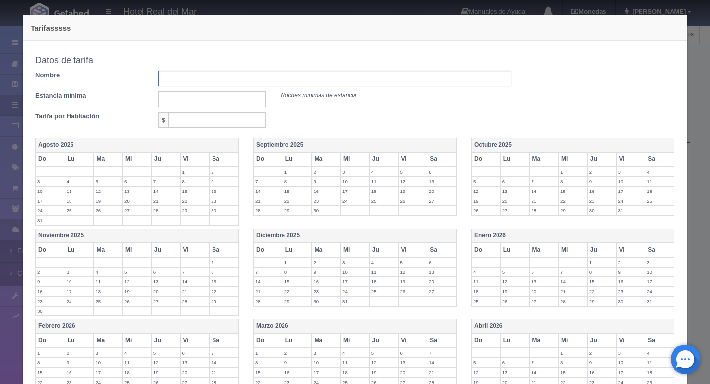
click at [222, 84] on input "text" at bounding box center [334, 78] width 353 height 16
type input "tarifa entre semana"
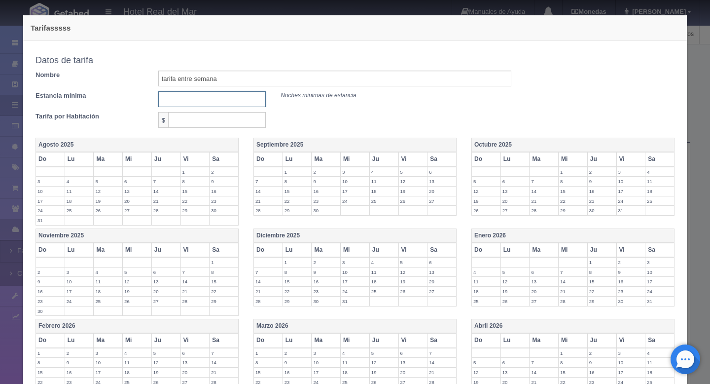
click at [188, 105] on input "text" at bounding box center [212, 99] width 108 height 16
type input "1"
click at [190, 118] on input "text" at bounding box center [217, 120] width 98 height 16
type input "129"
click at [314, 115] on div "Tarifa por Habitación $ 129" at bounding box center [273, 120] width 490 height 16
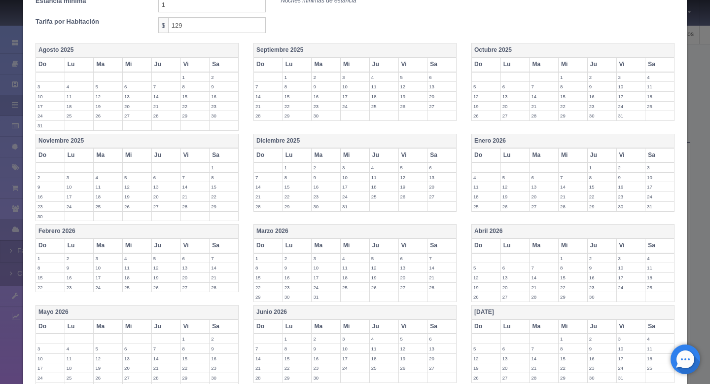
scroll to position [189, 0]
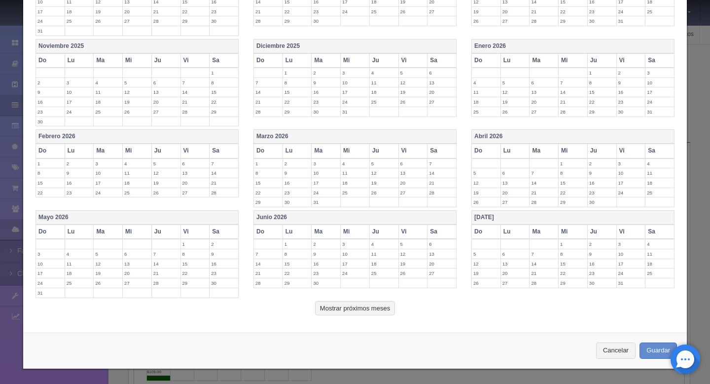
click at [271, 21] on label "28" at bounding box center [268, 20] width 29 height 9
click at [291, 23] on label "29" at bounding box center [297, 20] width 29 height 9
click at [317, 29] on td "30" at bounding box center [326, 23] width 29 height 15
click at [646, 351] on button "Guardar" at bounding box center [657, 350] width 37 height 16
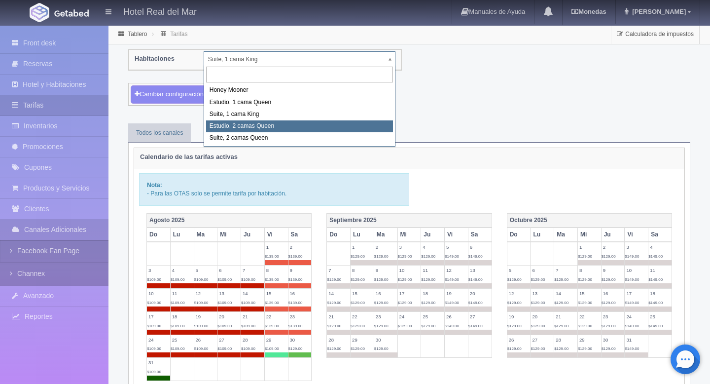
select select "2270"
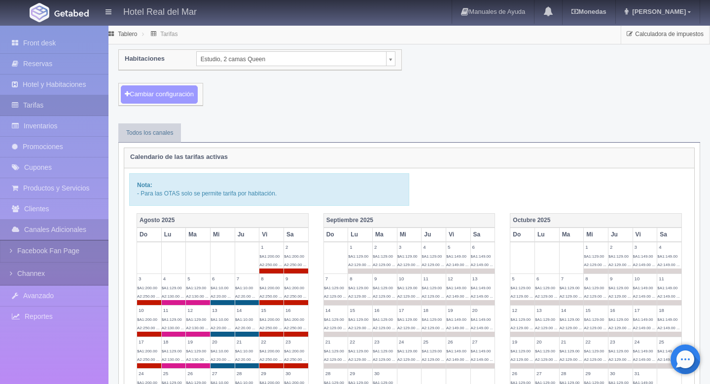
click at [177, 101] on button "Cambiar configuración" at bounding box center [159, 94] width 77 height 18
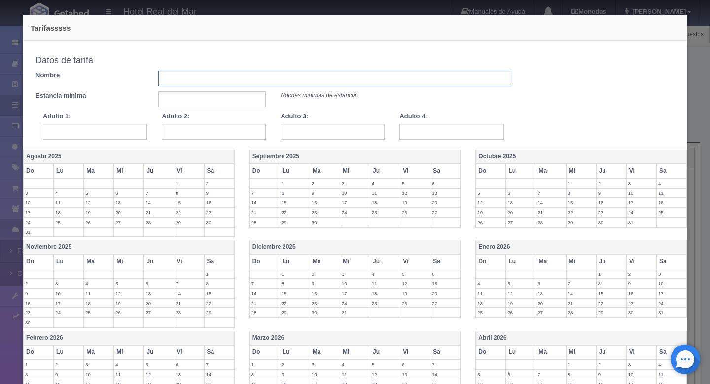
click at [234, 79] on input "text" at bounding box center [334, 78] width 353 height 16
type input "tarifa entre semana"
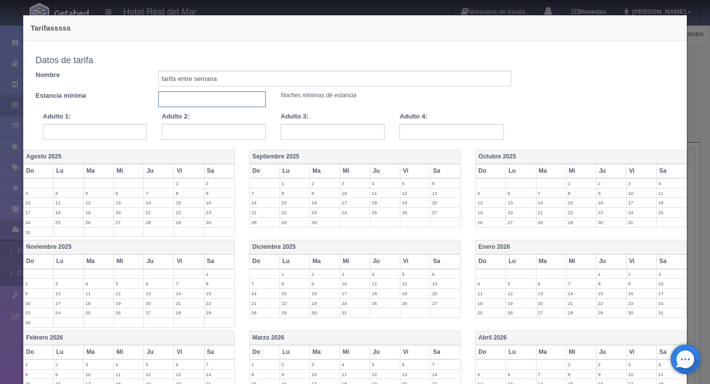
click at [202, 103] on input "text" at bounding box center [212, 99] width 108 height 16
type input "1"
click at [126, 130] on input "text" at bounding box center [95, 132] width 104 height 16
type input "129"
click at [211, 130] on input "text" at bounding box center [214, 132] width 104 height 16
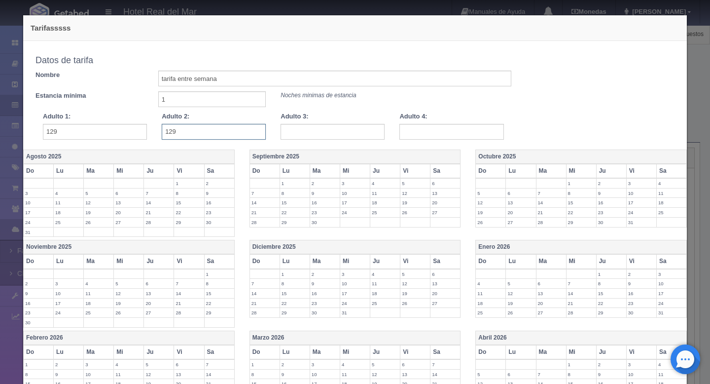
type input "129"
click at [358, 132] on input "text" at bounding box center [332, 132] width 104 height 16
type input "134"
click at [413, 136] on input "text" at bounding box center [451, 132] width 104 height 16
type input "154"
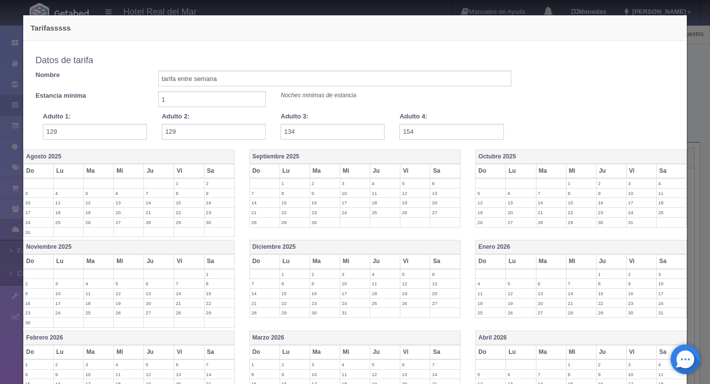
click at [453, 104] on div "Estancia mínima 1 Noches minimas de estancia" at bounding box center [273, 99] width 490 height 16
click at [261, 222] on label "28" at bounding box center [265, 221] width 30 height 9
click at [296, 222] on label "29" at bounding box center [295, 221] width 30 height 9
click at [318, 227] on td "30" at bounding box center [325, 224] width 30 height 15
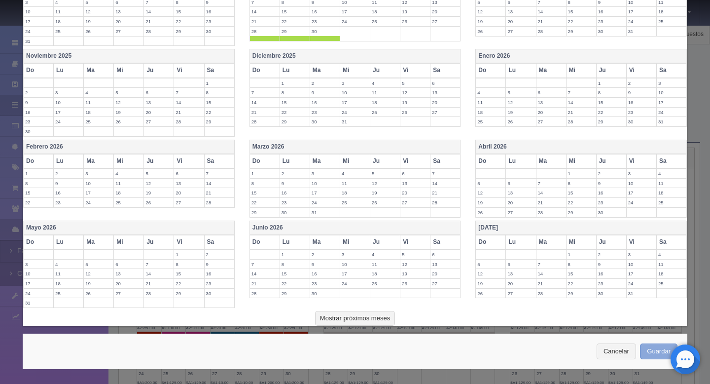
click at [657, 351] on button "Guardar" at bounding box center [658, 351] width 37 height 16
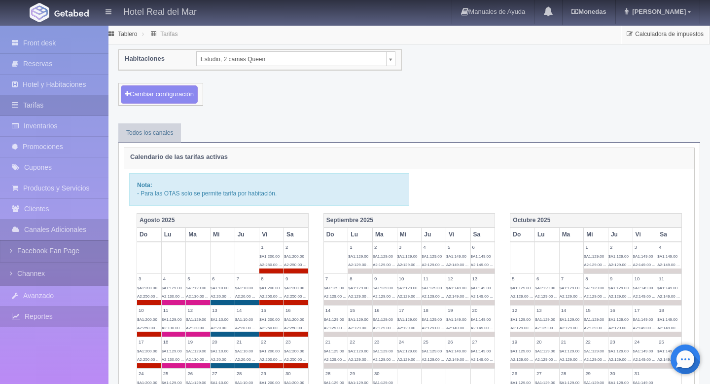
click at [27, 307] on link "Reportes" at bounding box center [54, 316] width 108 height 20
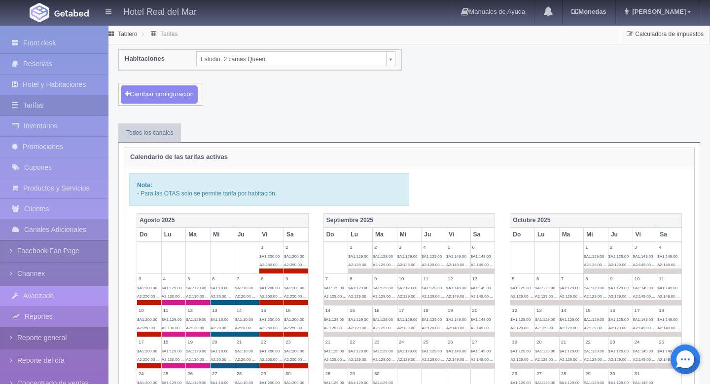
click at [31, 336] on link "Reporte general" at bounding box center [54, 337] width 108 height 22
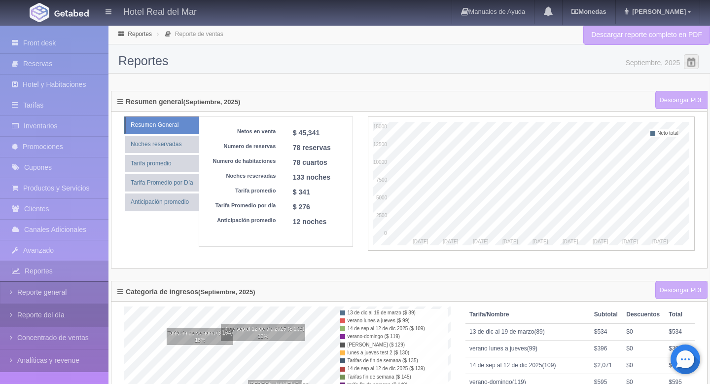
click at [54, 316] on link "Reporte del día" at bounding box center [54, 315] width 108 height 22
click at [22, 308] on link "Reporte del día" at bounding box center [54, 315] width 108 height 22
click at [8, 314] on link "Reporte del día" at bounding box center [54, 315] width 108 height 22
click at [70, 314] on link "Reporte del día" at bounding box center [54, 315] width 108 height 22
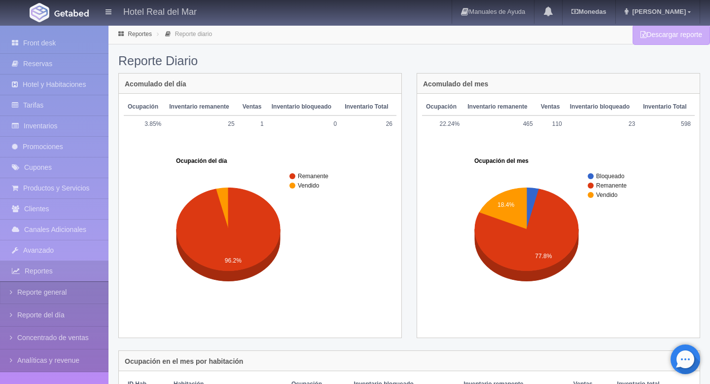
click at [452, 87] on h4 "Acomulado del mes" at bounding box center [455, 83] width 65 height 7
click at [451, 150] on rect "A chart." at bounding box center [558, 233] width 273 height 197
click at [8, 315] on link "Reporte del día" at bounding box center [54, 315] width 108 height 22
click at [606, 12] on b "Monedas" at bounding box center [588, 11] width 35 height 7
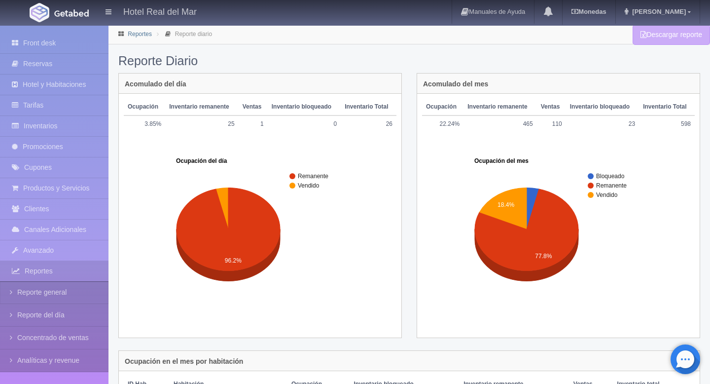
click at [145, 35] on link "Reportes" at bounding box center [140, 34] width 24 height 7
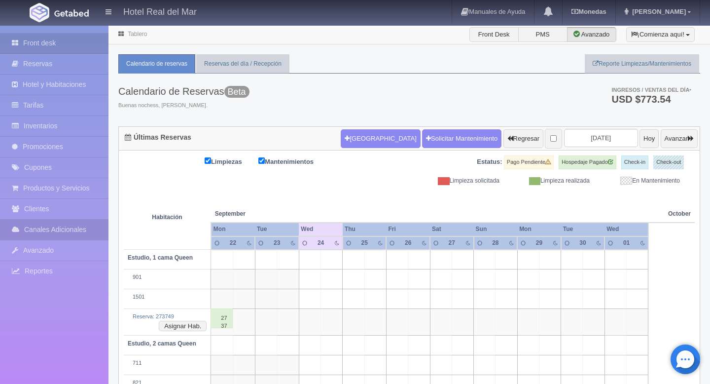
click at [45, 231] on link "Canales Adicionales" at bounding box center [54, 229] width 108 height 20
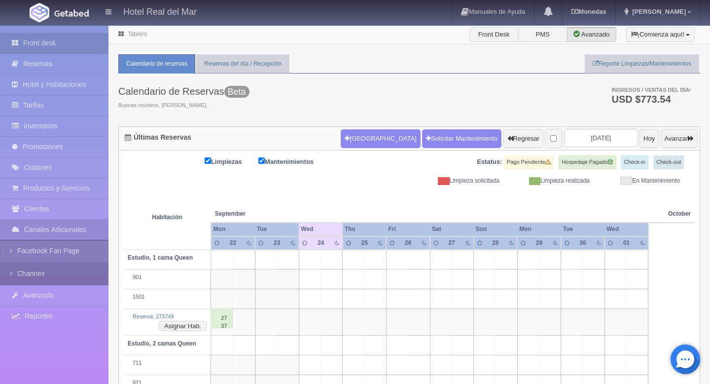
click at [35, 272] on link "Channex" at bounding box center [54, 273] width 108 height 22
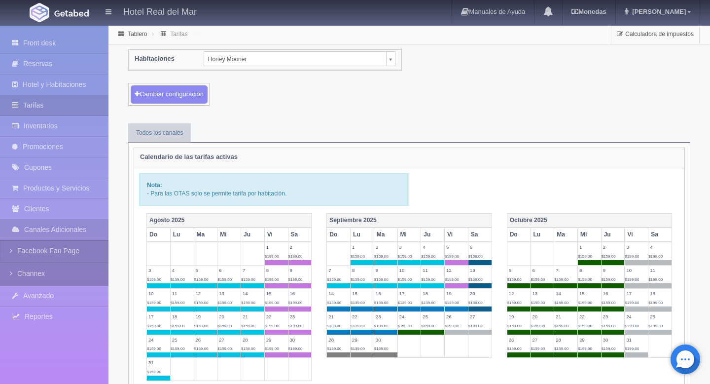
select select "2270"
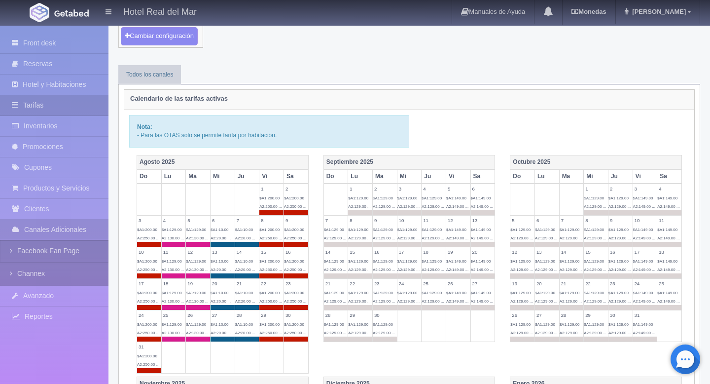
scroll to position [63, 0]
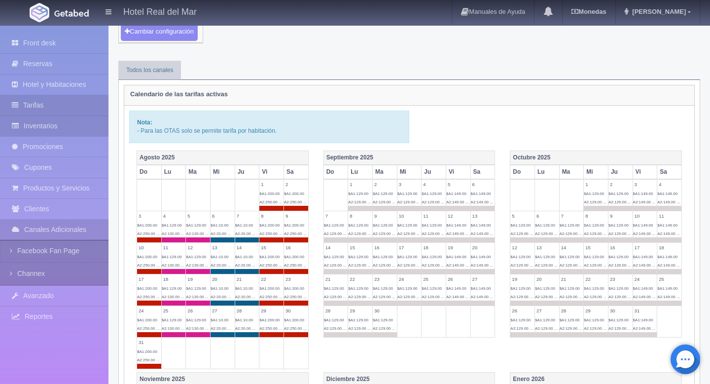
click at [67, 125] on link "Inventarios" at bounding box center [54, 126] width 108 height 20
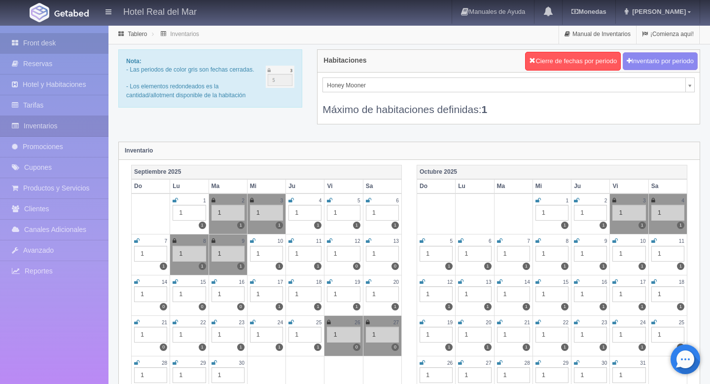
click at [55, 47] on link "Front desk" at bounding box center [54, 43] width 108 height 20
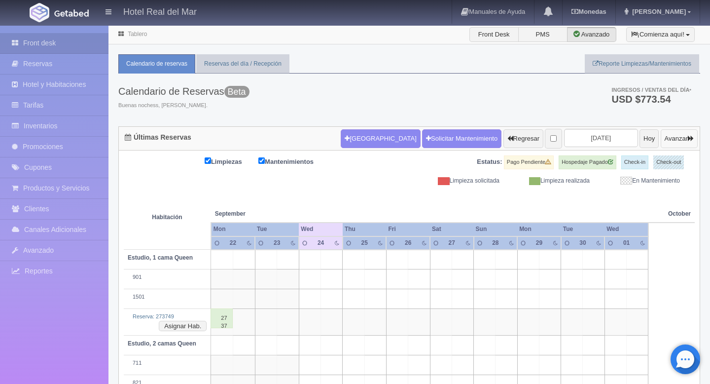
click at [665, 137] on button "Avanzar" at bounding box center [679, 138] width 37 height 19
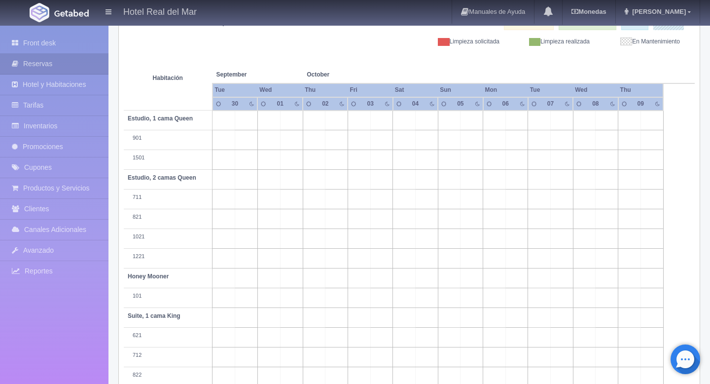
scroll to position [98, 0]
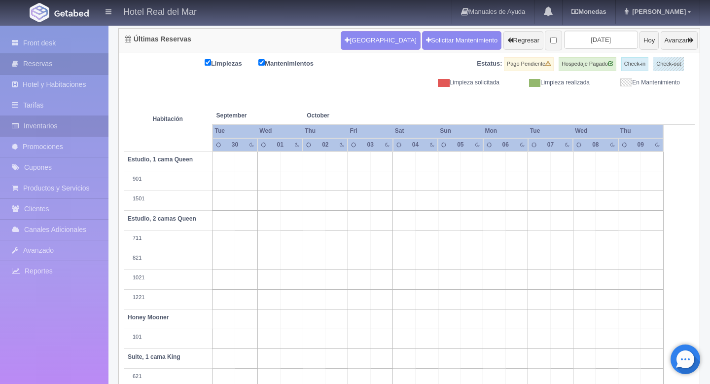
click at [52, 121] on link "Inventarios" at bounding box center [54, 126] width 108 height 20
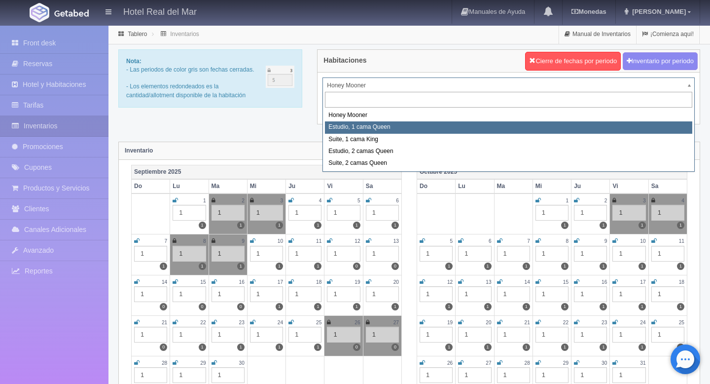
select select "2268"
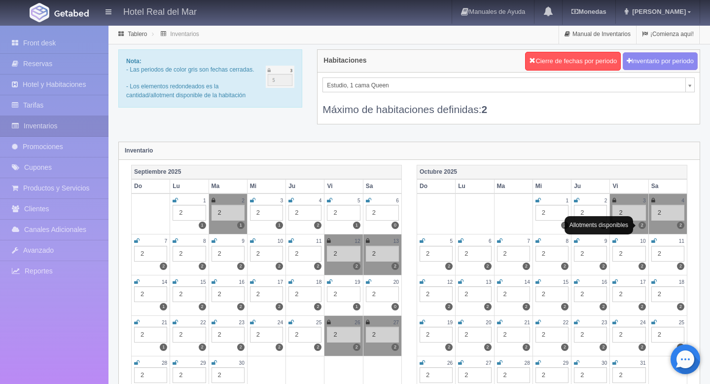
click at [643, 228] on label "2" at bounding box center [641, 224] width 7 height 7
click at [619, 198] on div "3" at bounding box center [628, 200] width 33 height 8
